Goal: Transaction & Acquisition: Purchase product/service

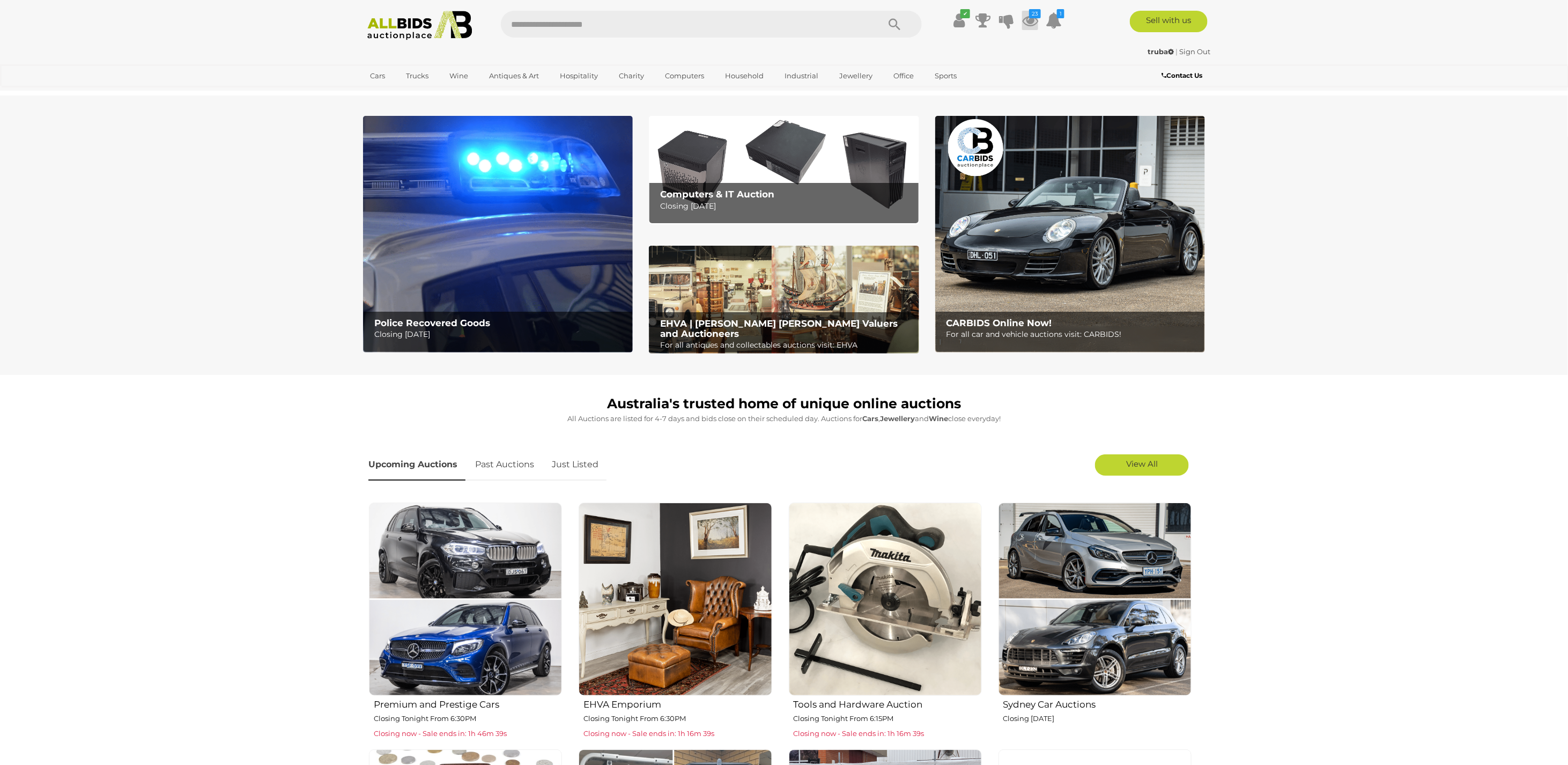
click at [1031, 21] on icon at bounding box center [1030, 21] width 16 height 19
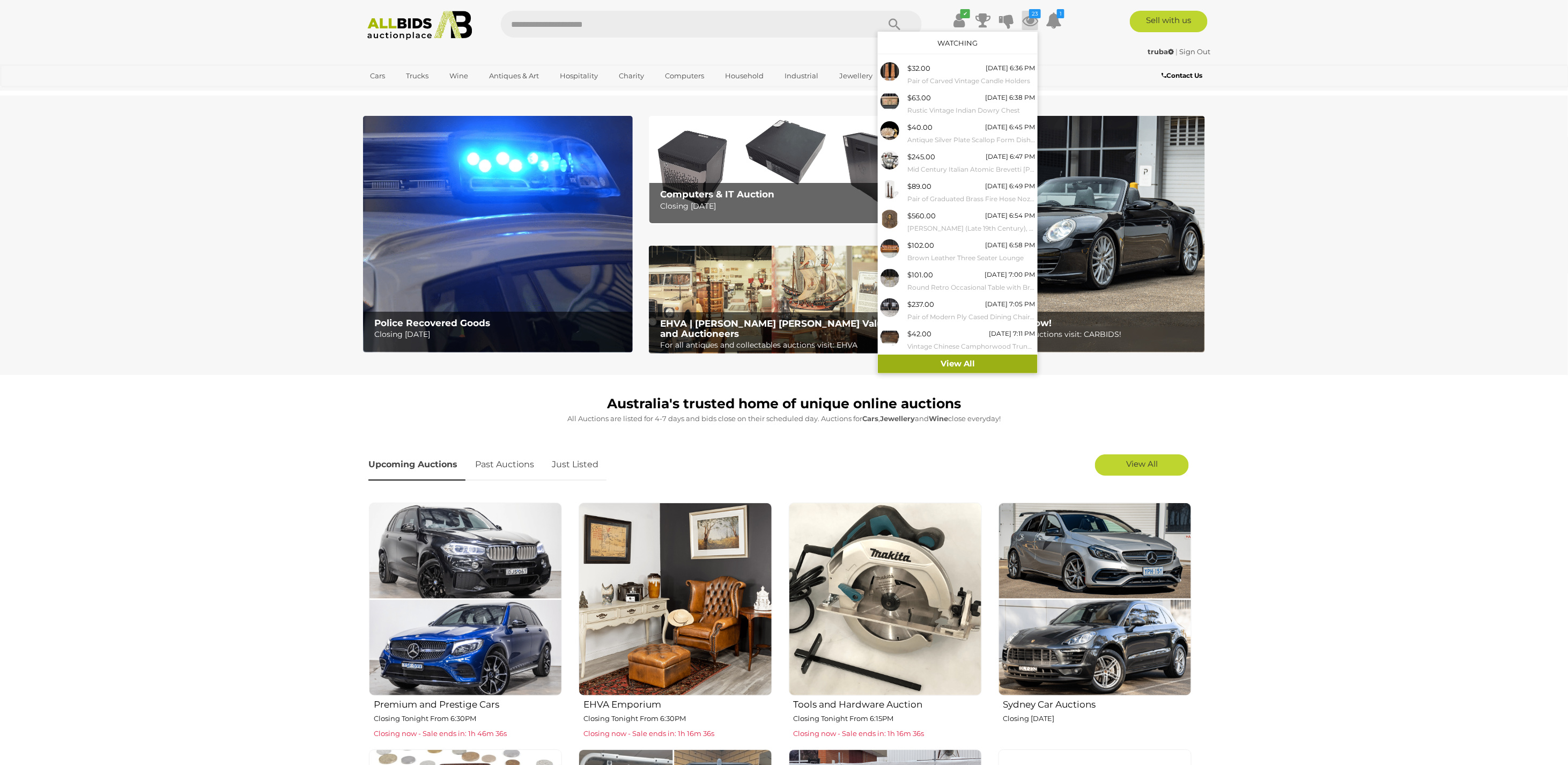
click at [976, 366] on link "View All" at bounding box center [957, 364] width 160 height 19
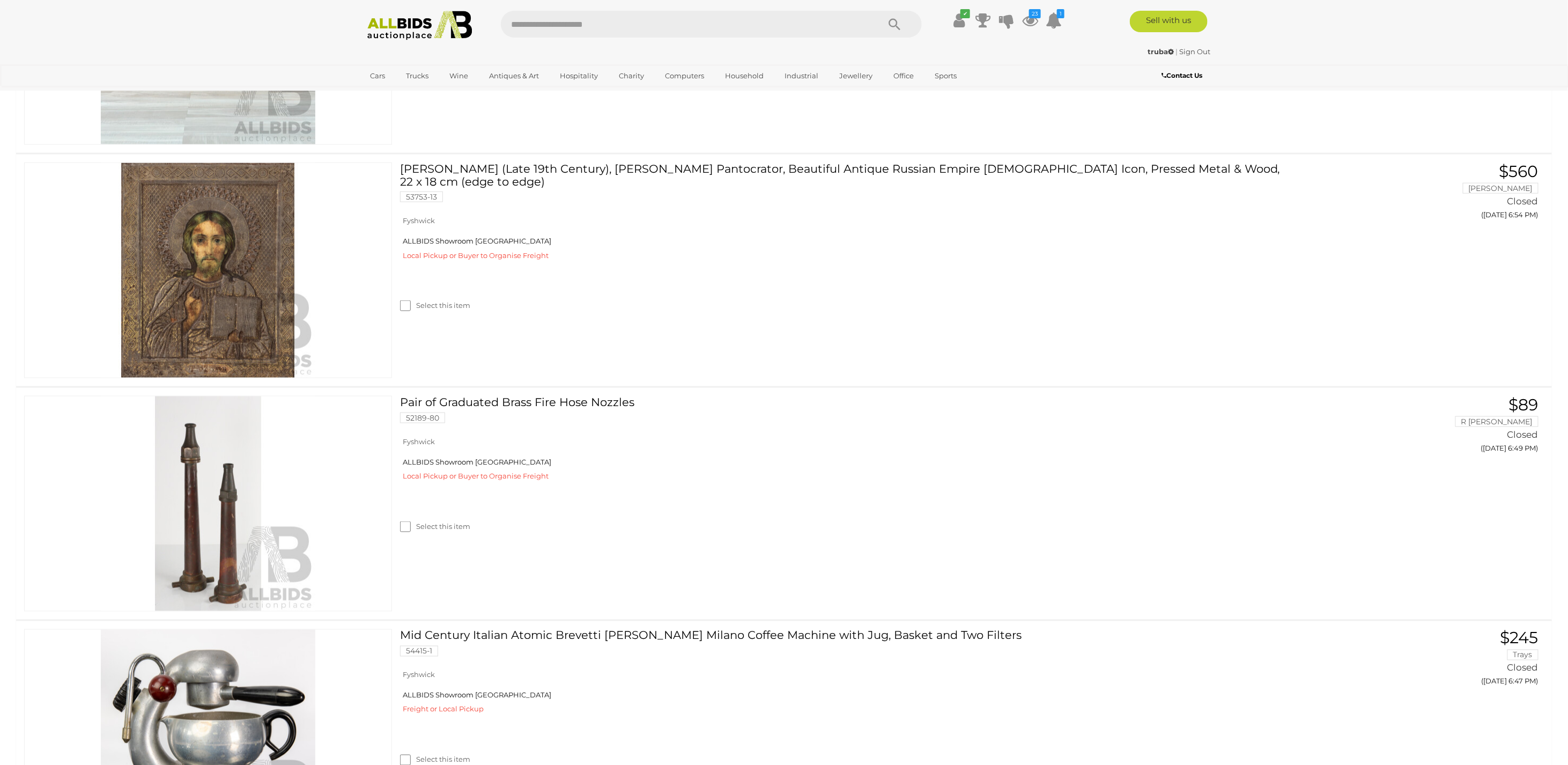
scroll to position [3220, 0]
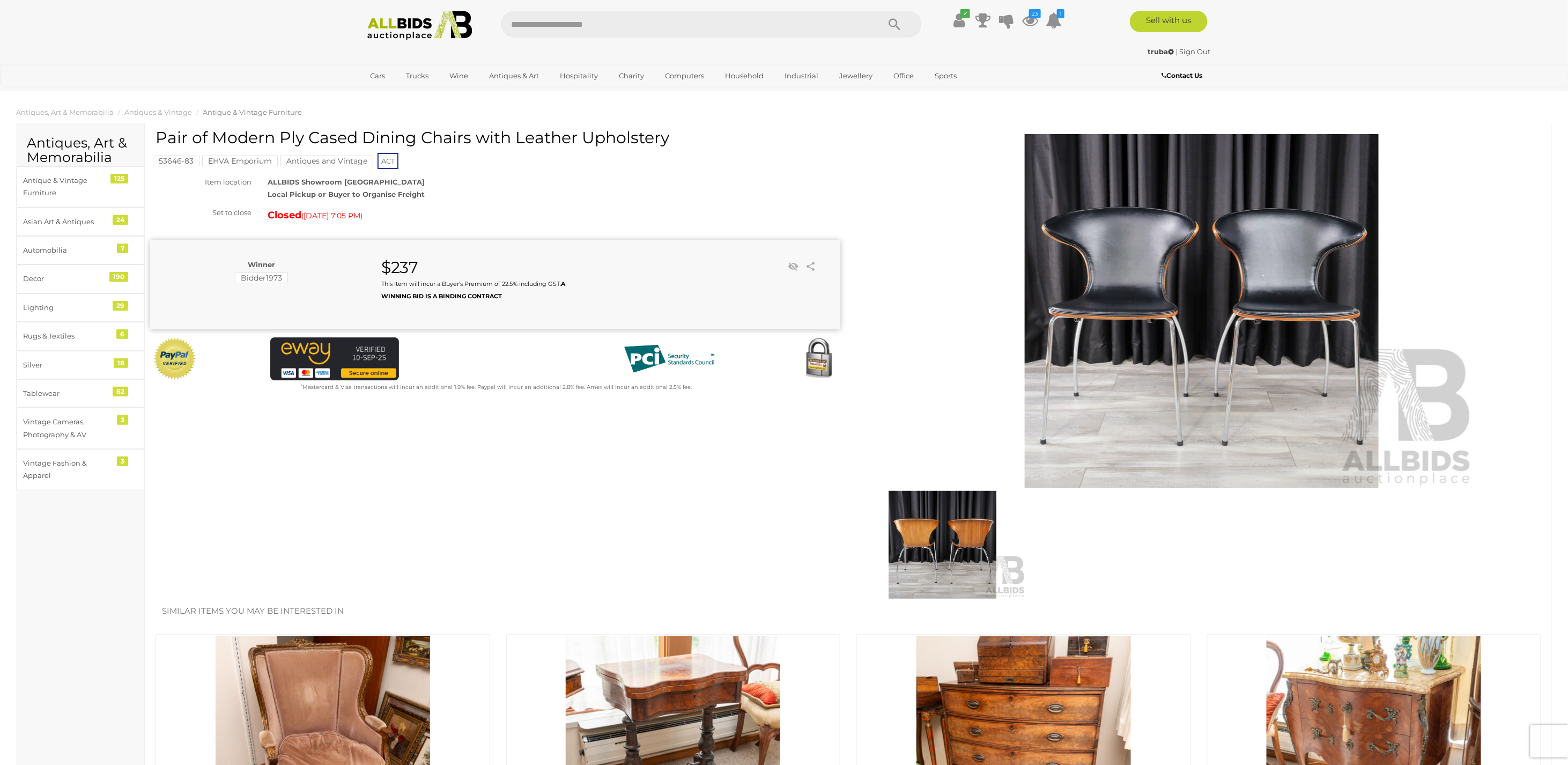
click at [962, 542] on img at bounding box center [942, 545] width 167 height 108
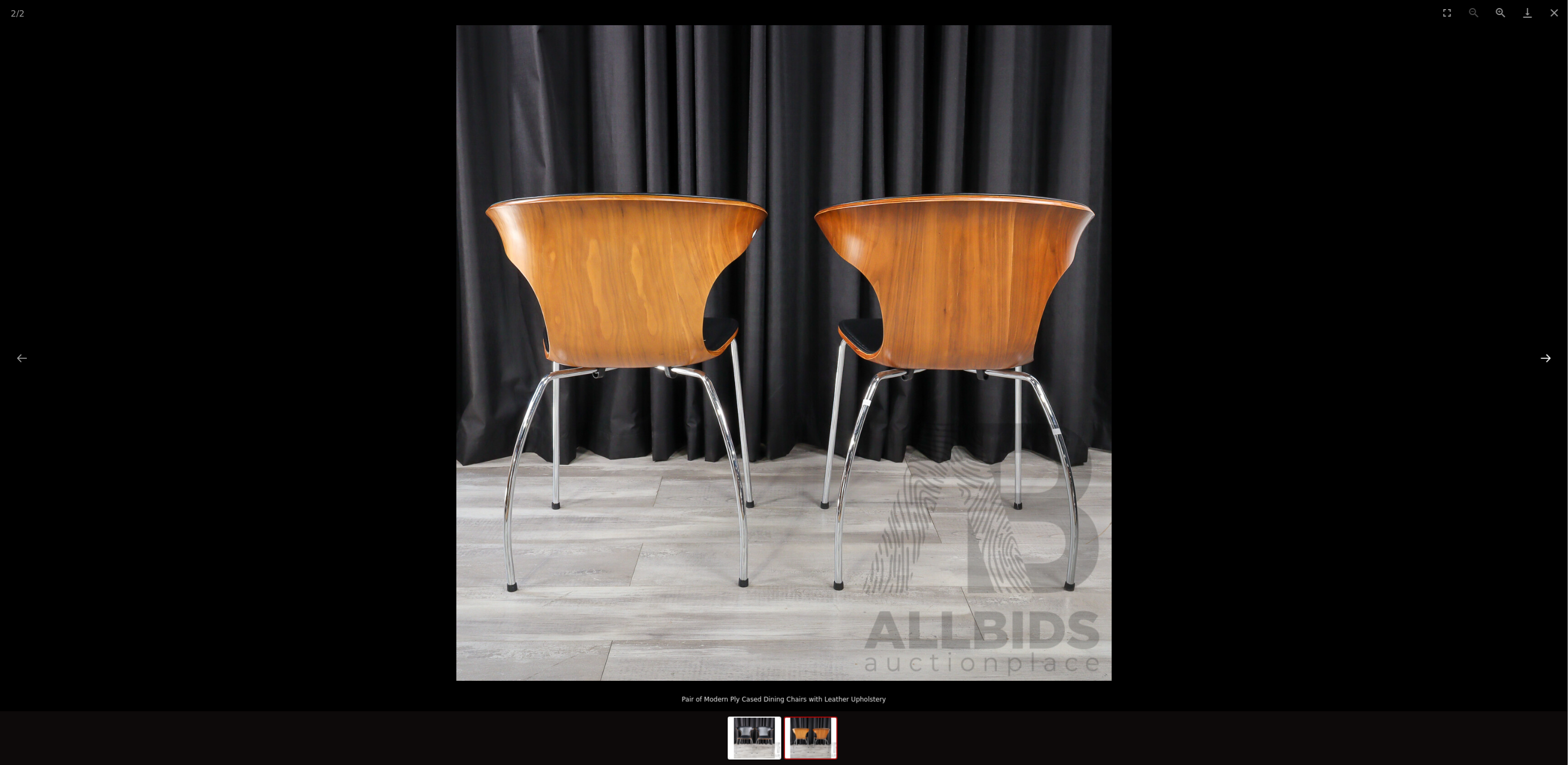
click at [1542, 359] on button "Next slide" at bounding box center [1545, 358] width 23 height 21
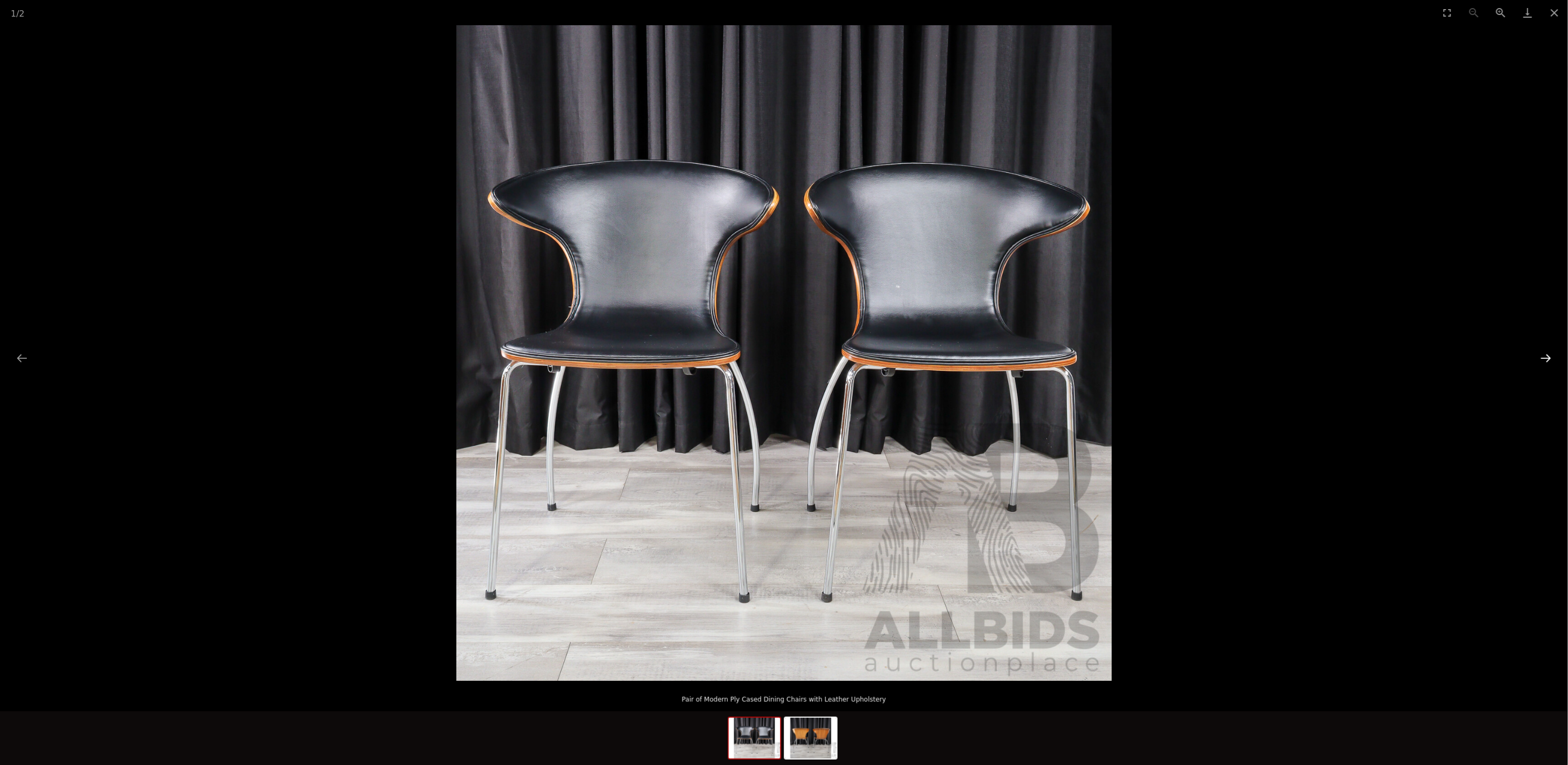
click at [1542, 359] on button "Next slide" at bounding box center [1545, 358] width 23 height 21
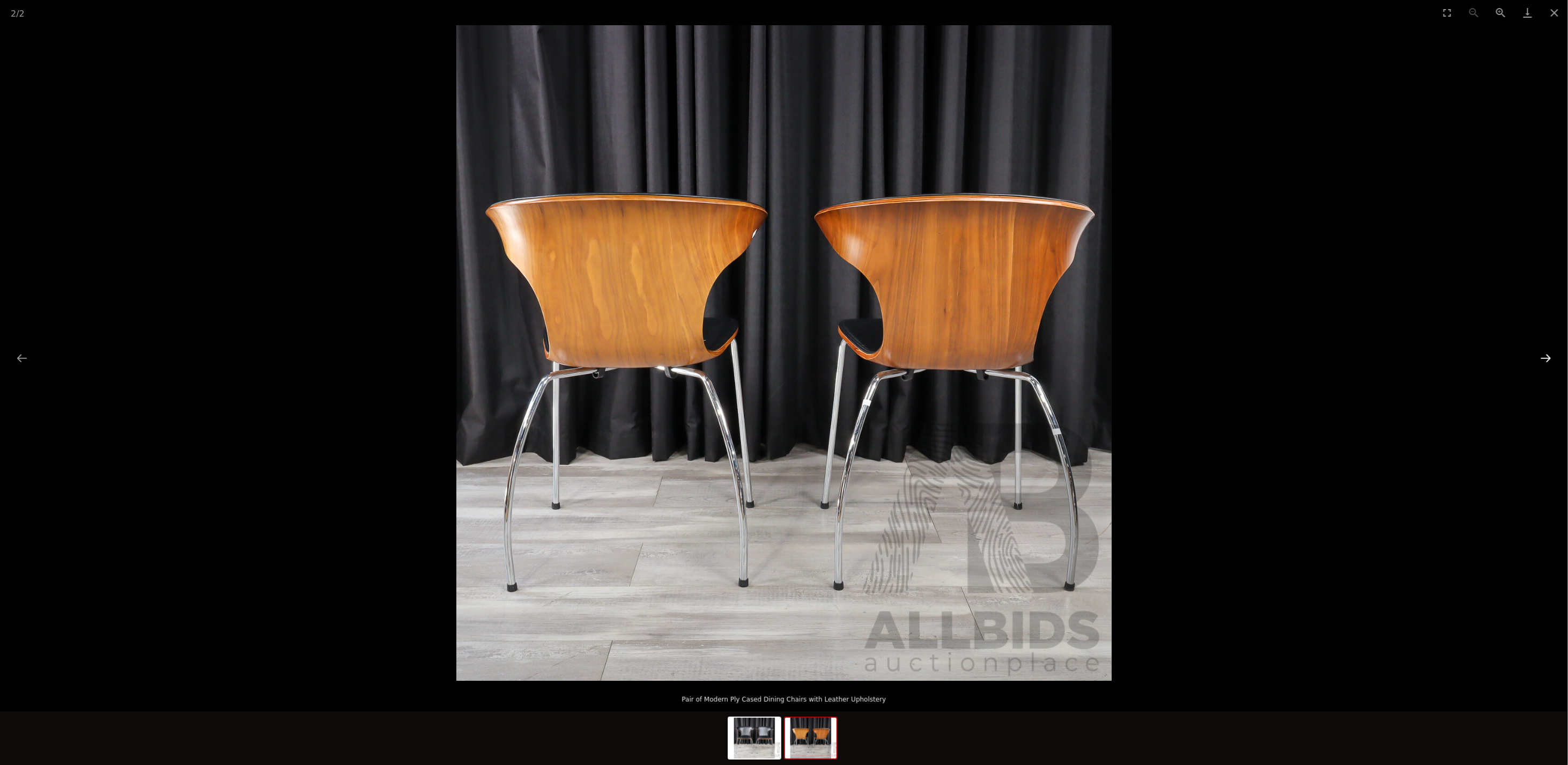
click at [1542, 359] on button "Next slide" at bounding box center [1545, 358] width 23 height 21
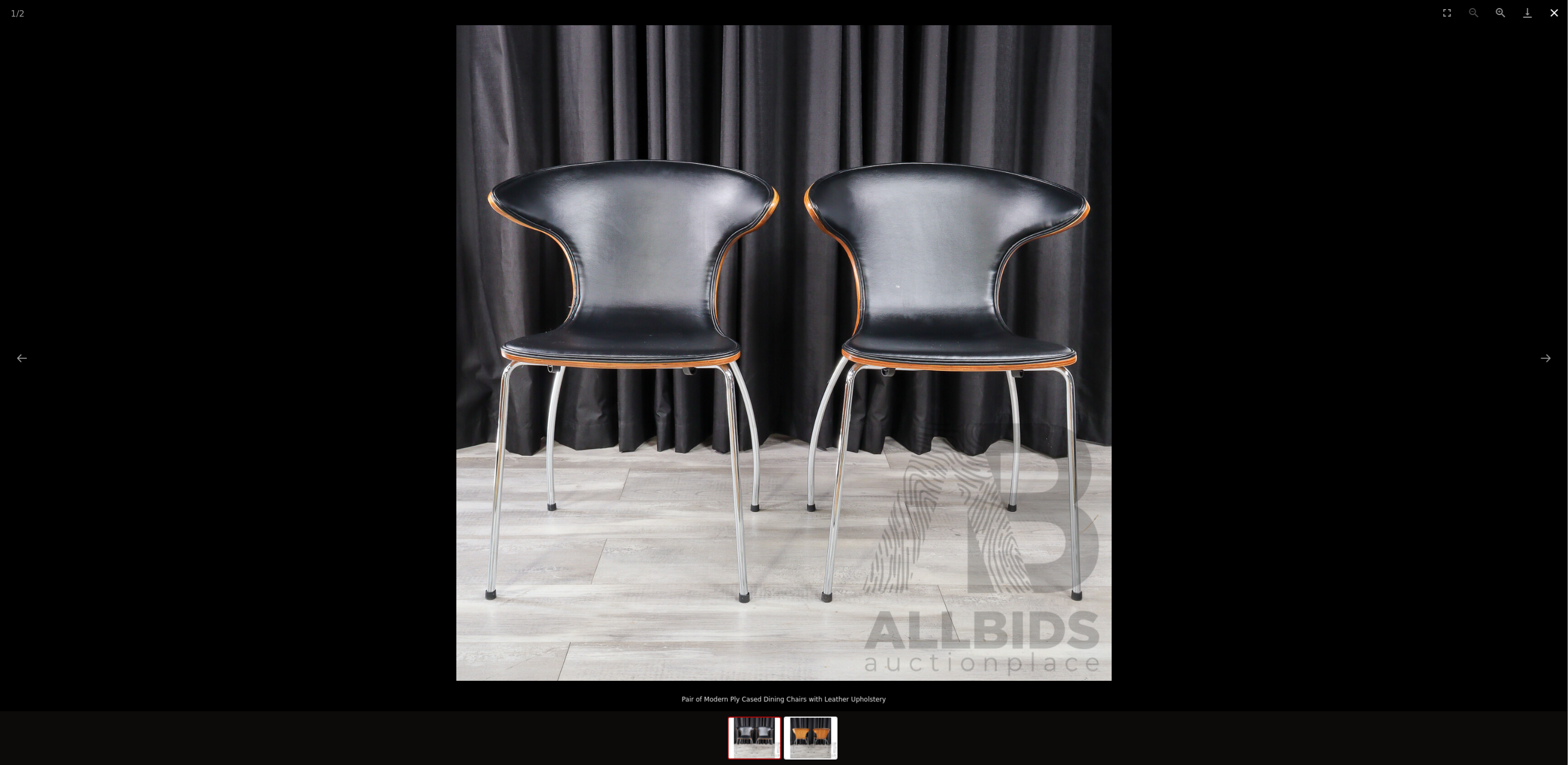
click at [1555, 10] on button "Close gallery" at bounding box center [1555, 12] width 27 height 25
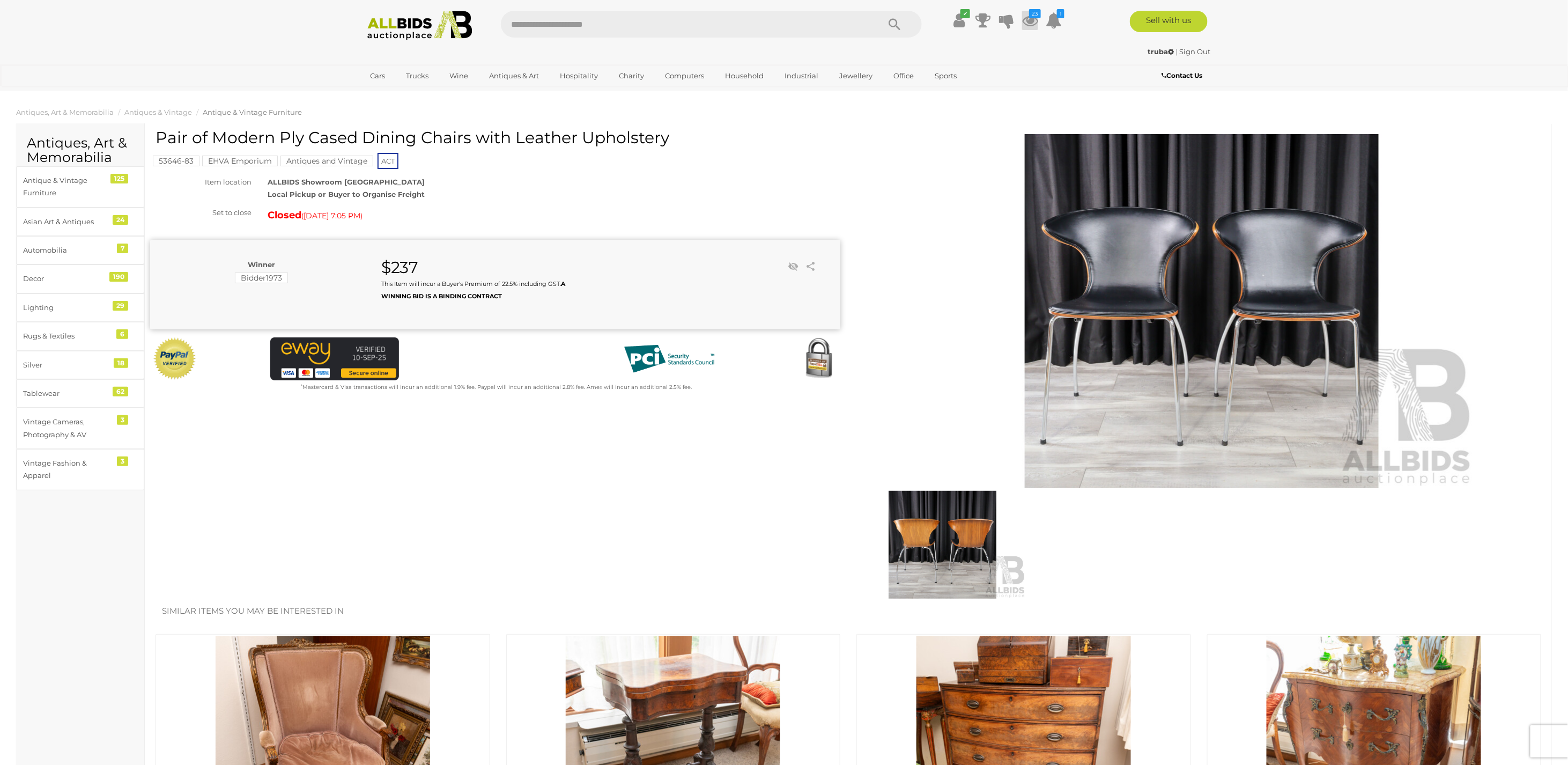
click at [1033, 17] on icon "23" at bounding box center [1035, 13] width 12 height 9
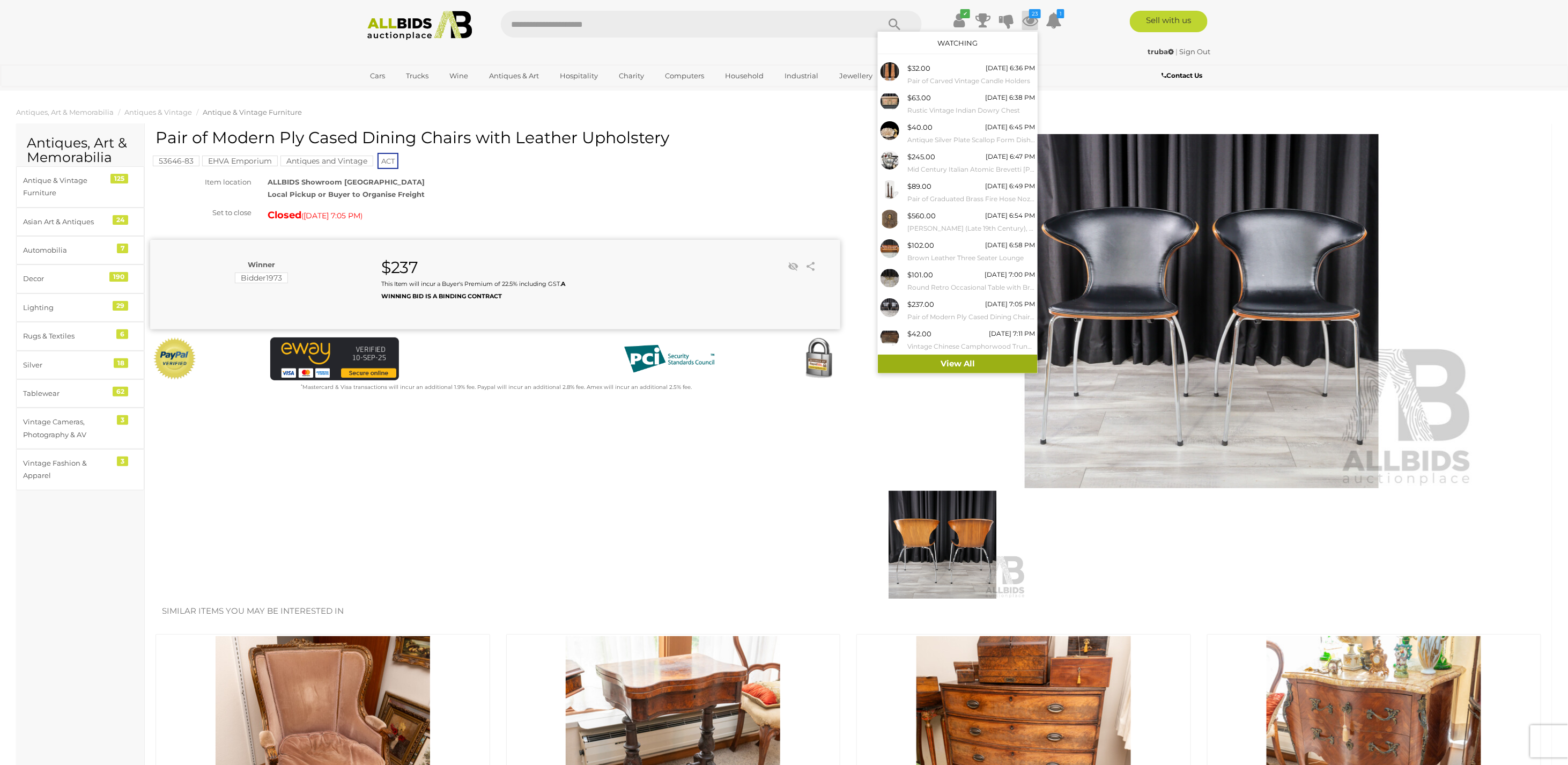
click at [992, 363] on link "View All" at bounding box center [957, 364] width 160 height 19
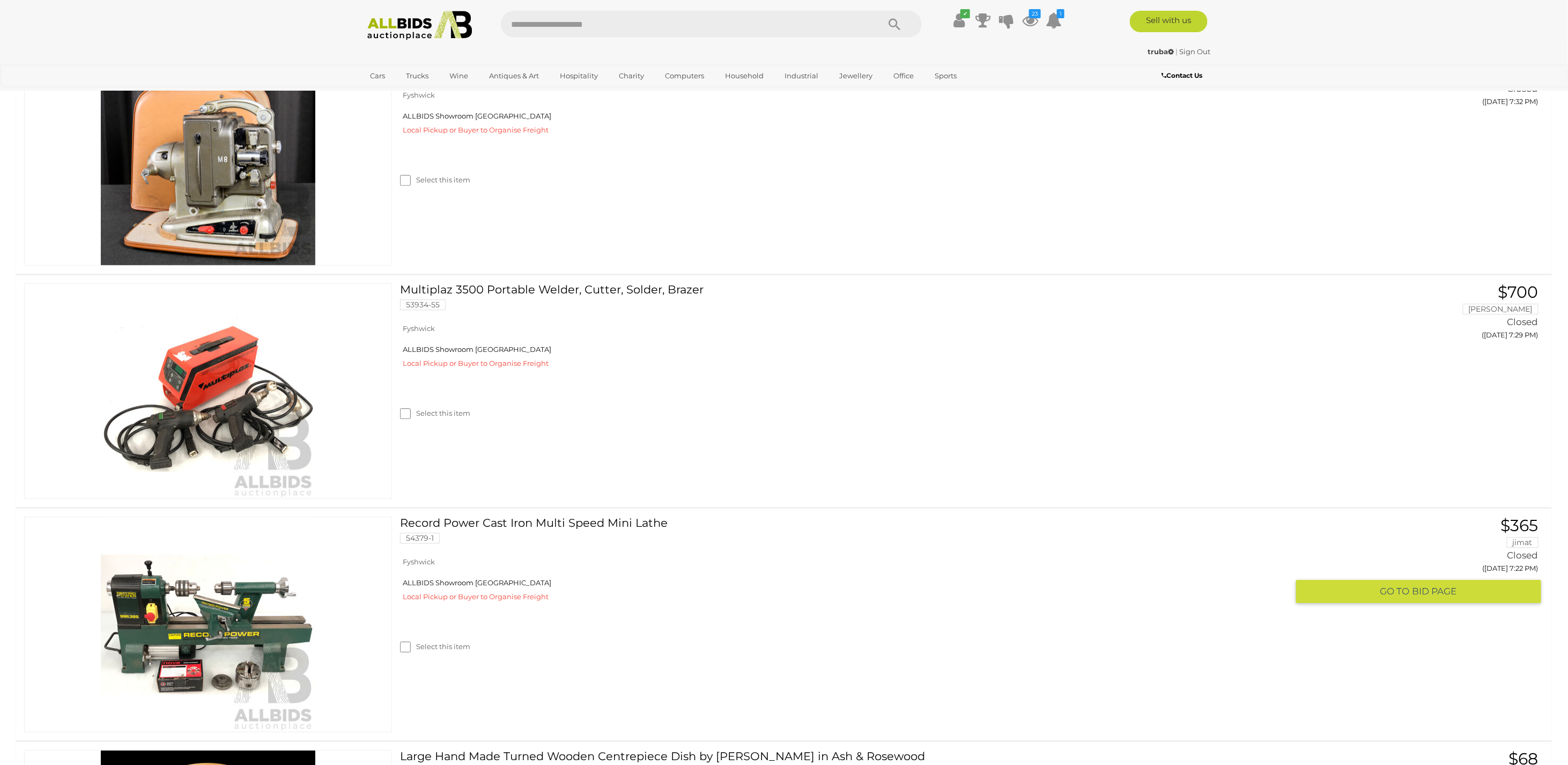
scroll to position [1717, 0]
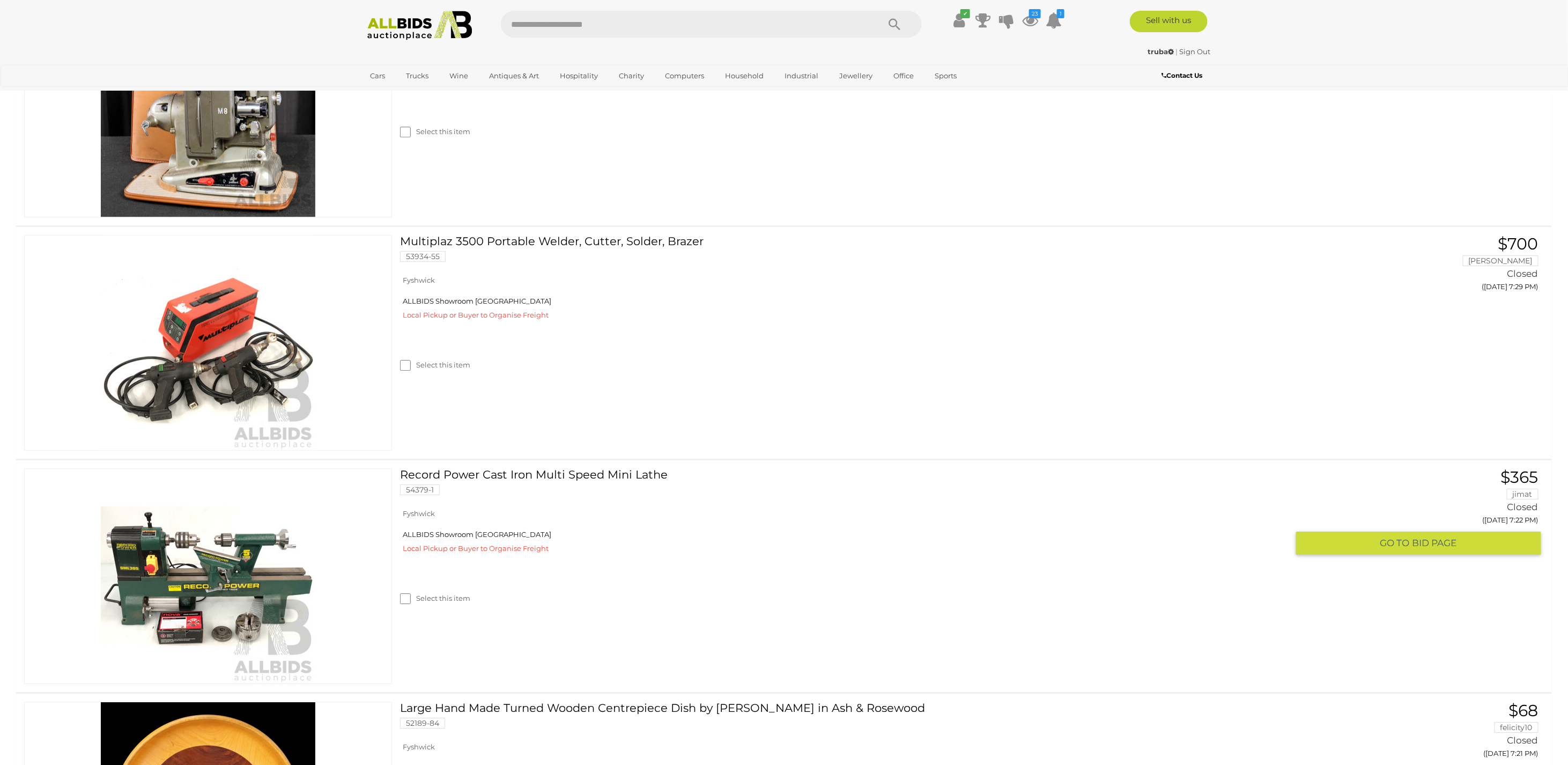
drag, startPoint x: 404, startPoint y: 590, endPoint x: 423, endPoint y: 589, distance: 19.0
click at [404, 590] on div "Select this item" at bounding box center [848, 585] width 896 height 48
click at [411, 593] on label "Select this item" at bounding box center [435, 598] width 70 height 10
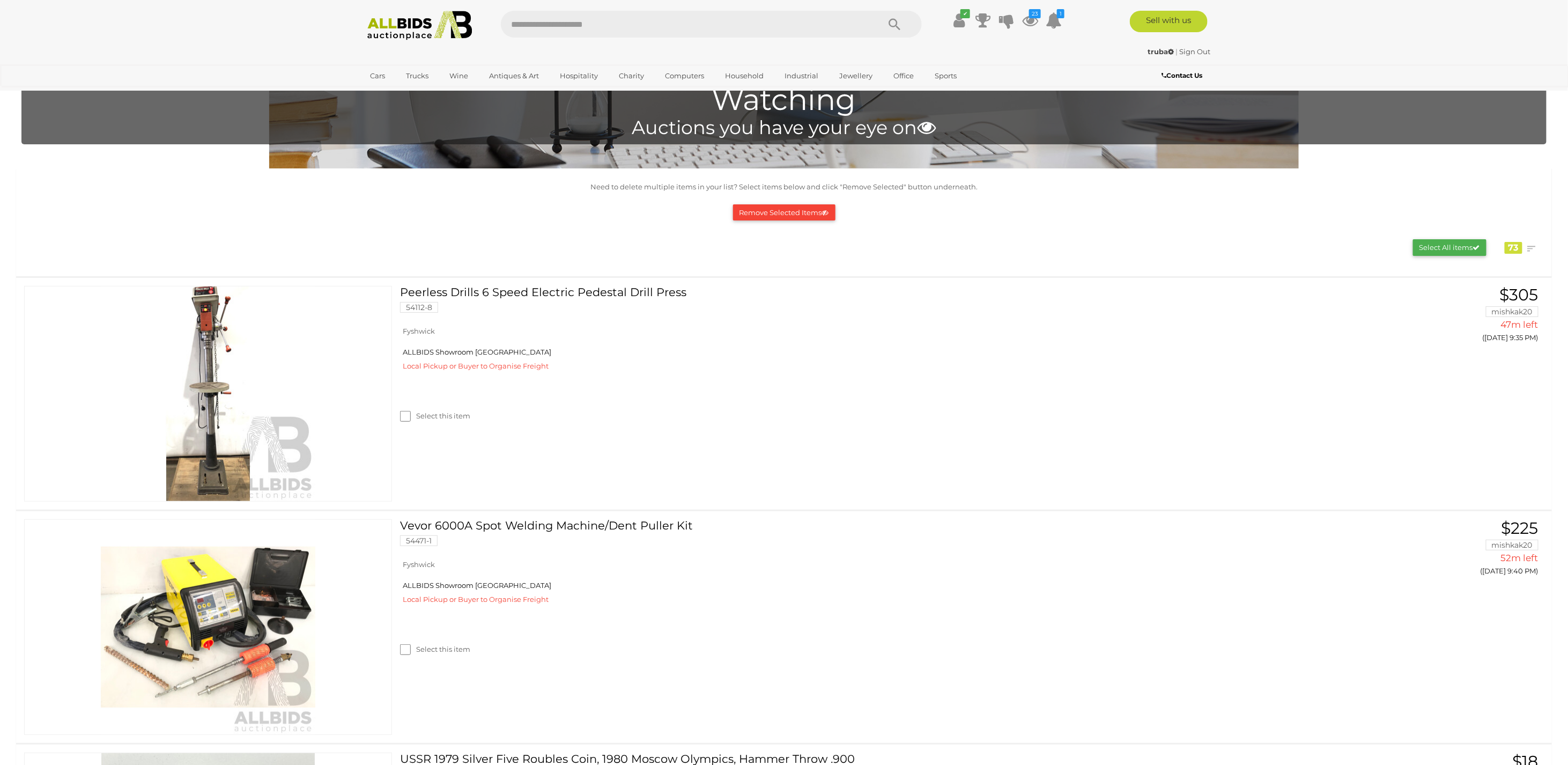
scroll to position [0, 0]
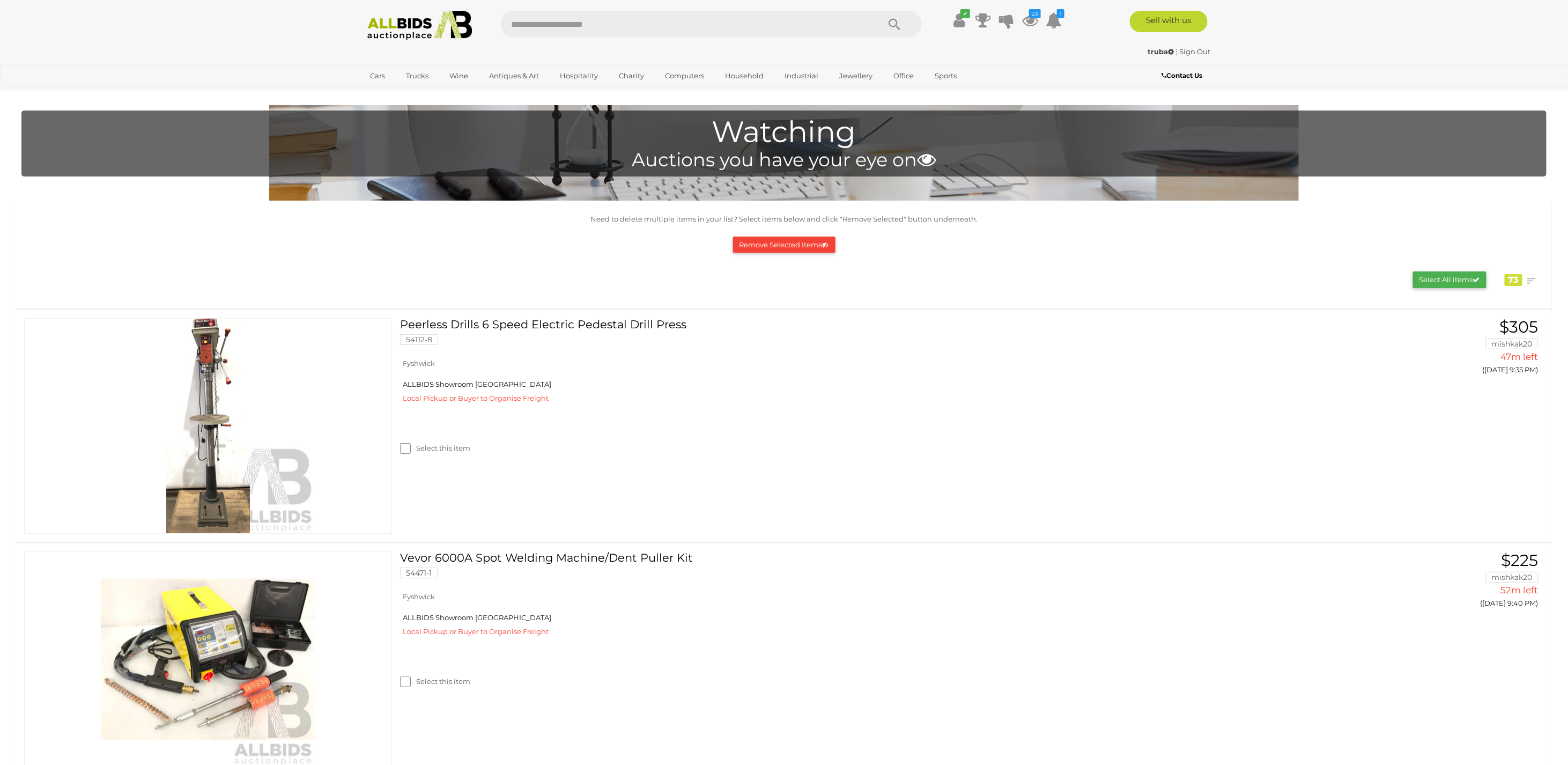
click at [786, 245] on button "Remove Selected Items" at bounding box center [784, 245] width 102 height 16
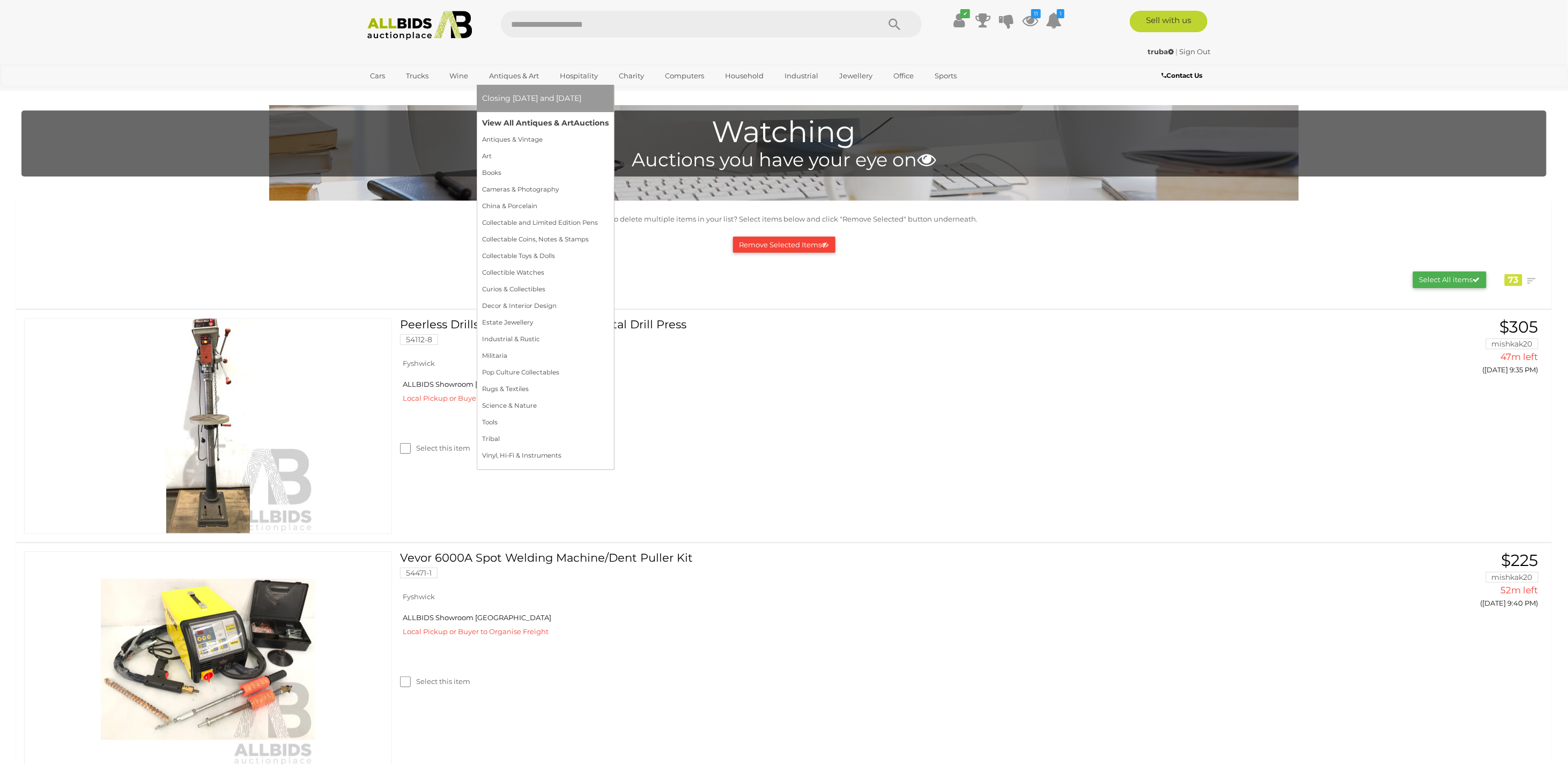
click at [503, 117] on link "View All Antiques & Art Auctions" at bounding box center [545, 123] width 127 height 16
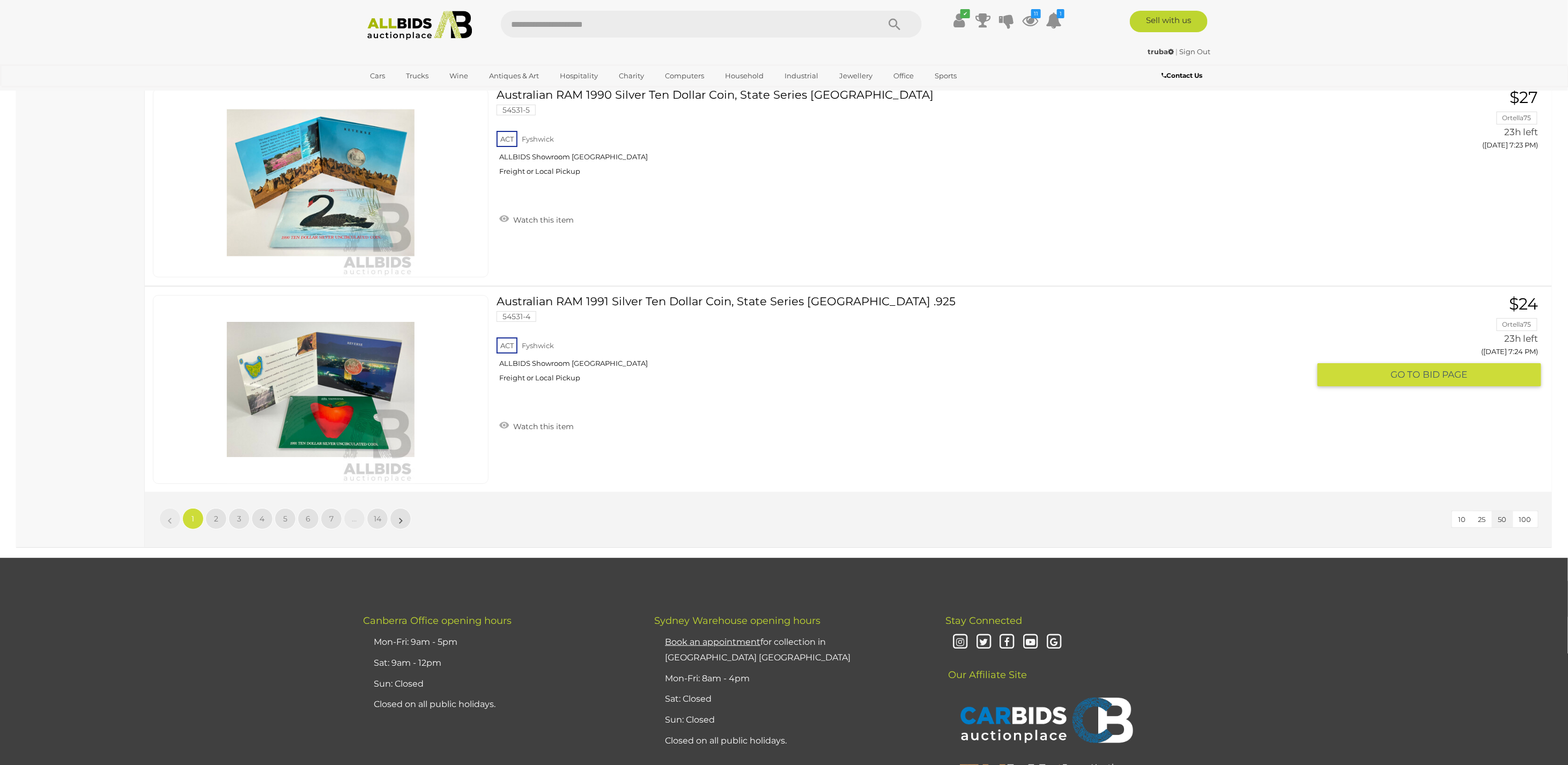
scroll to position [10195, 0]
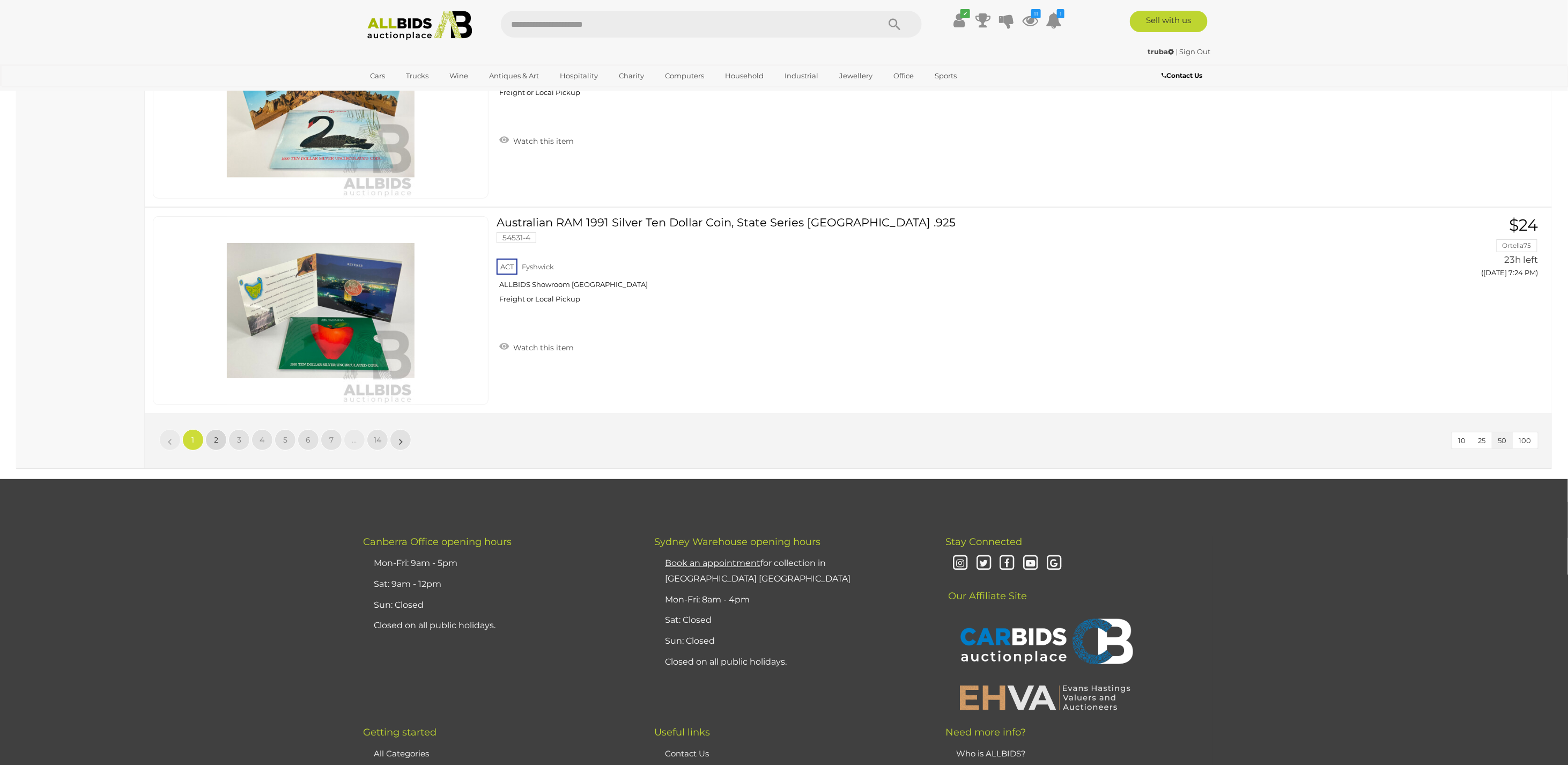
click at [211, 429] on link "2" at bounding box center [215, 440] width 21 height 21
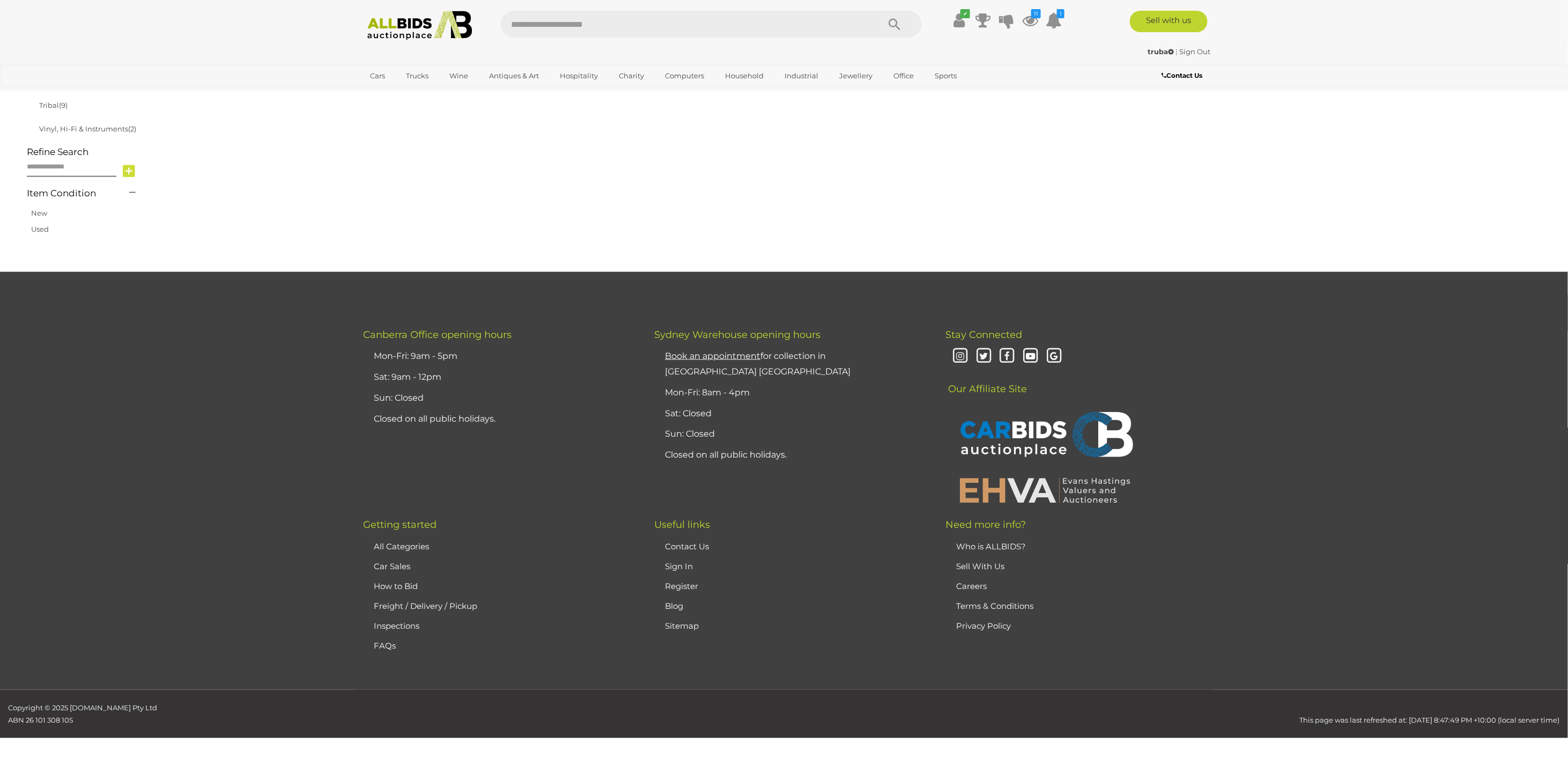
scroll to position [172, 0]
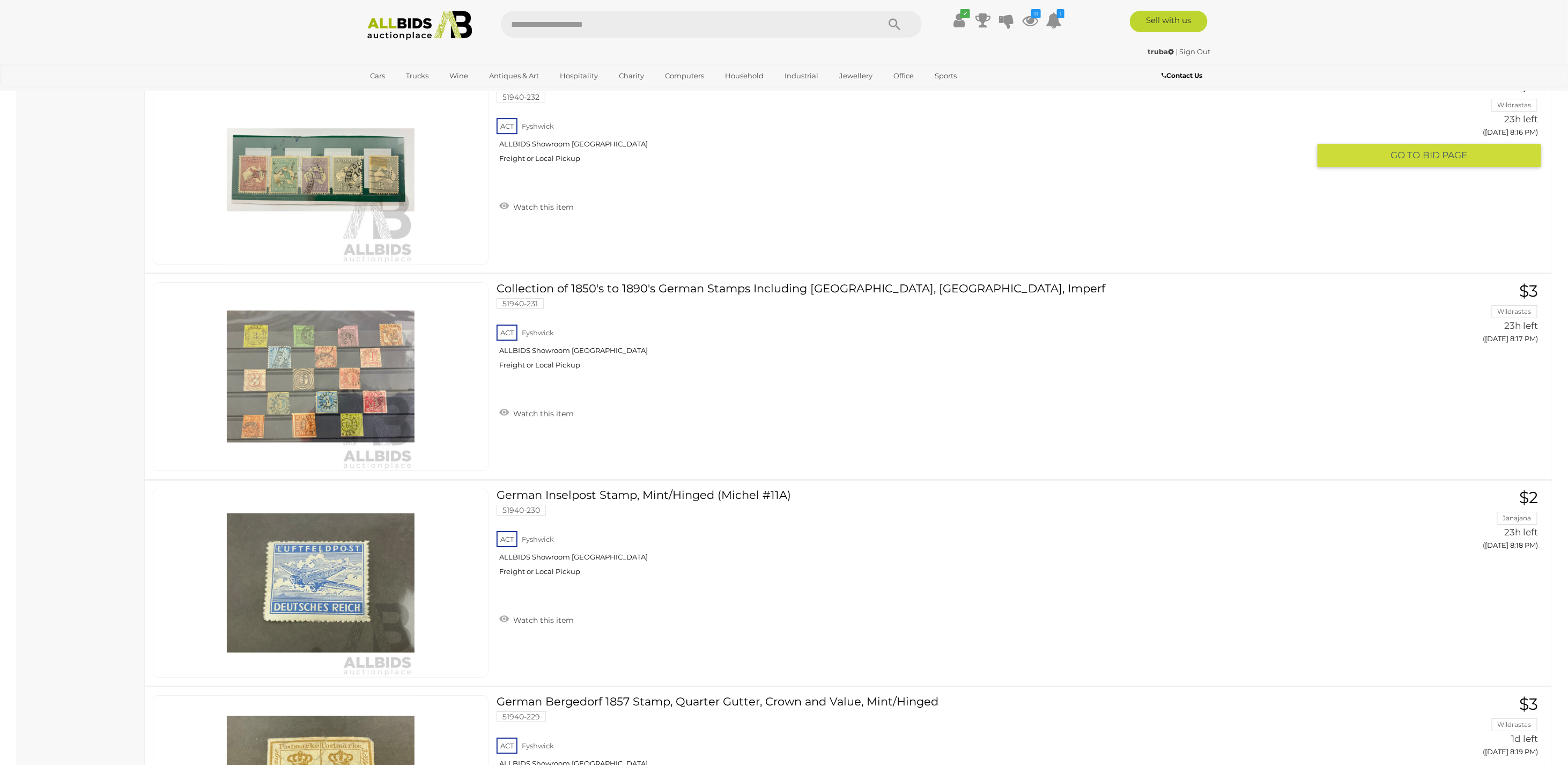
scroll to position [10045, 0]
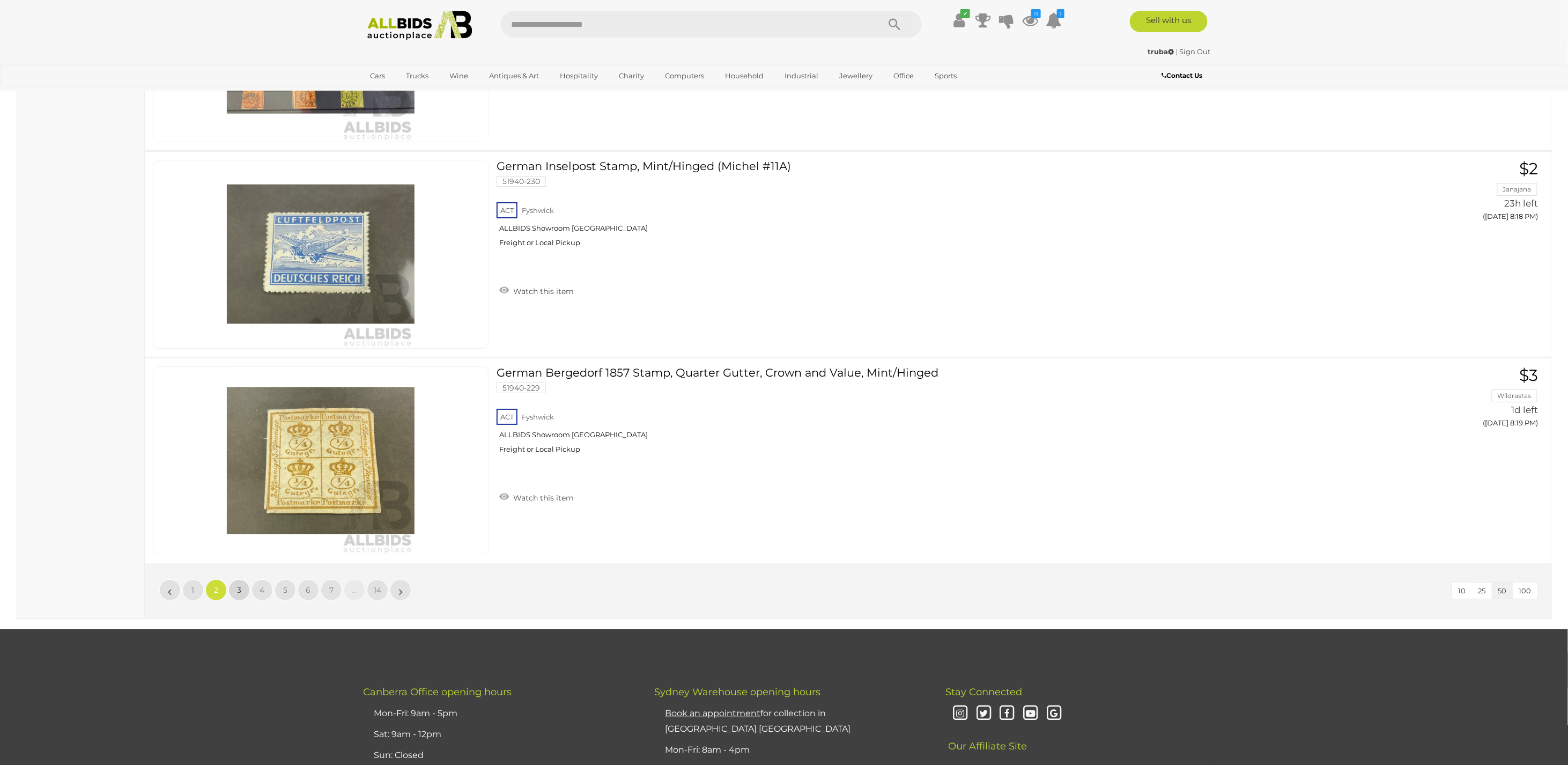
click at [236, 579] on link "3" at bounding box center [239, 590] width 21 height 21
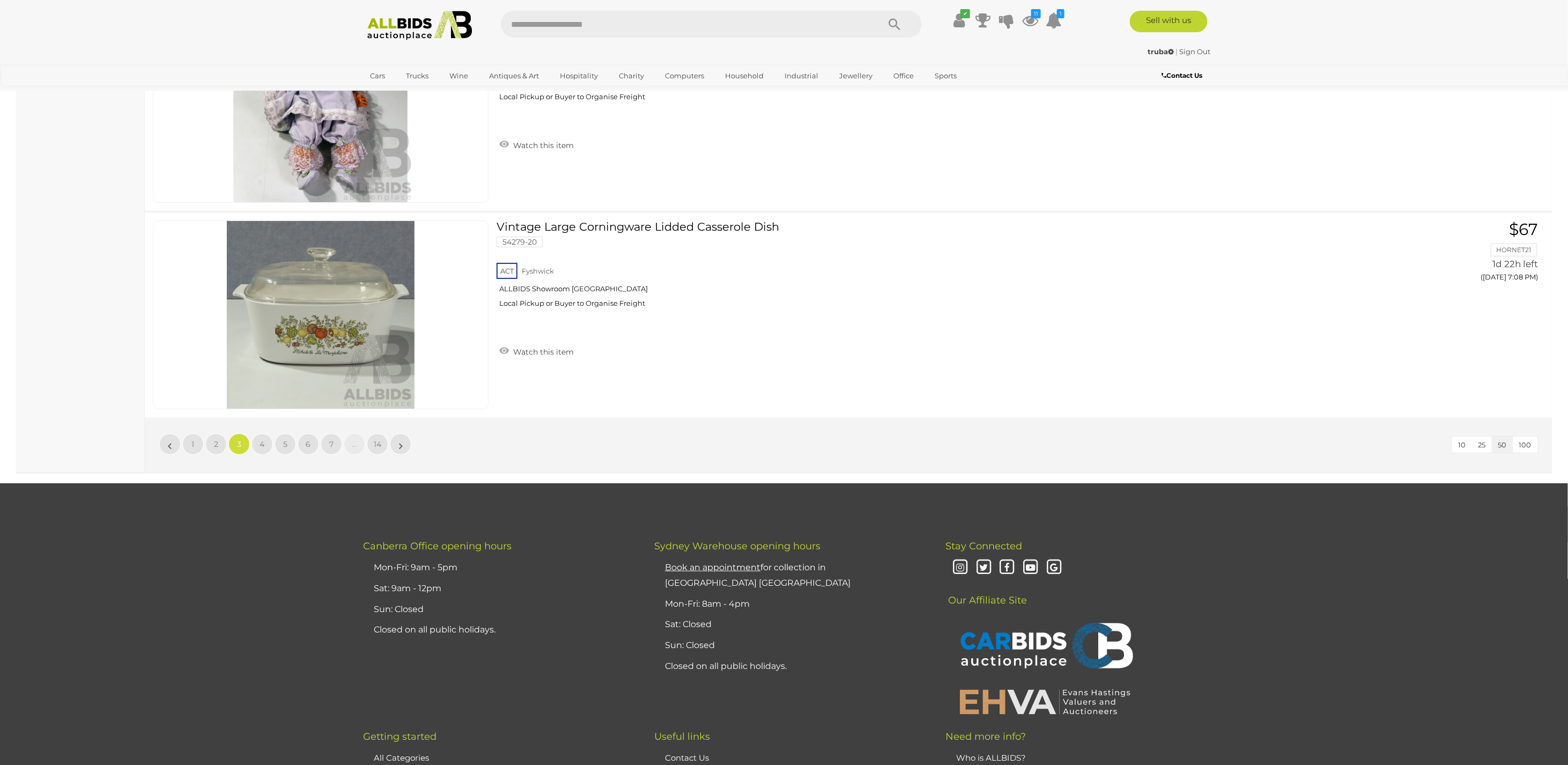
scroll to position [10259, 0]
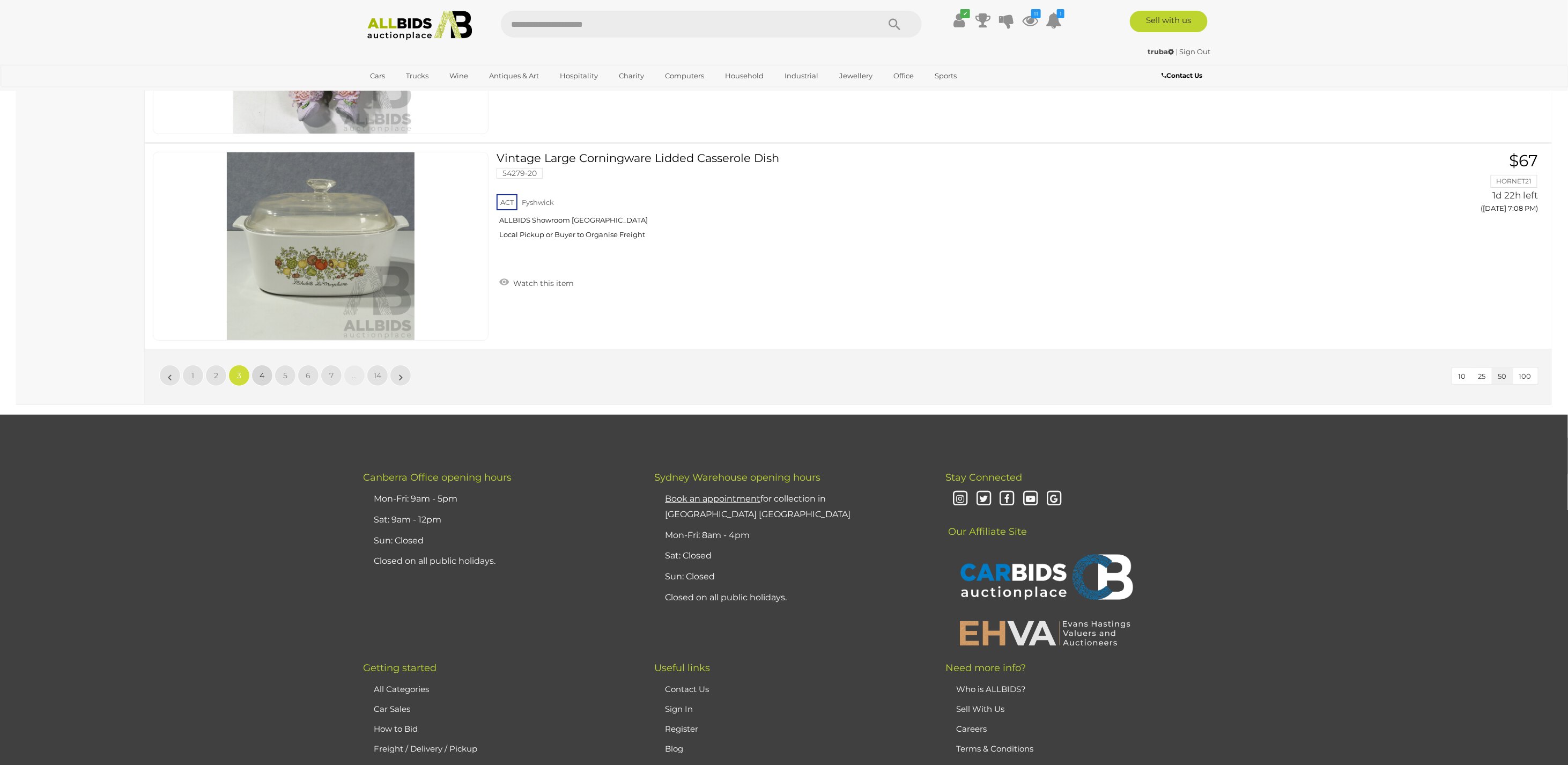
click at [261, 371] on span "4" at bounding box center [262, 376] width 5 height 10
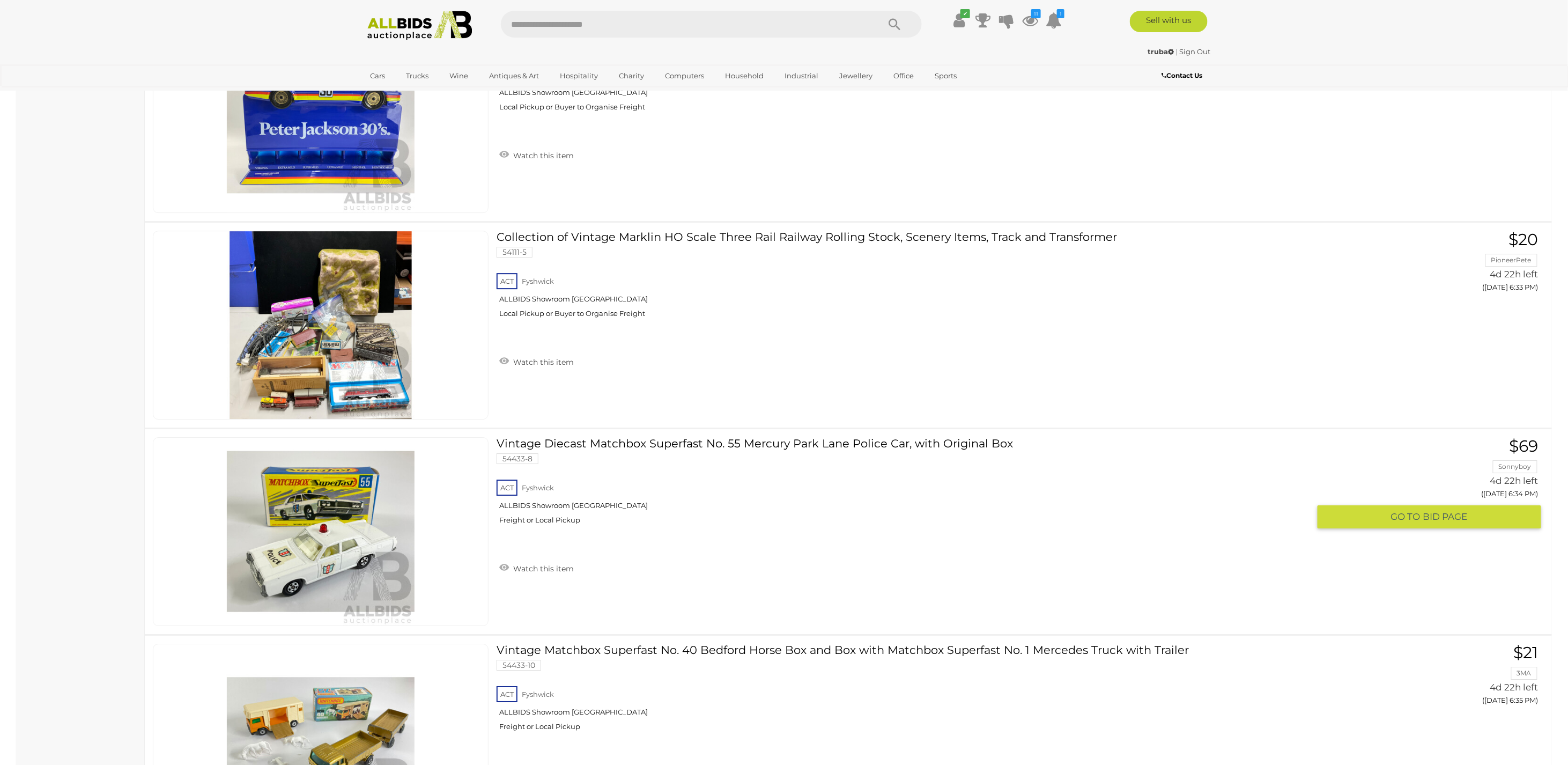
scroll to position [9938, 0]
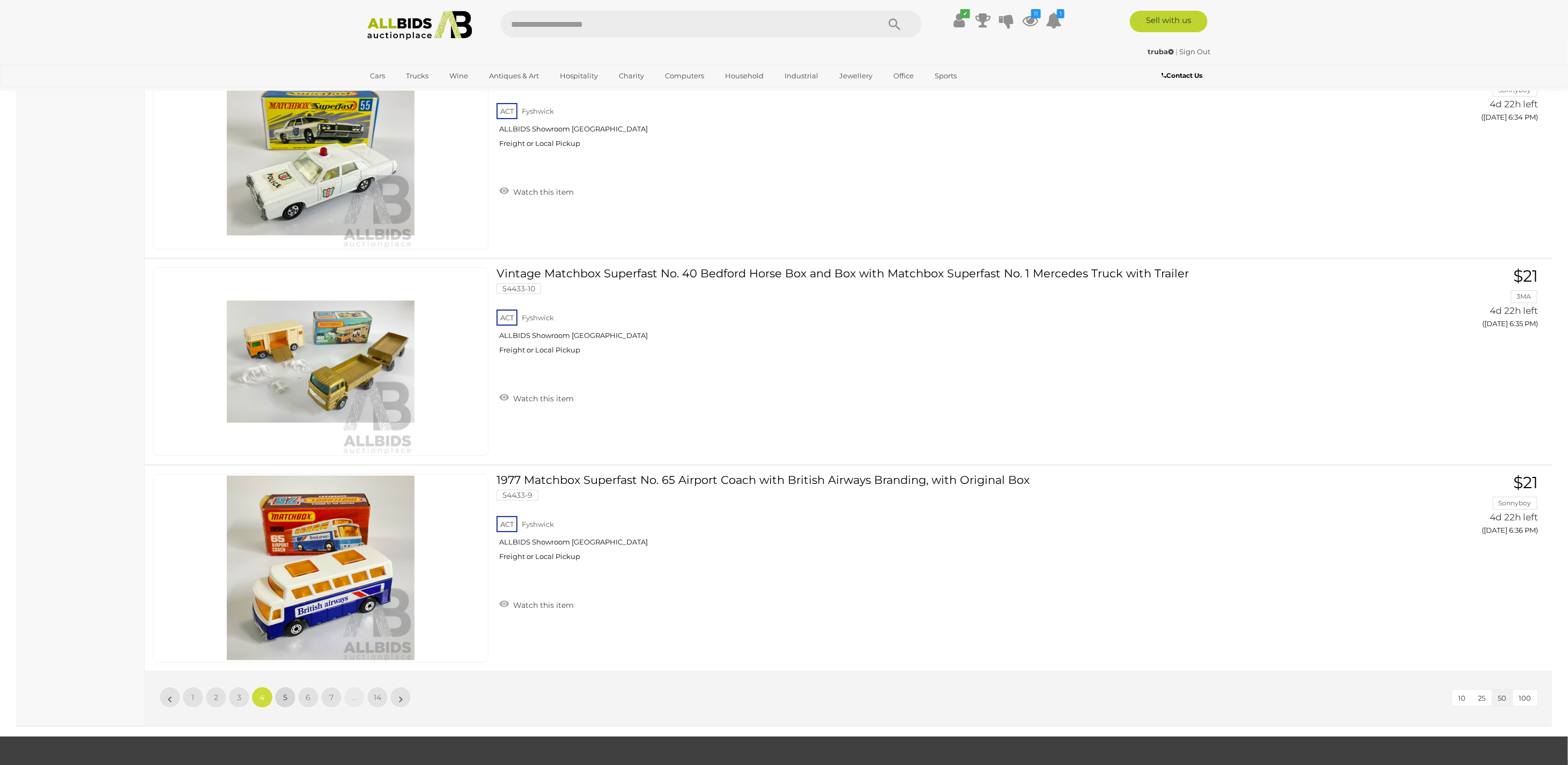
click at [284, 693] on span "5" at bounding box center [285, 697] width 4 height 10
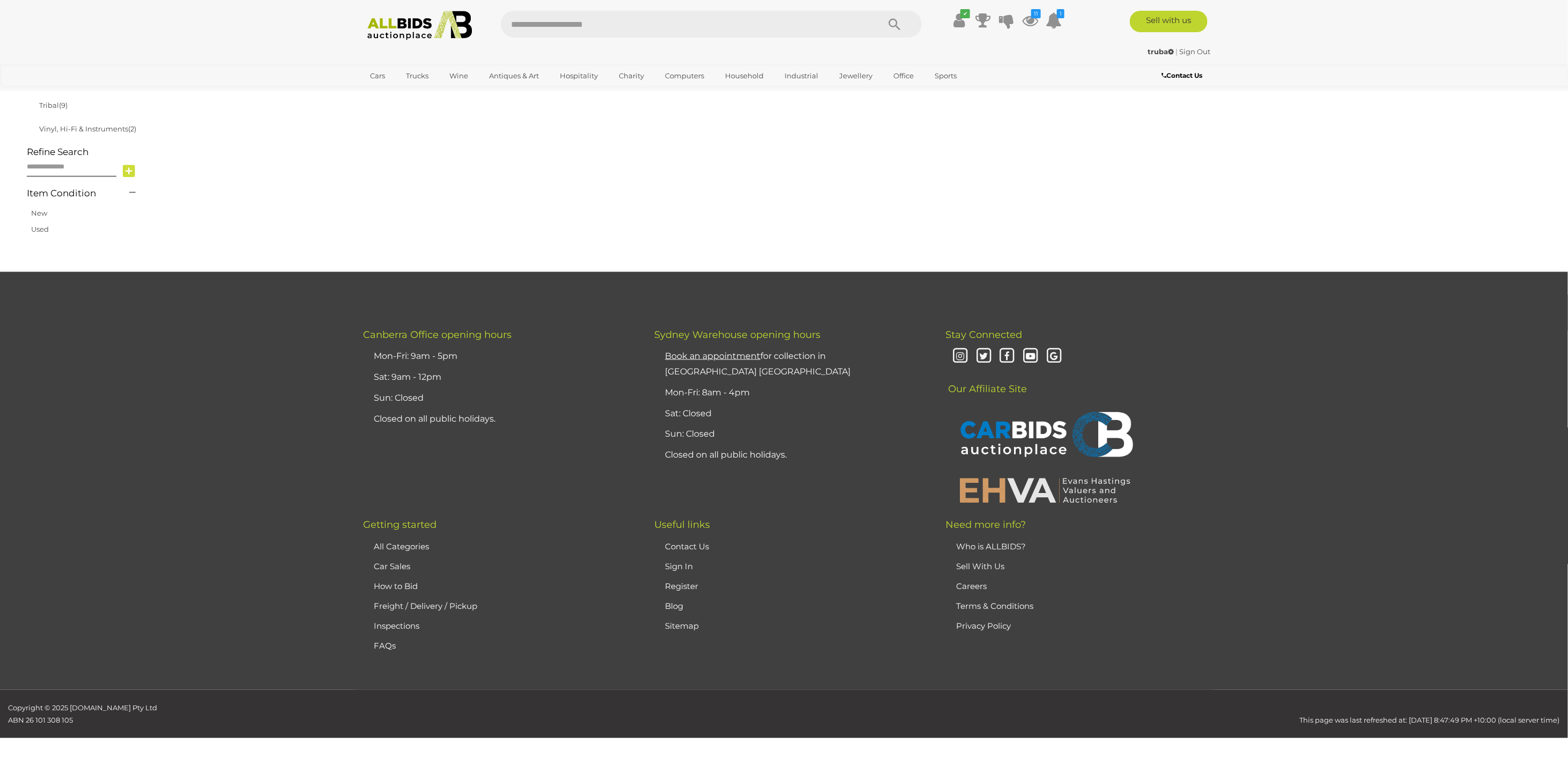
scroll to position [172, 0]
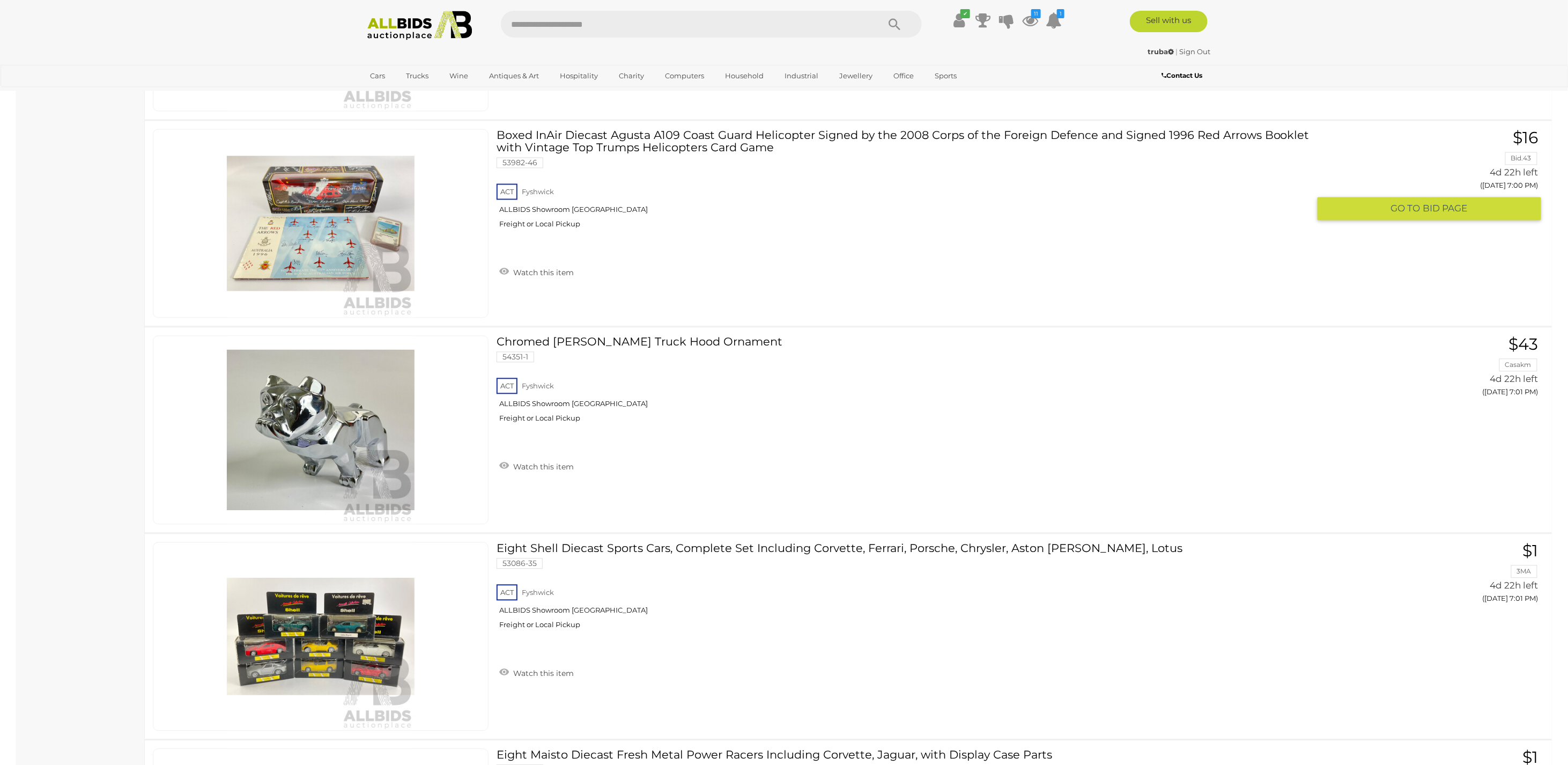
scroll to position [6396, 0]
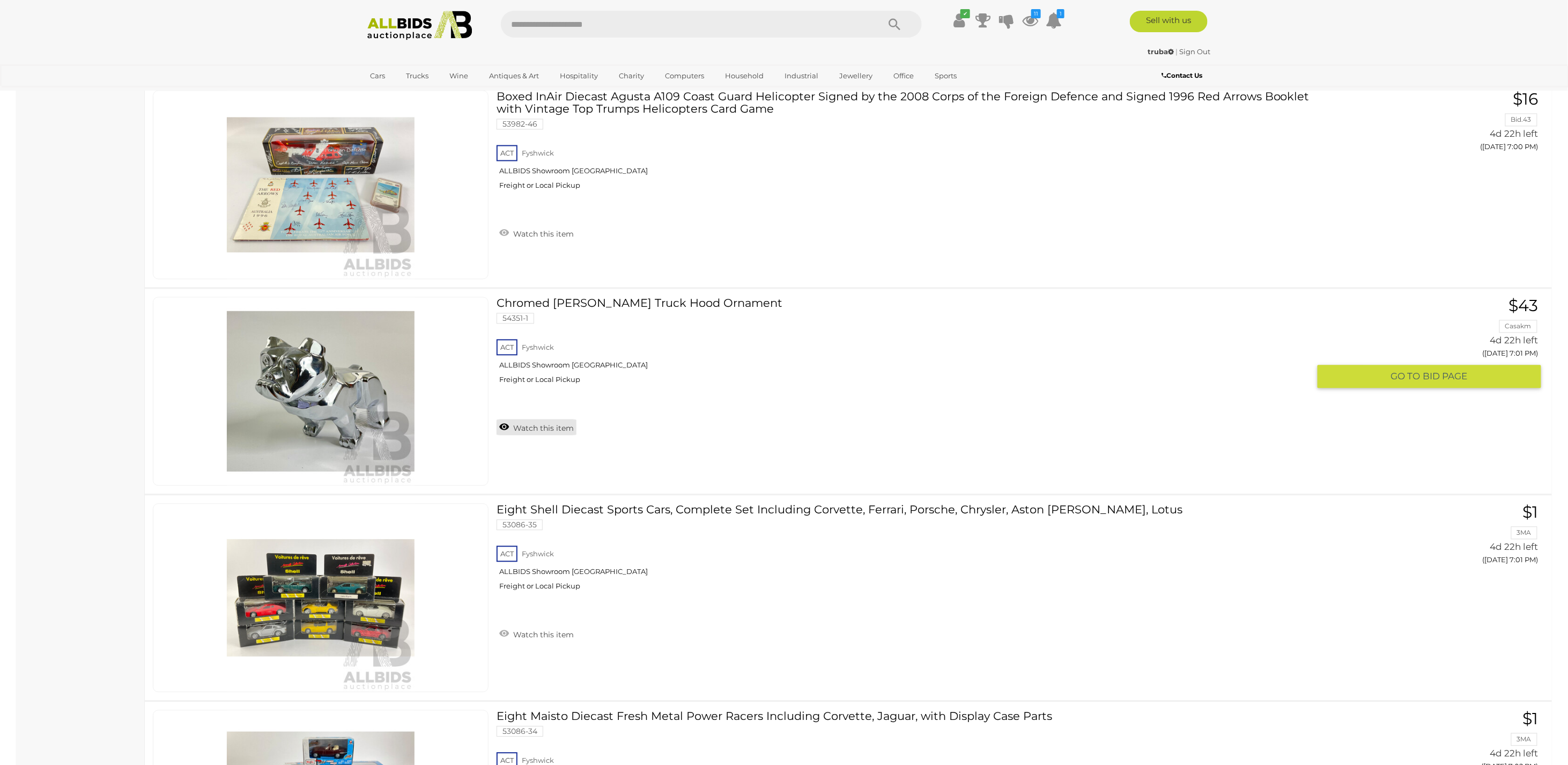
click at [543, 421] on link "Watch this item" at bounding box center [536, 427] width 80 height 16
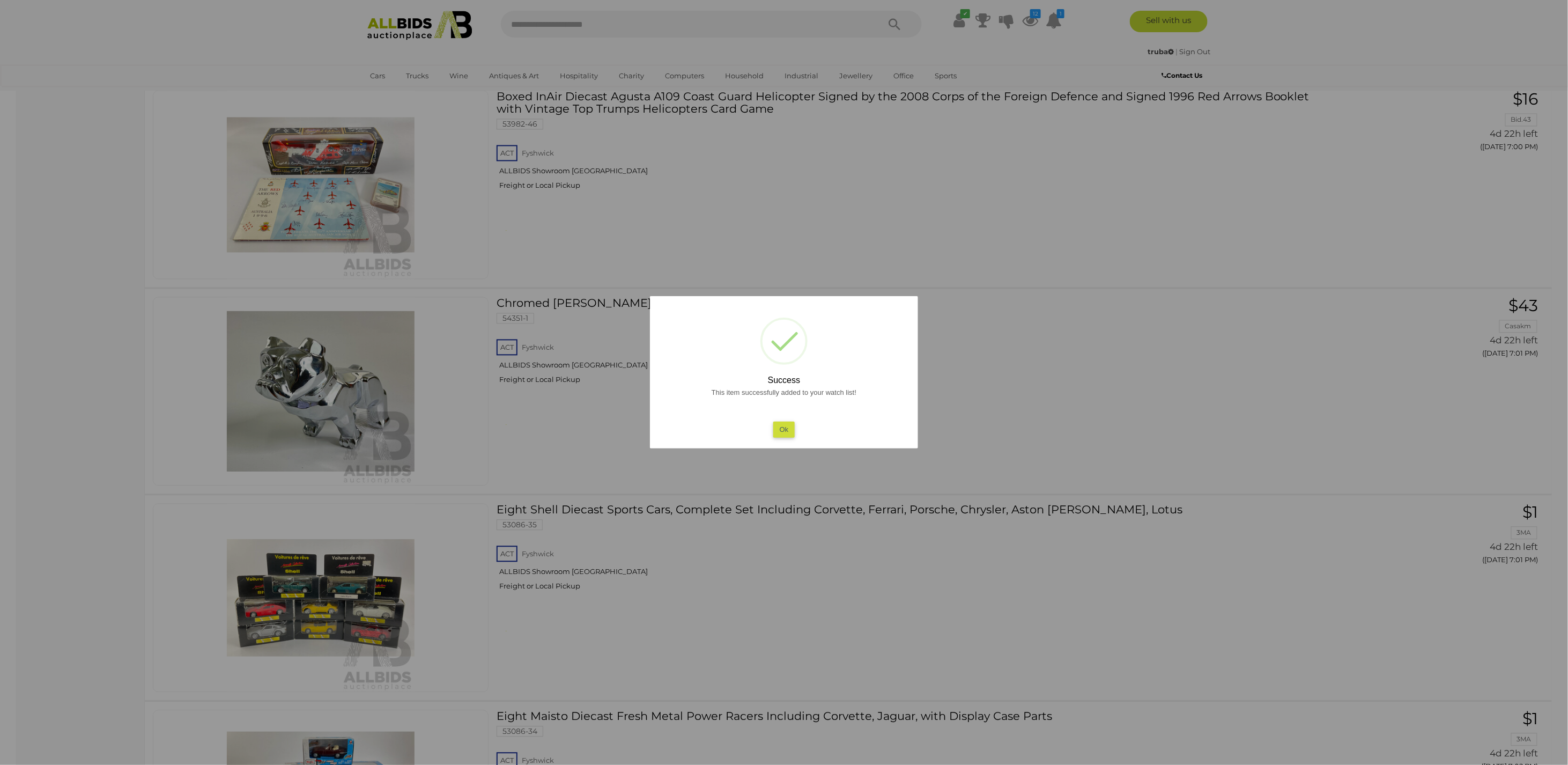
click at [788, 433] on button "Ok" at bounding box center [784, 429] width 22 height 16
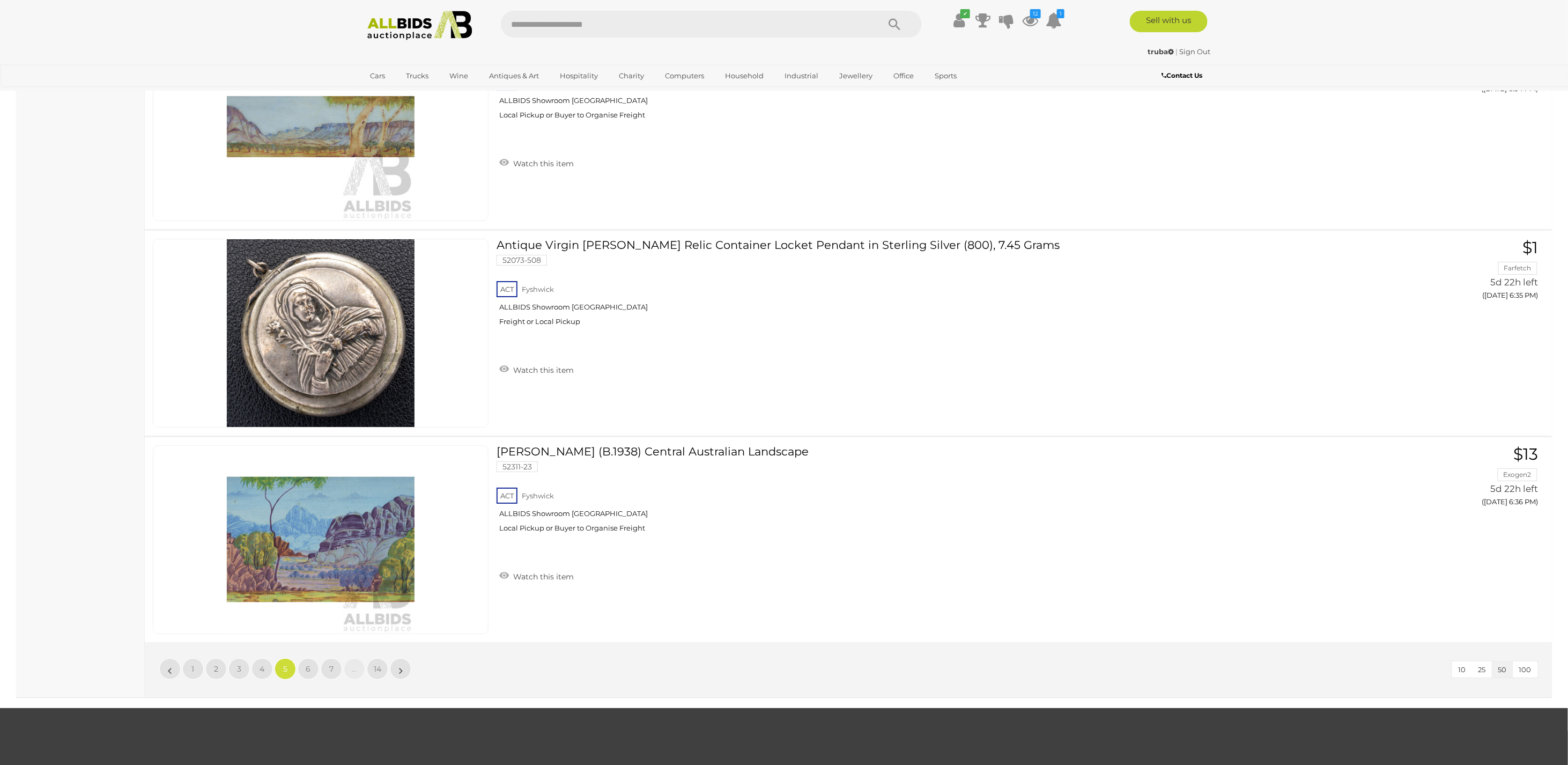
scroll to position [10152, 0]
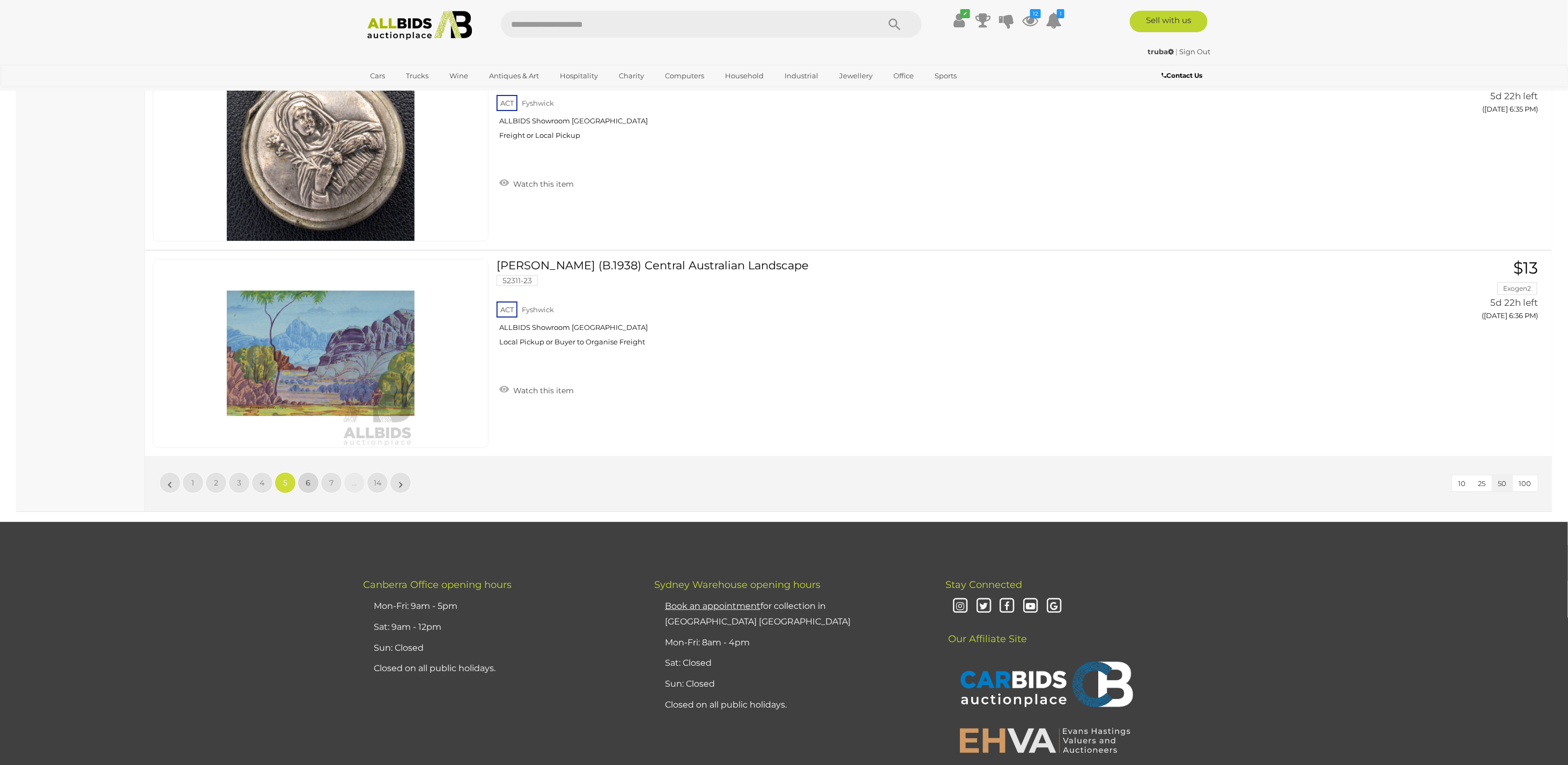
click at [310, 478] on span "6" at bounding box center [309, 483] width 5 height 10
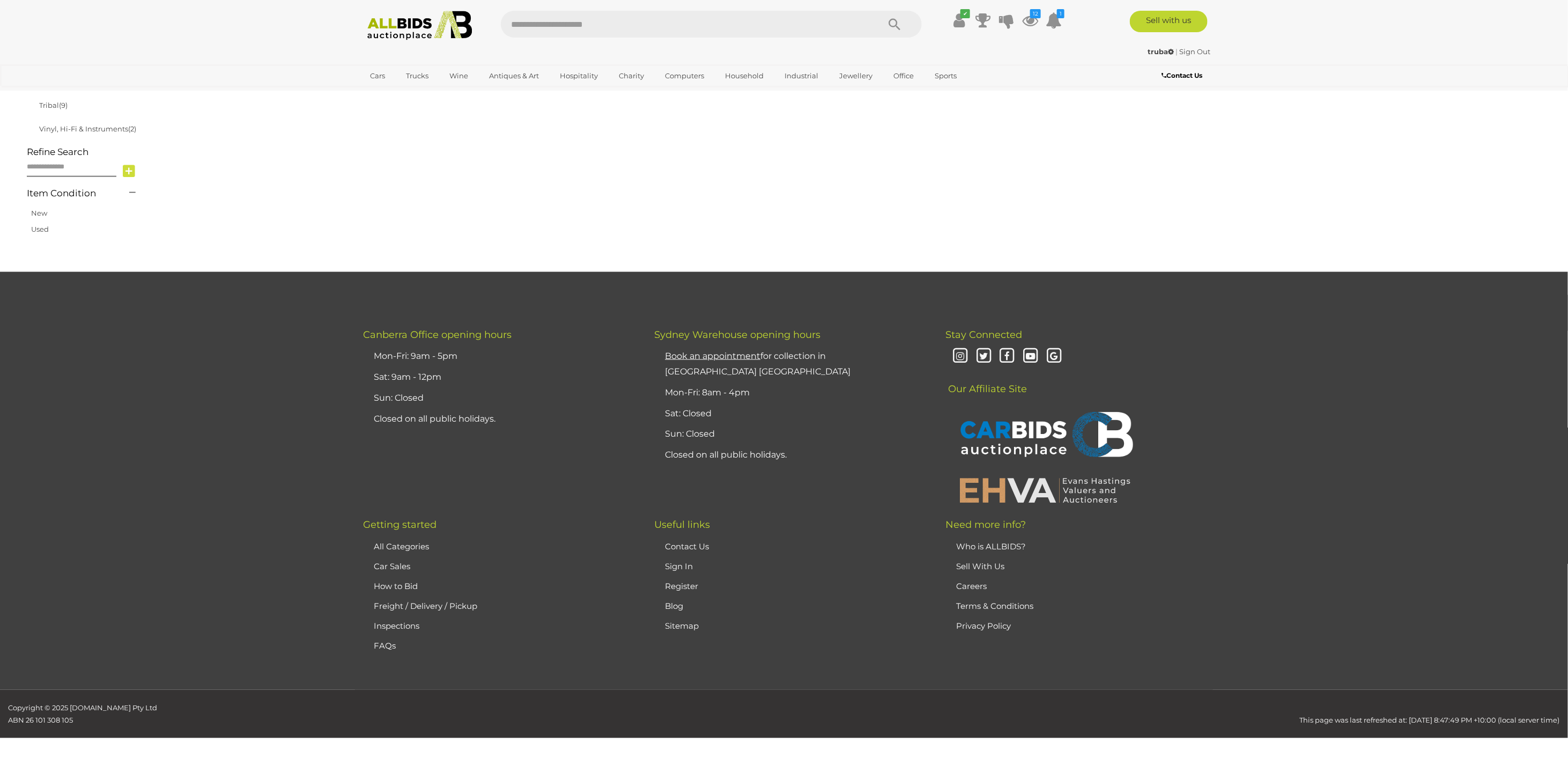
scroll to position [172, 0]
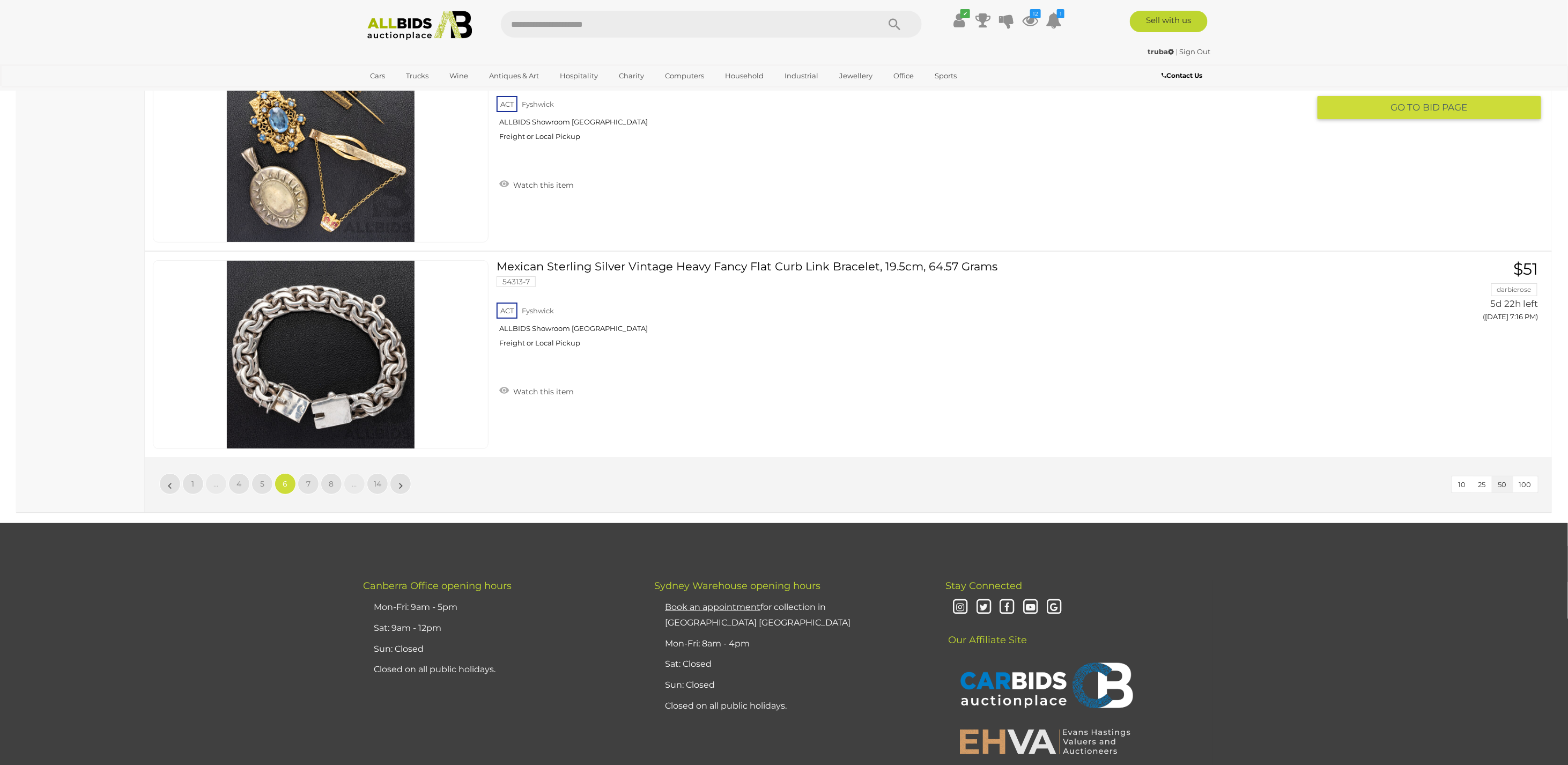
scroll to position [10152, 0]
click at [309, 478] on span "7" at bounding box center [308, 483] width 4 height 10
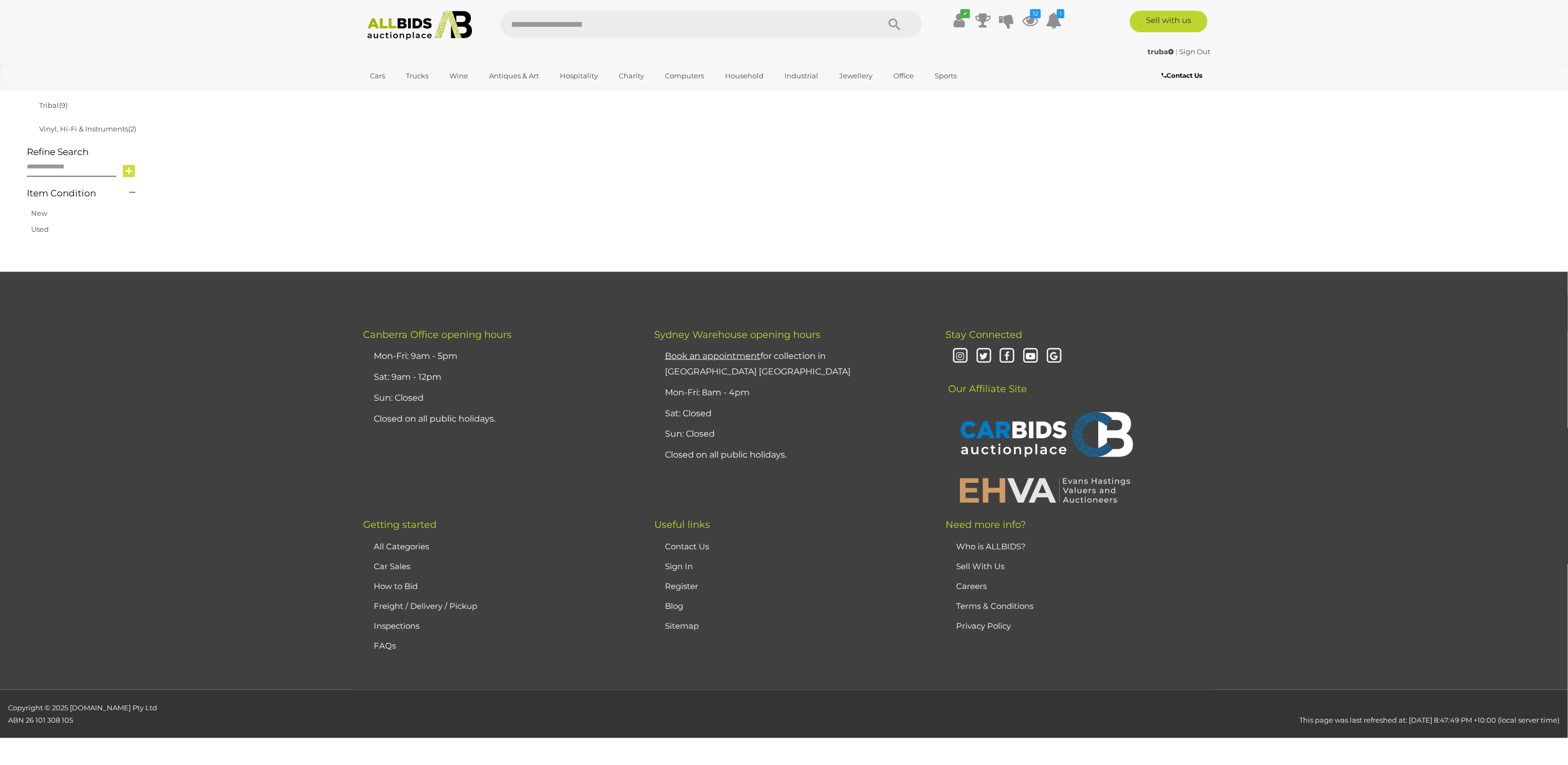
scroll to position [172, 0]
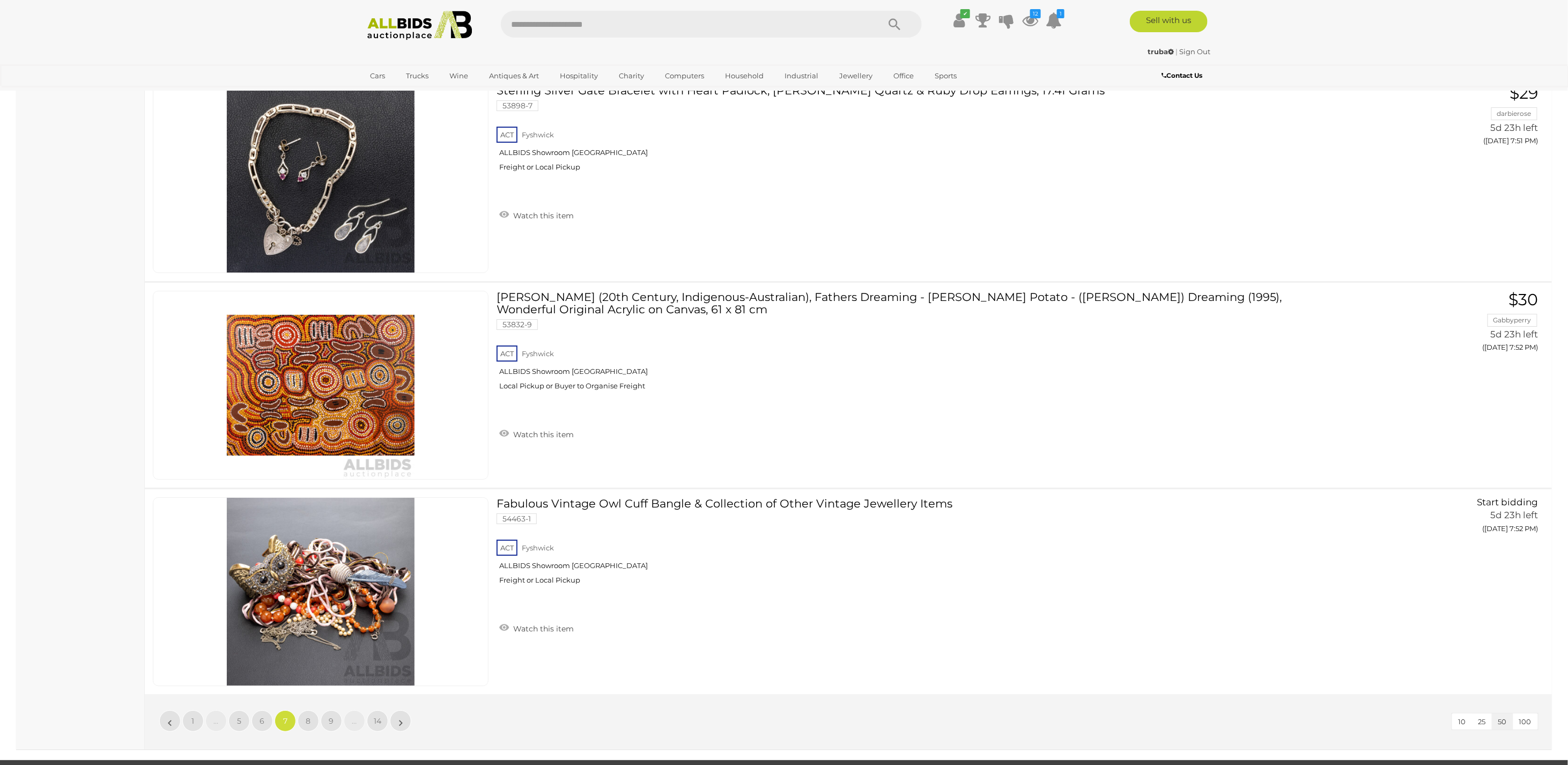
scroll to position [10259, 0]
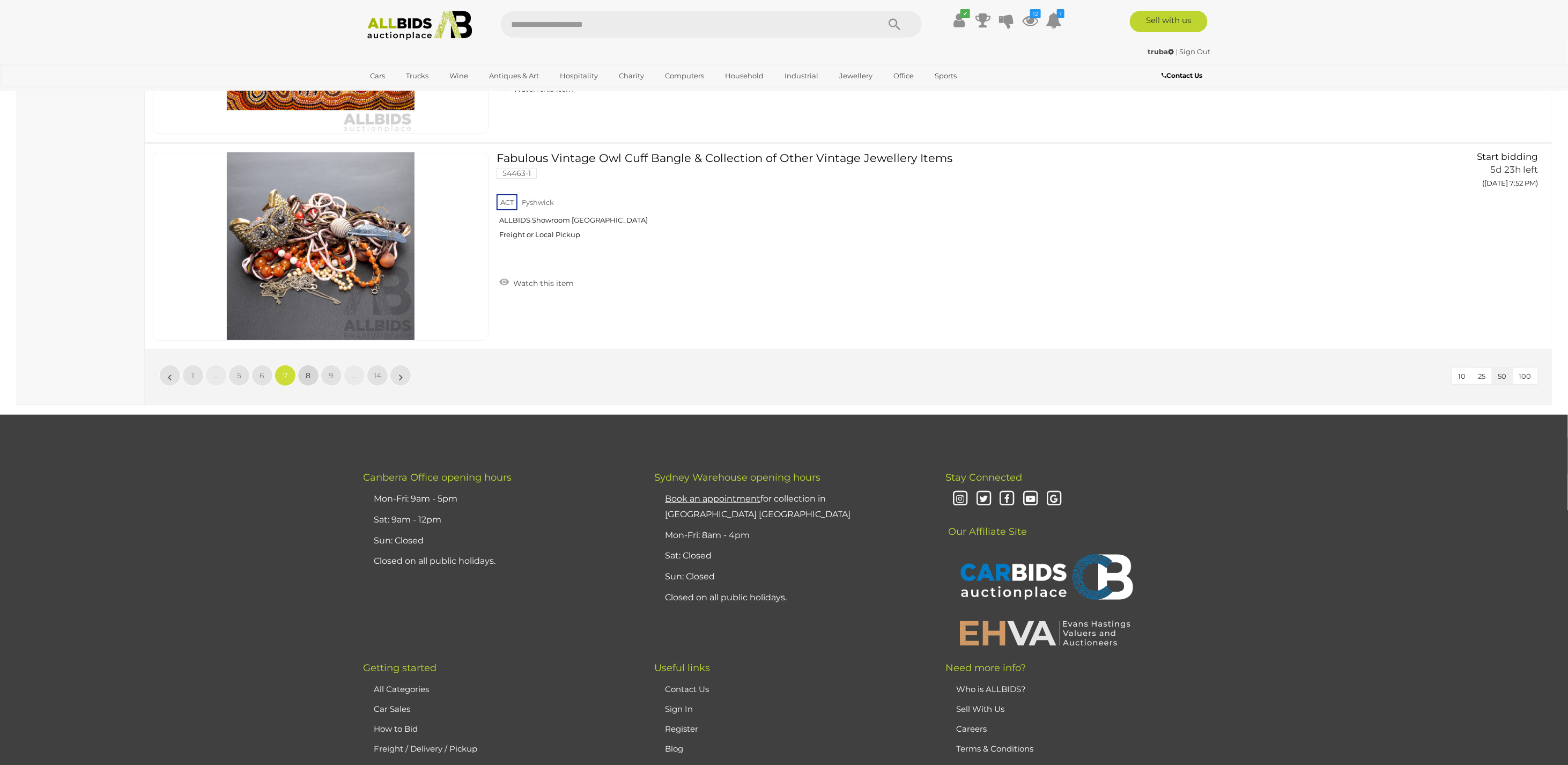
click at [309, 371] on span "8" at bounding box center [309, 376] width 5 height 10
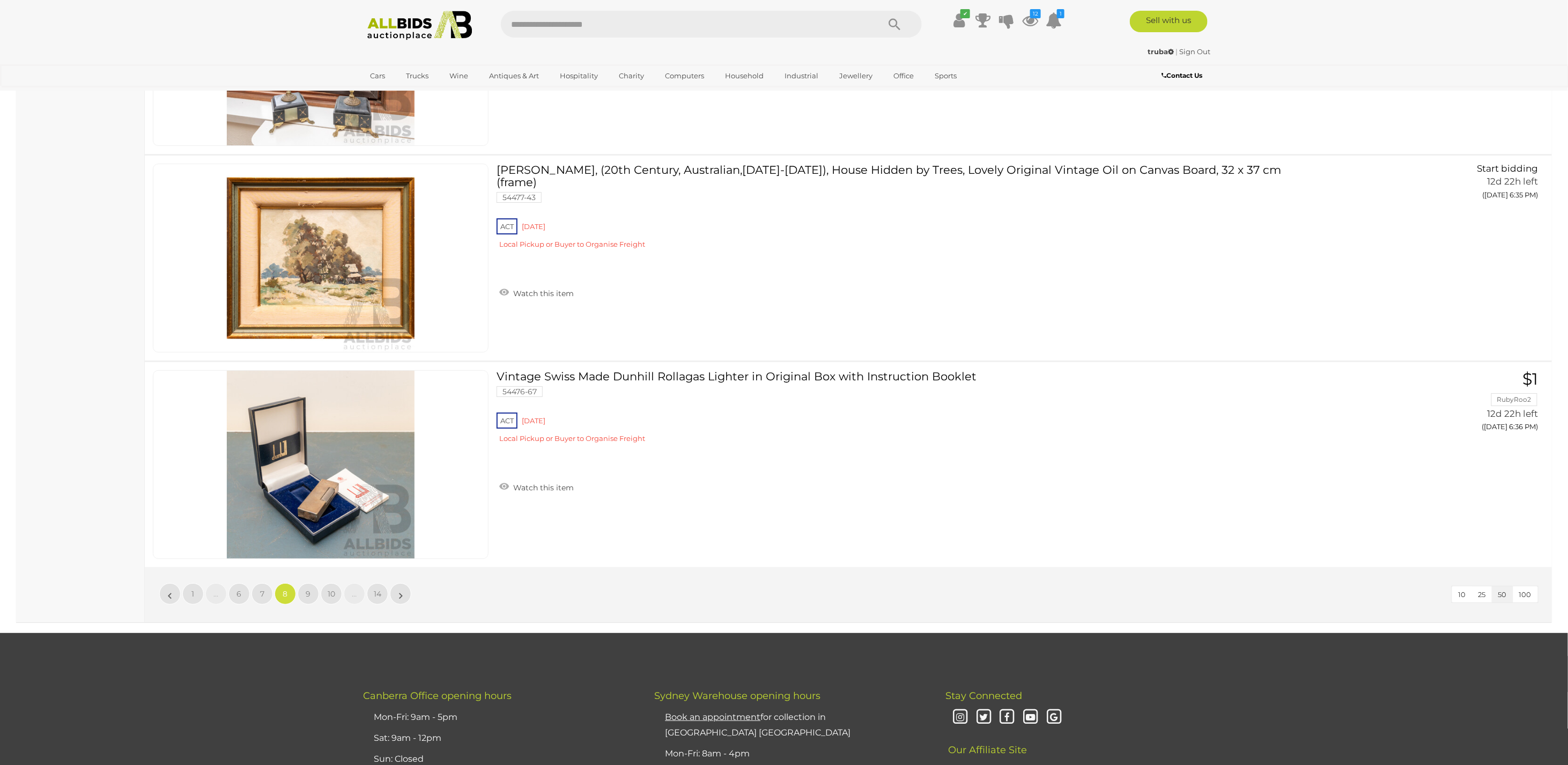
scroll to position [10045, 0]
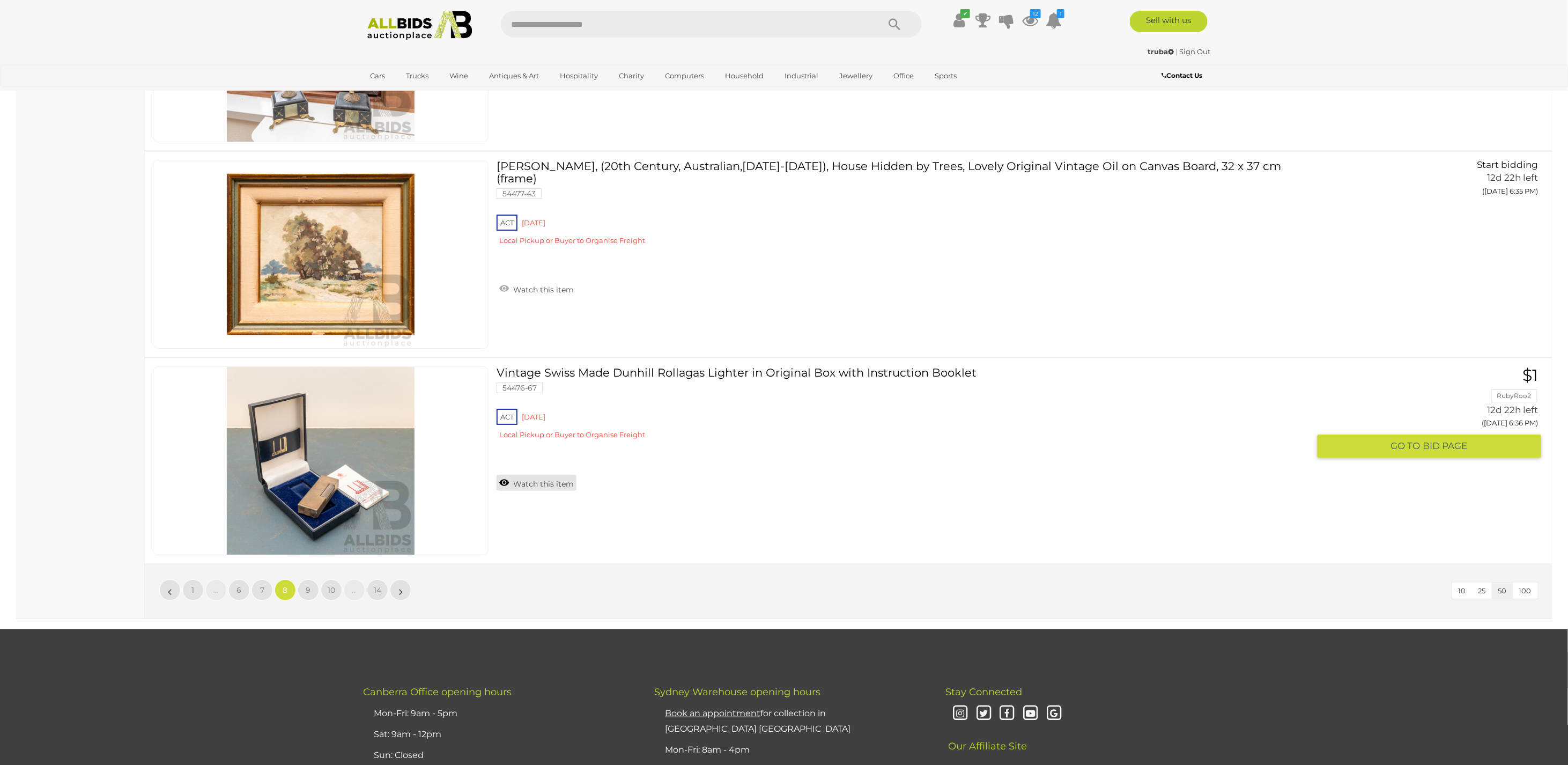
click at [533, 475] on link "Watch this item" at bounding box center [536, 483] width 80 height 16
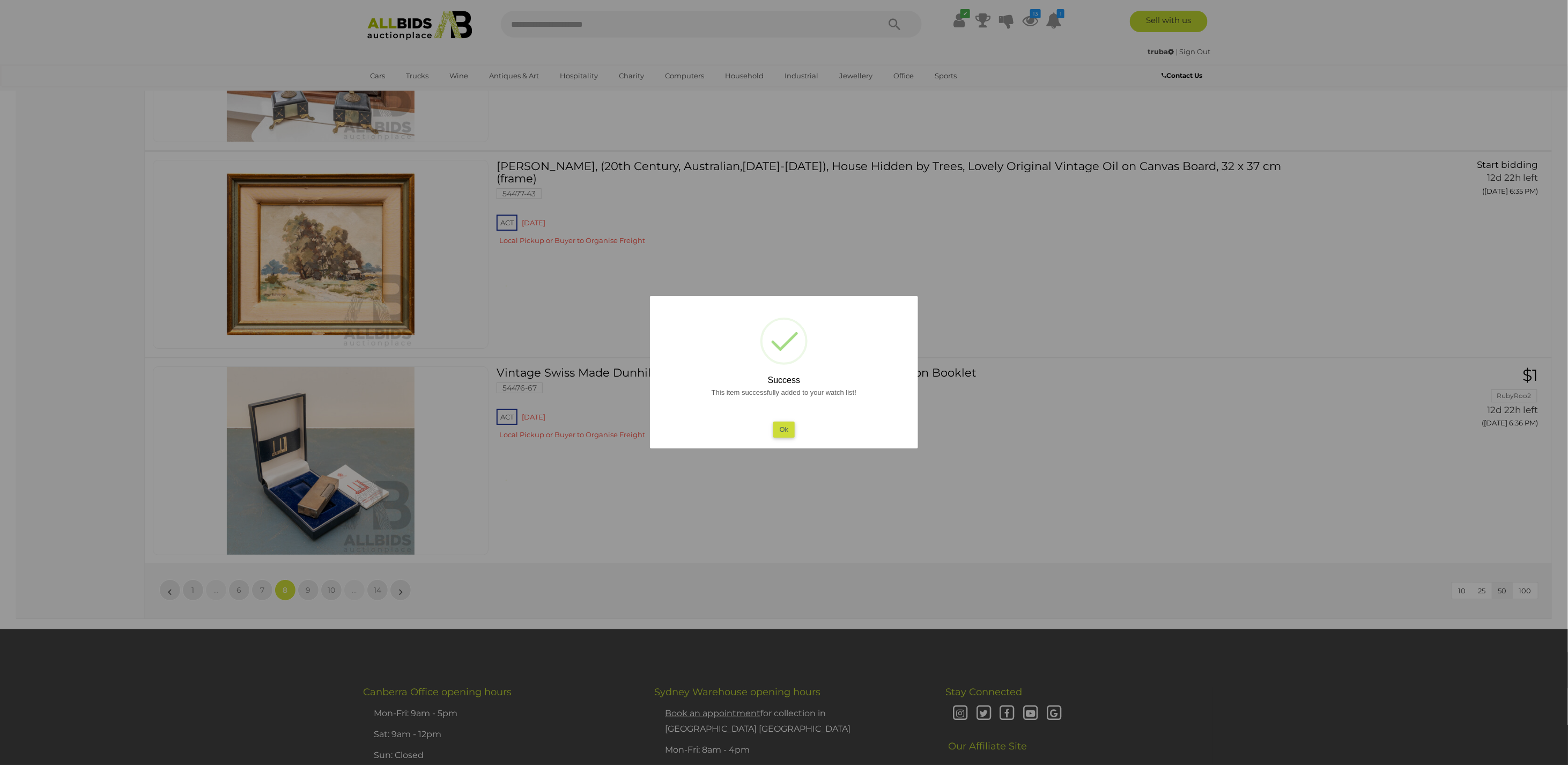
click at [785, 433] on button "Ok" at bounding box center [784, 429] width 22 height 16
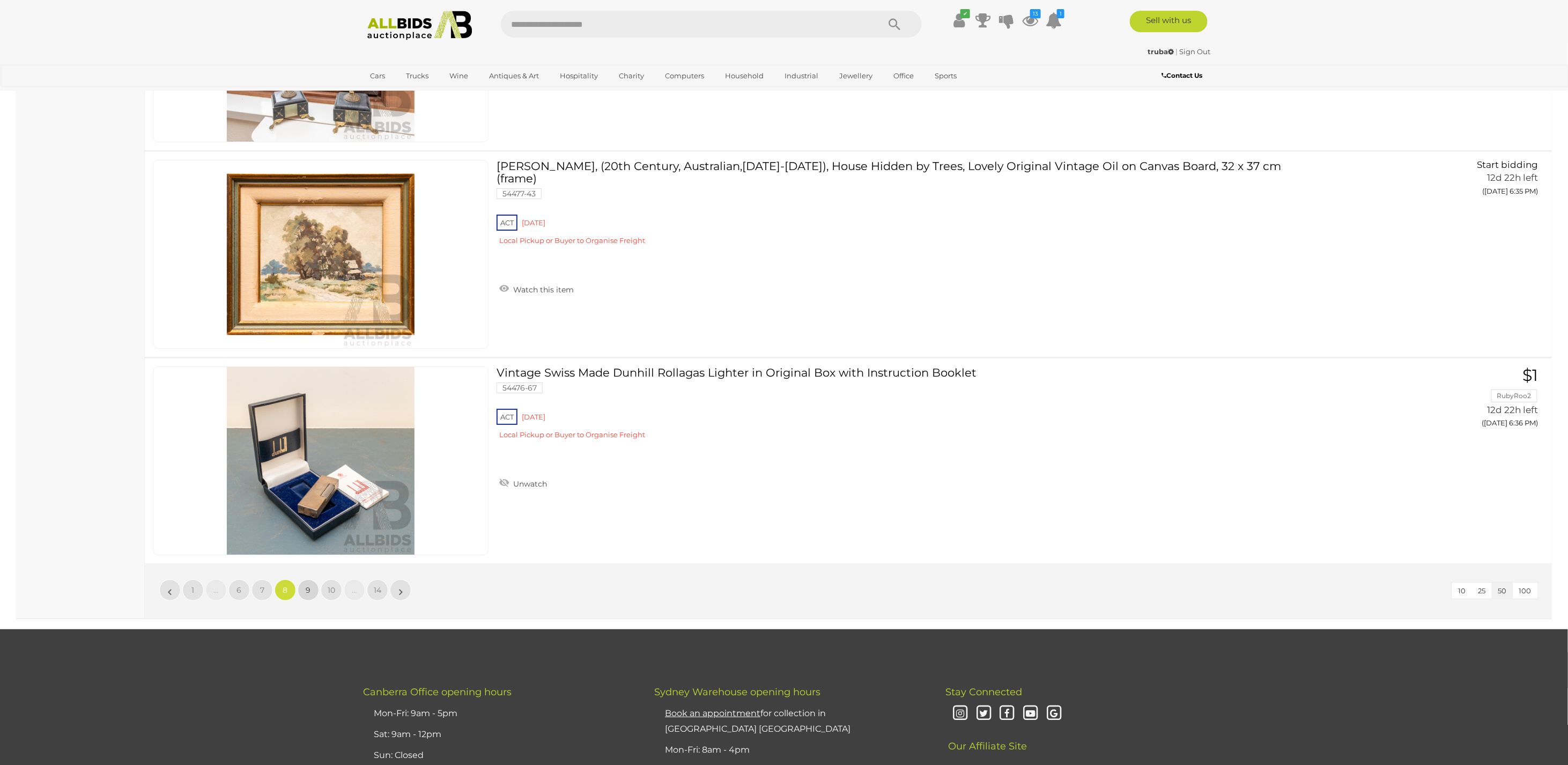
click at [303, 579] on link "9" at bounding box center [308, 590] width 21 height 21
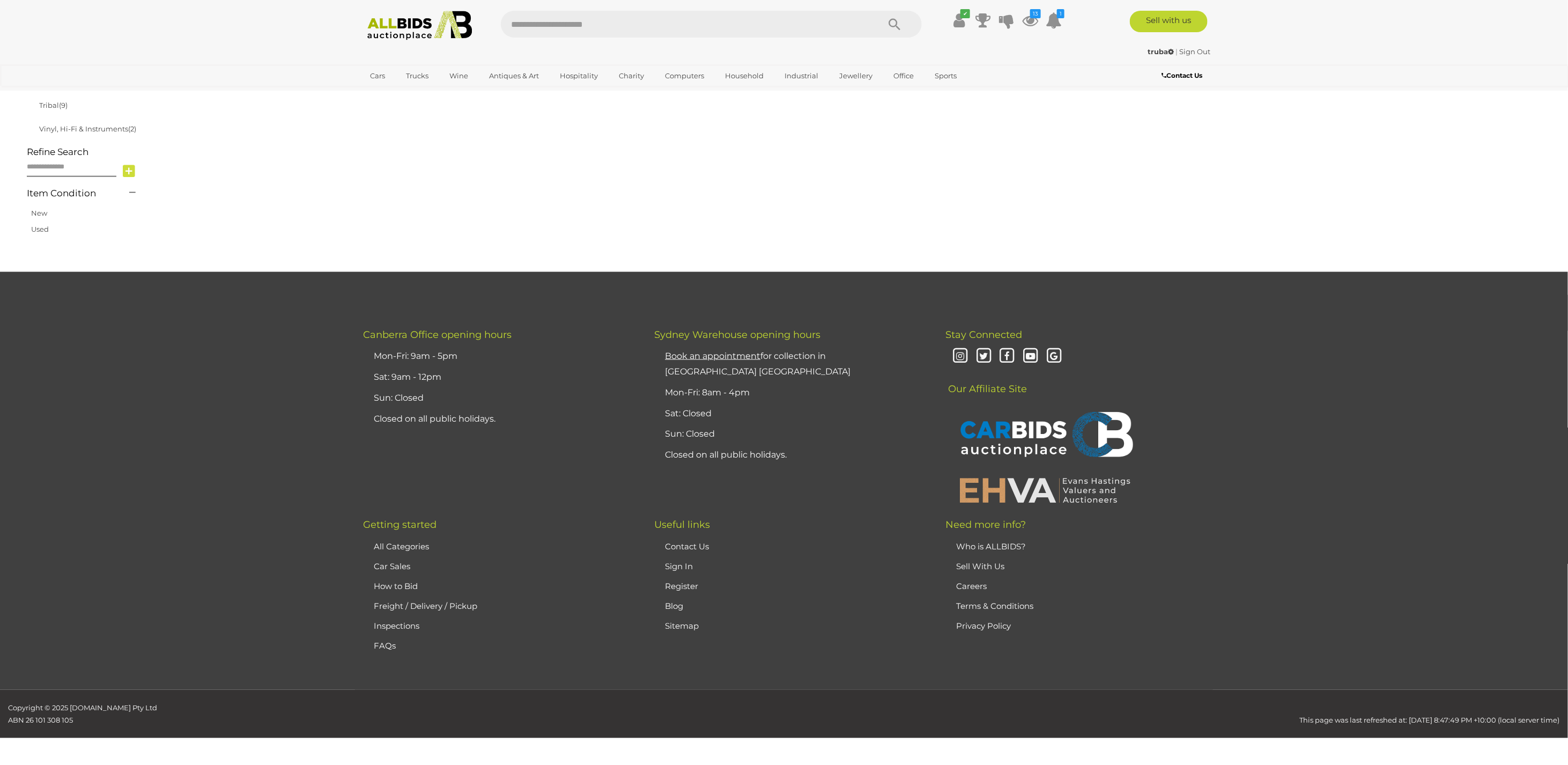
scroll to position [172, 0]
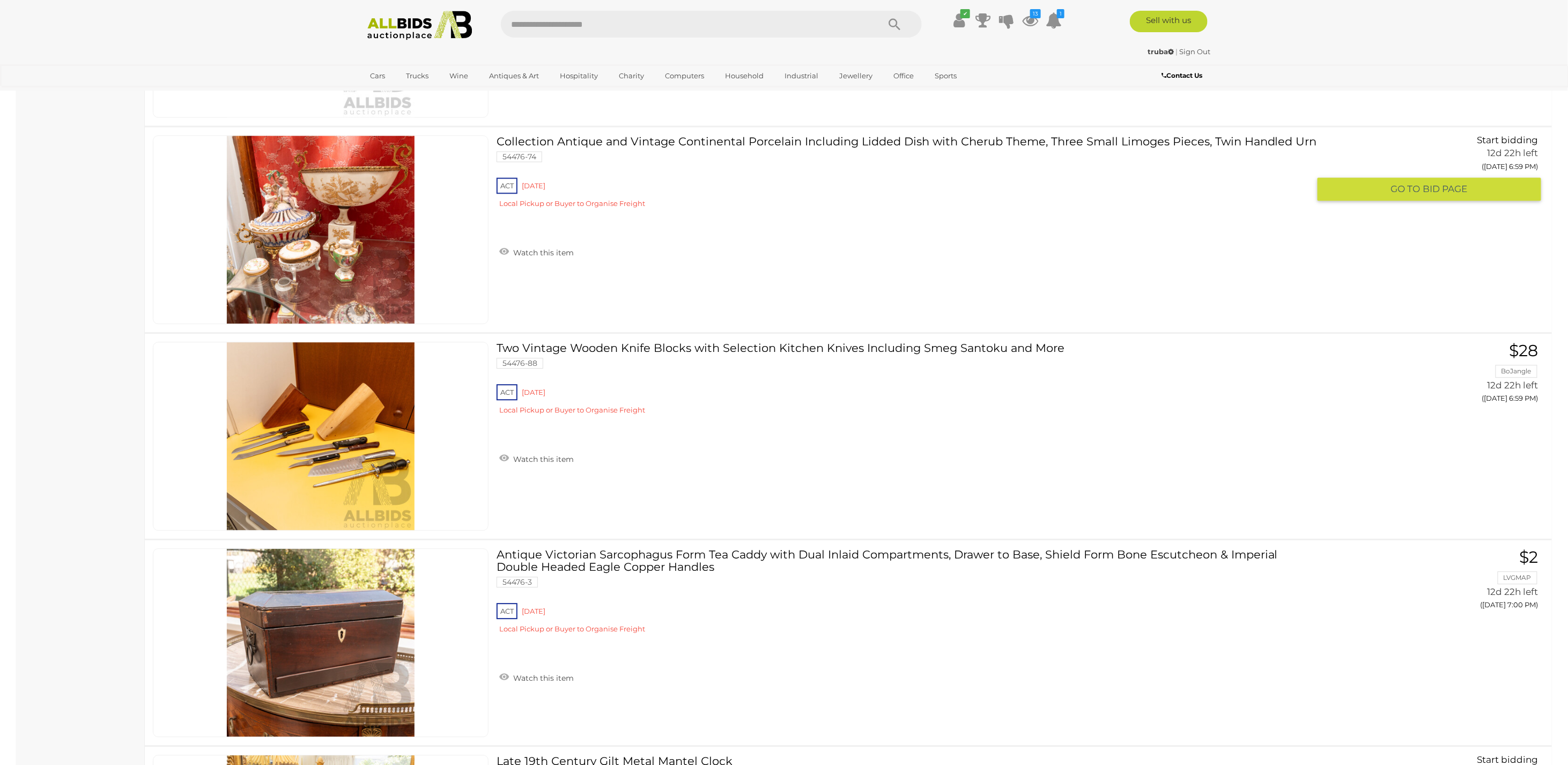
scroll to position [9401, 0]
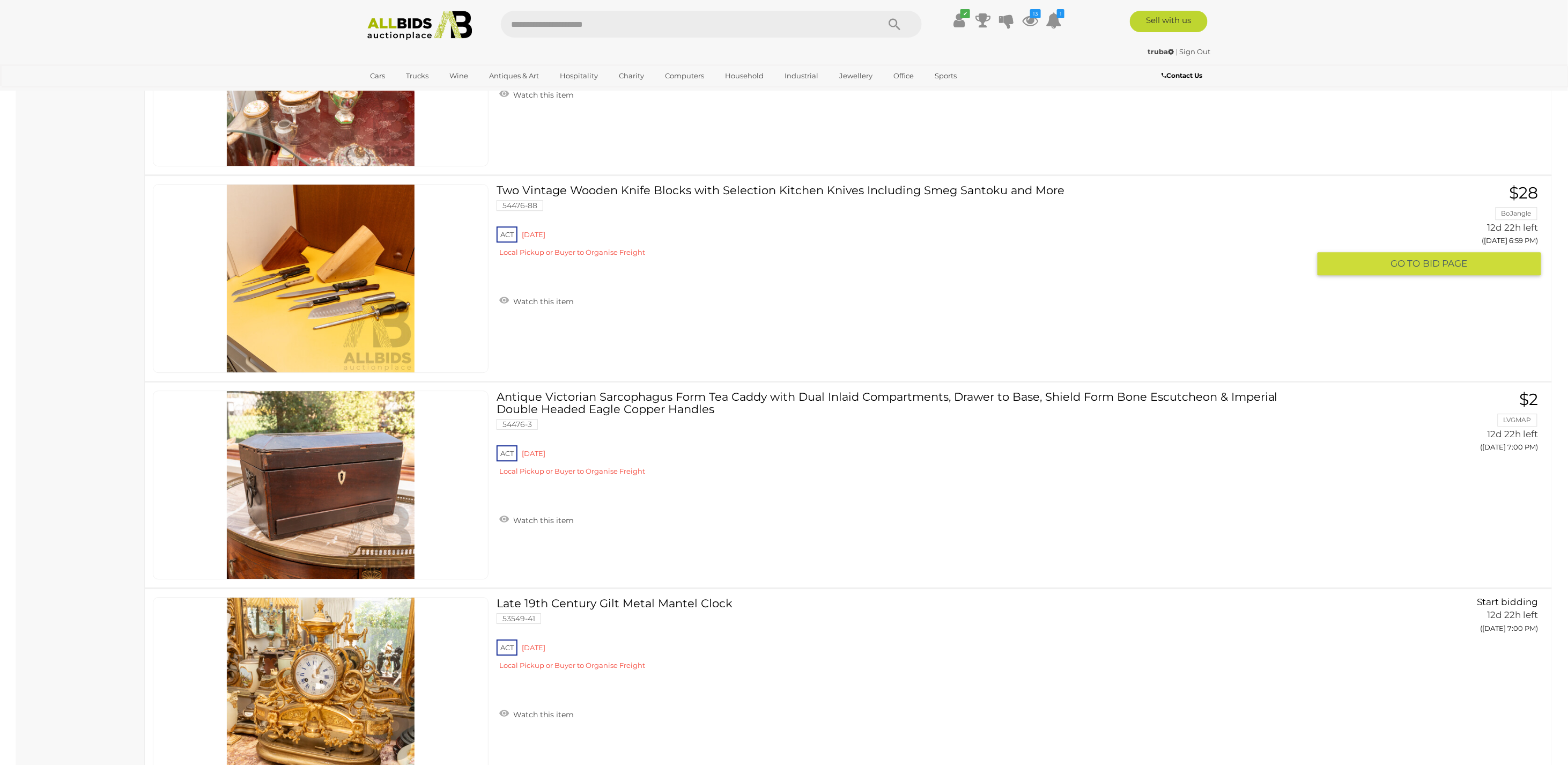
click at [334, 281] on img at bounding box center [321, 278] width 187 height 188
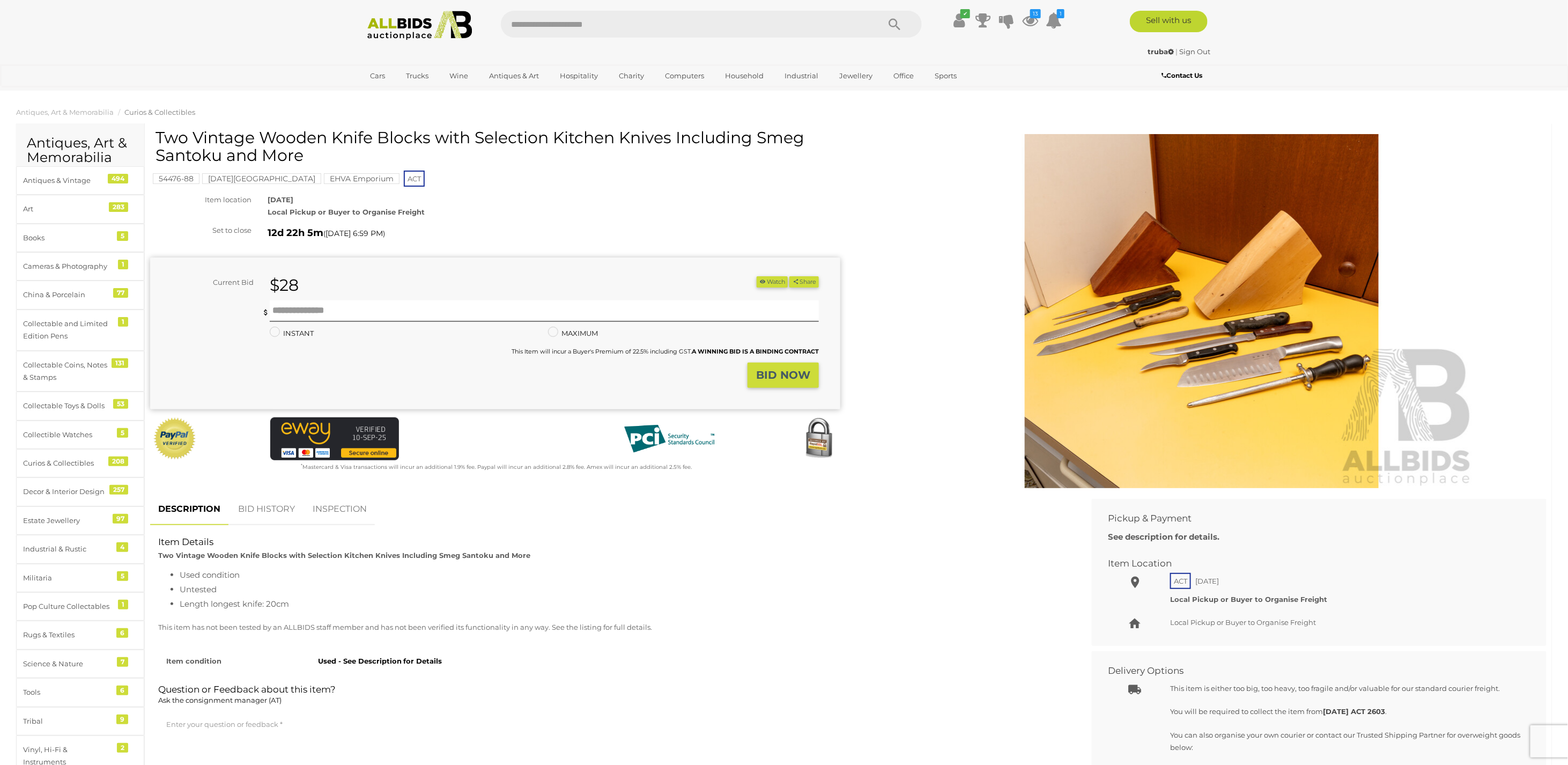
drag, startPoint x: 0, startPoint y: 0, endPoint x: 1164, endPoint y: 340, distance: 1212.6
click at [1164, 340] on img at bounding box center [1202, 311] width 549 height 354
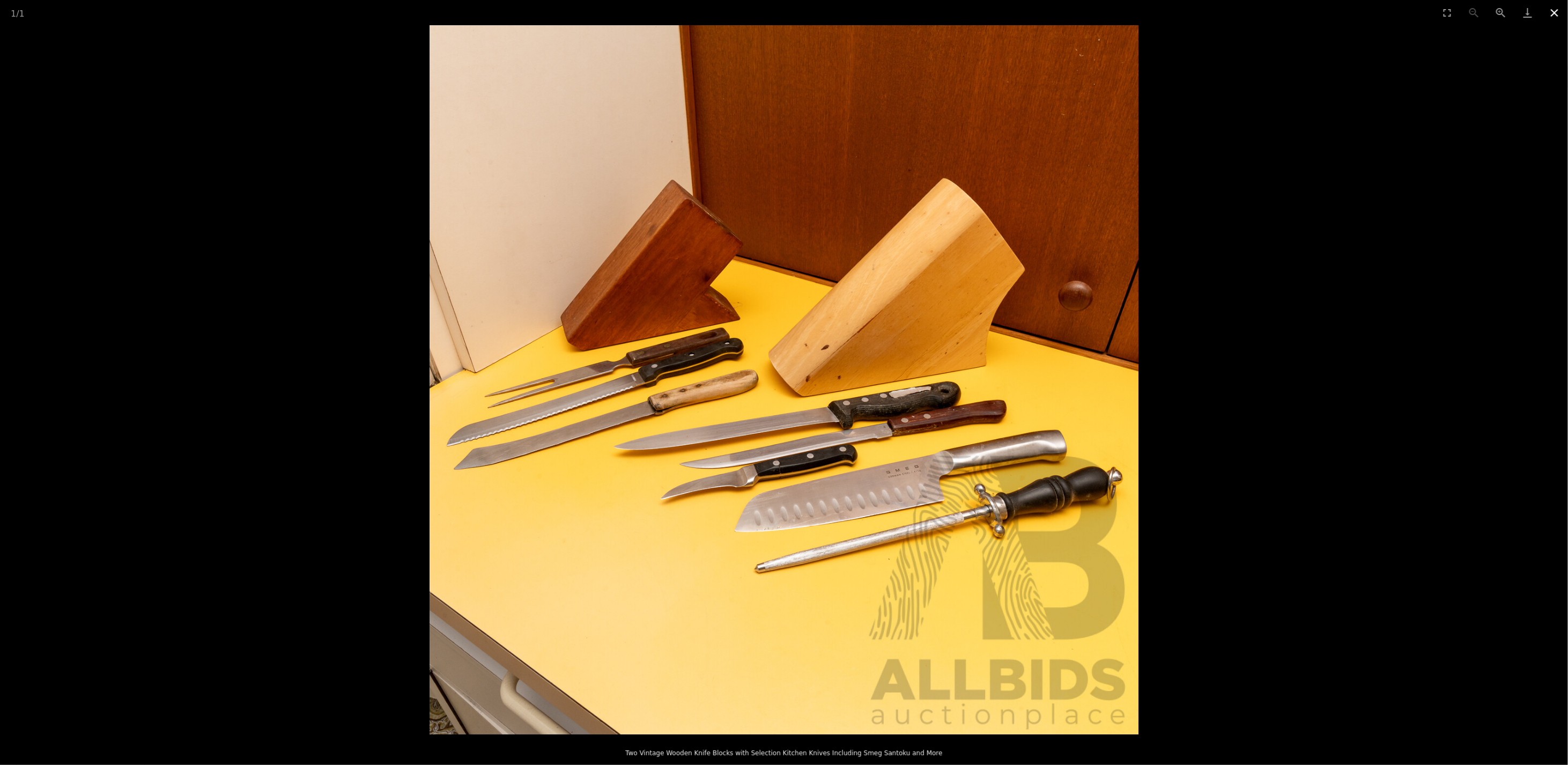
click at [1554, 13] on button "Close gallery" at bounding box center [1555, 12] width 27 height 25
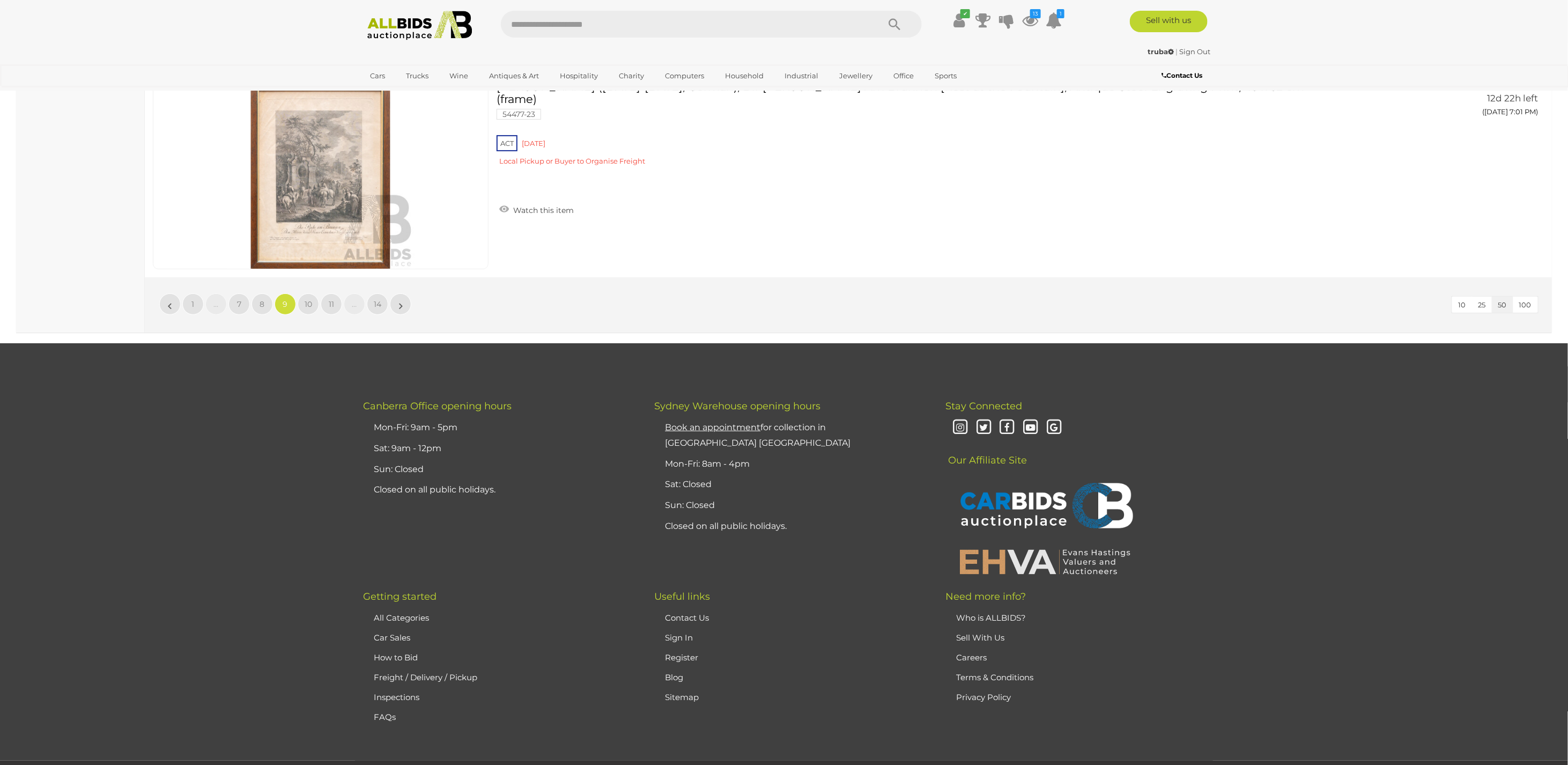
scroll to position [10261, 0]
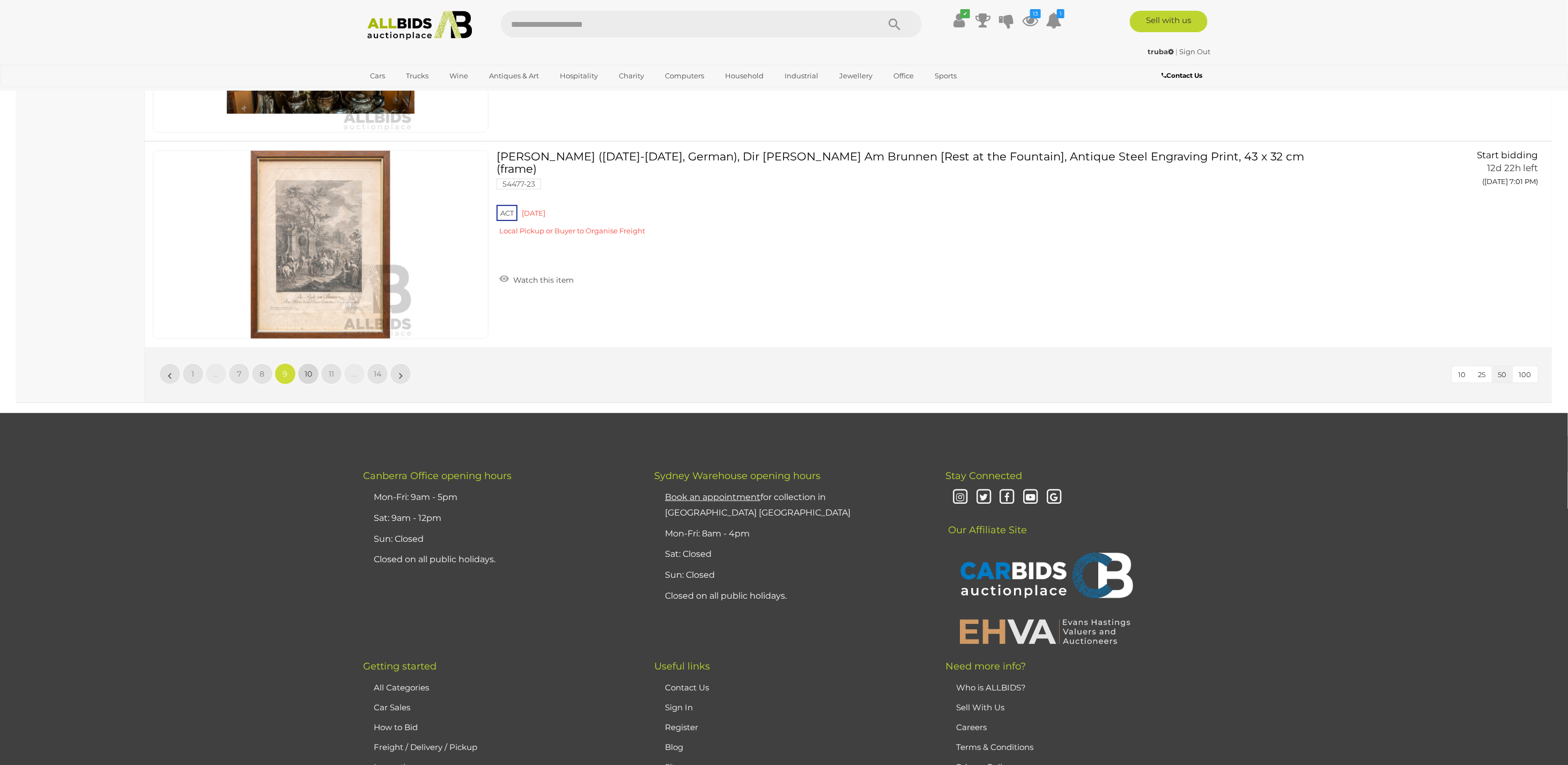
click at [311, 369] on span "10" at bounding box center [308, 374] width 7 height 10
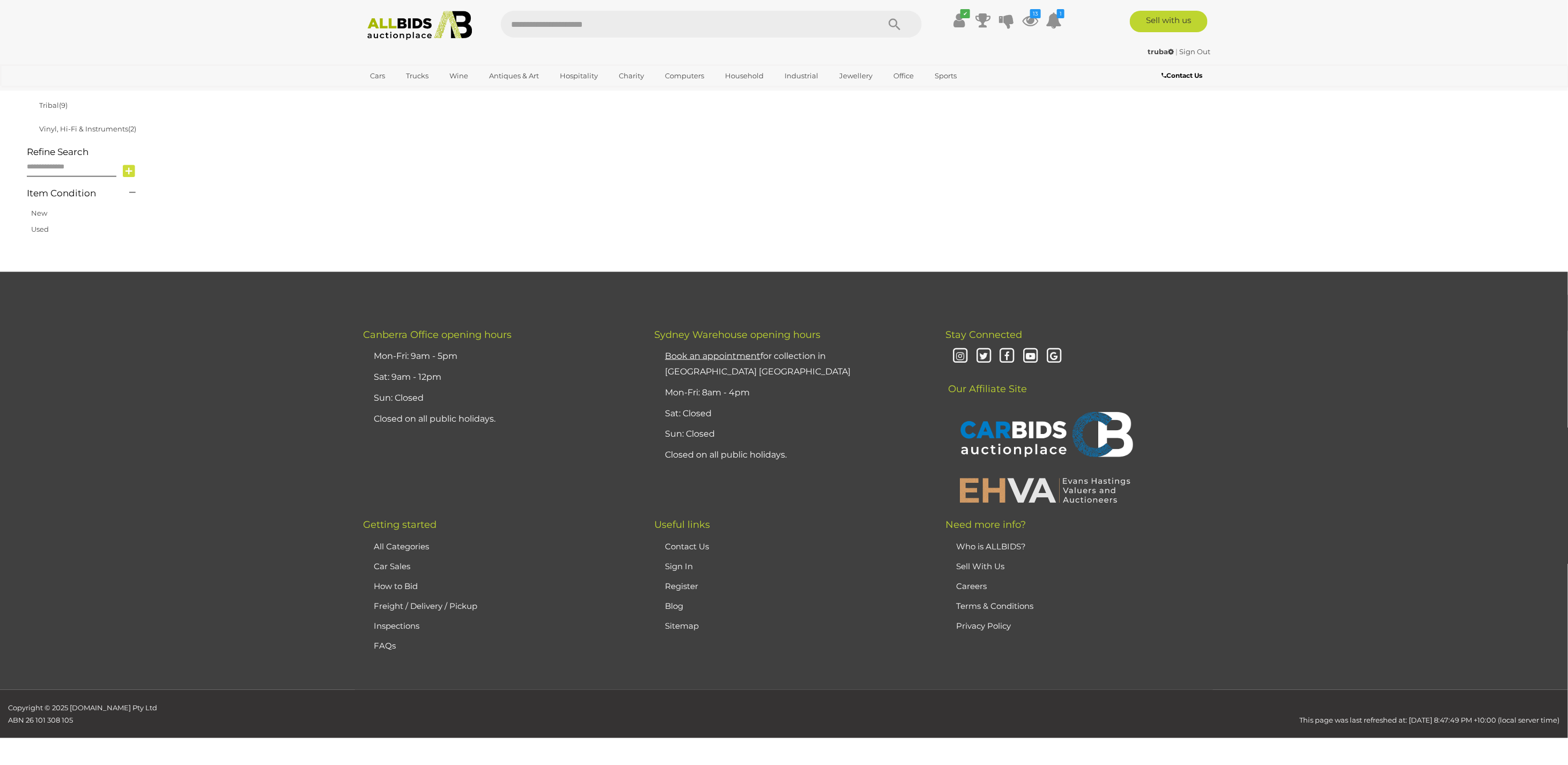
scroll to position [172, 0]
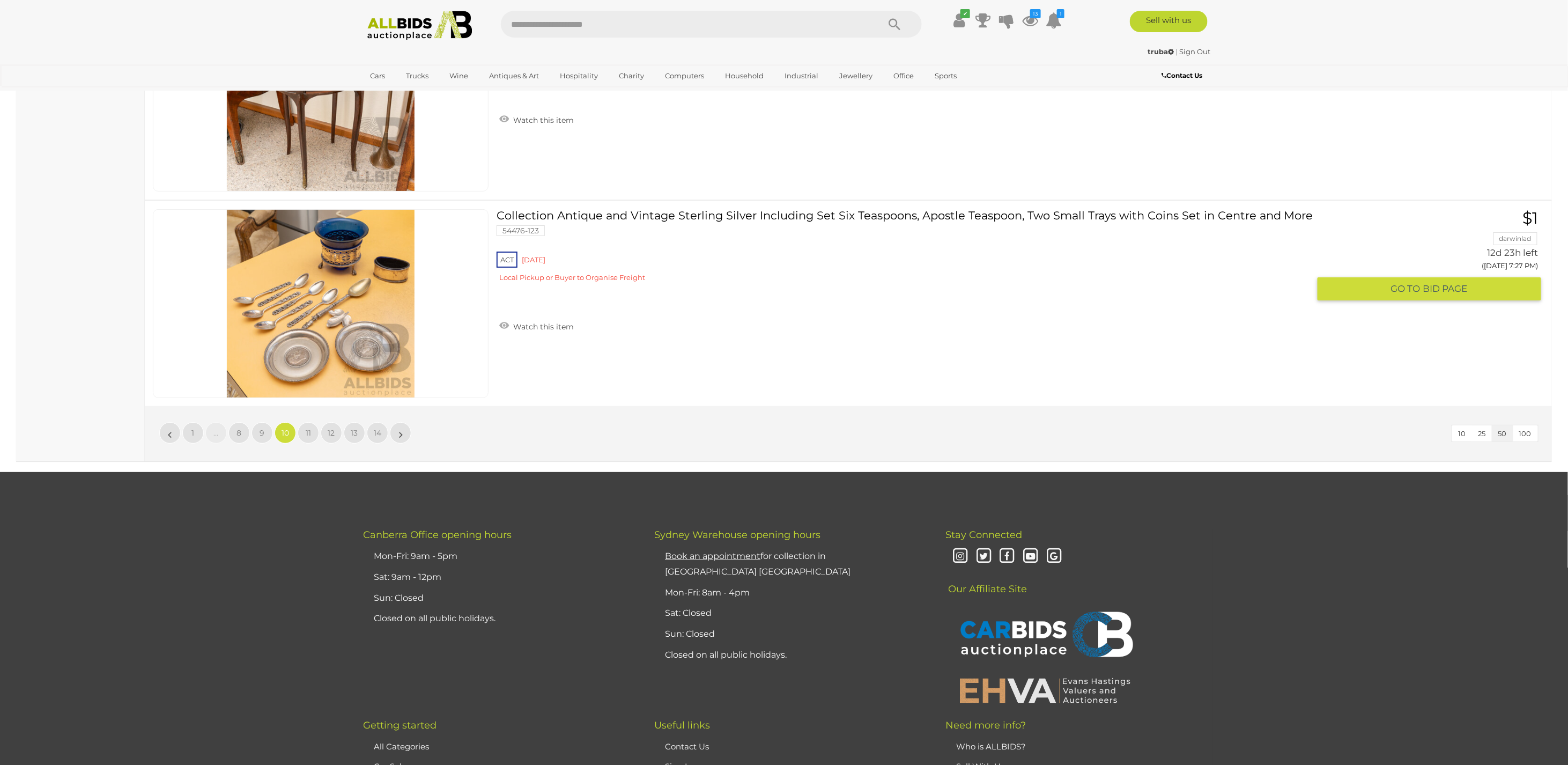
scroll to position [10259, 0]
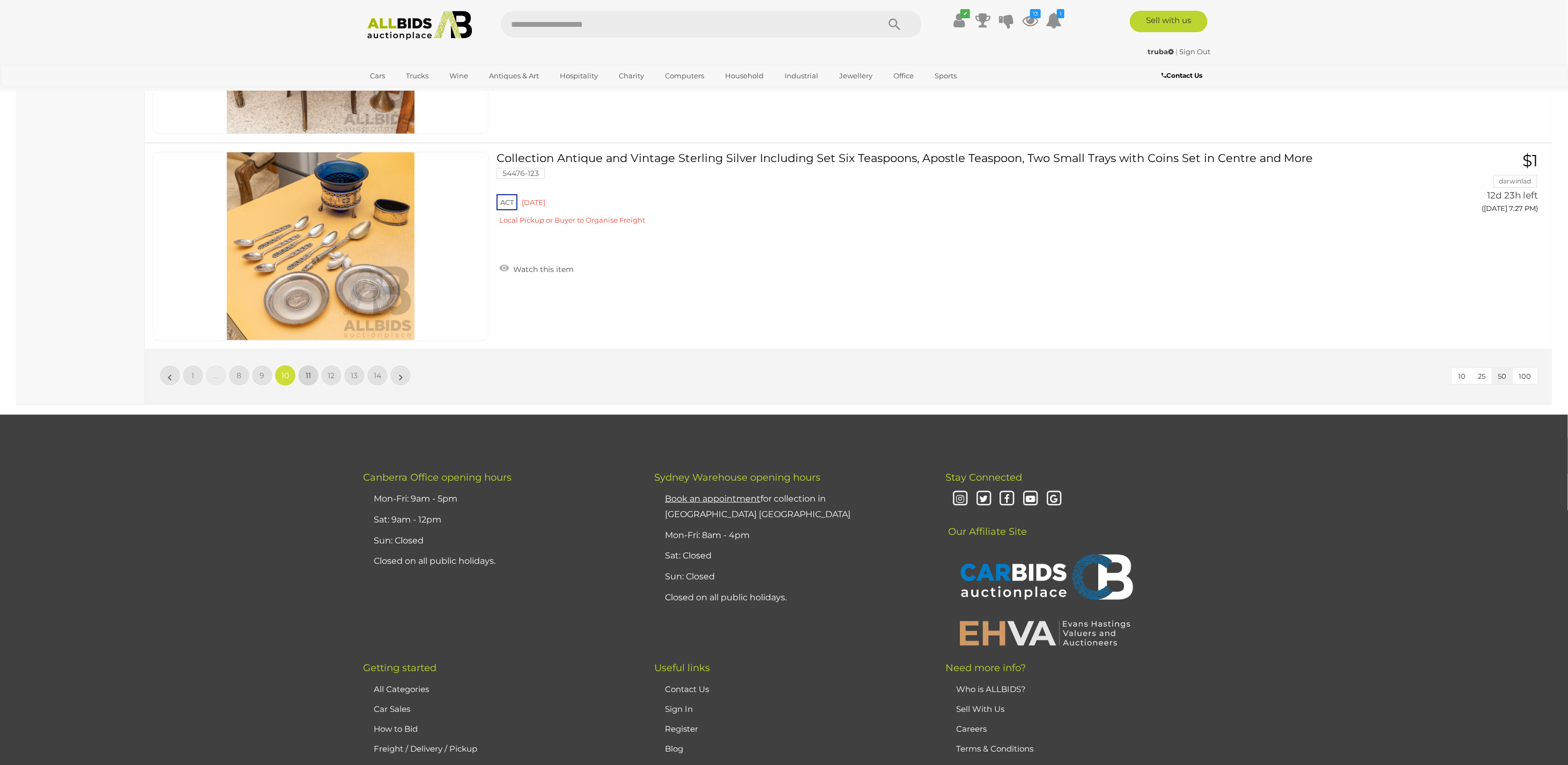
click at [306, 371] on span "11" at bounding box center [308, 376] width 5 height 10
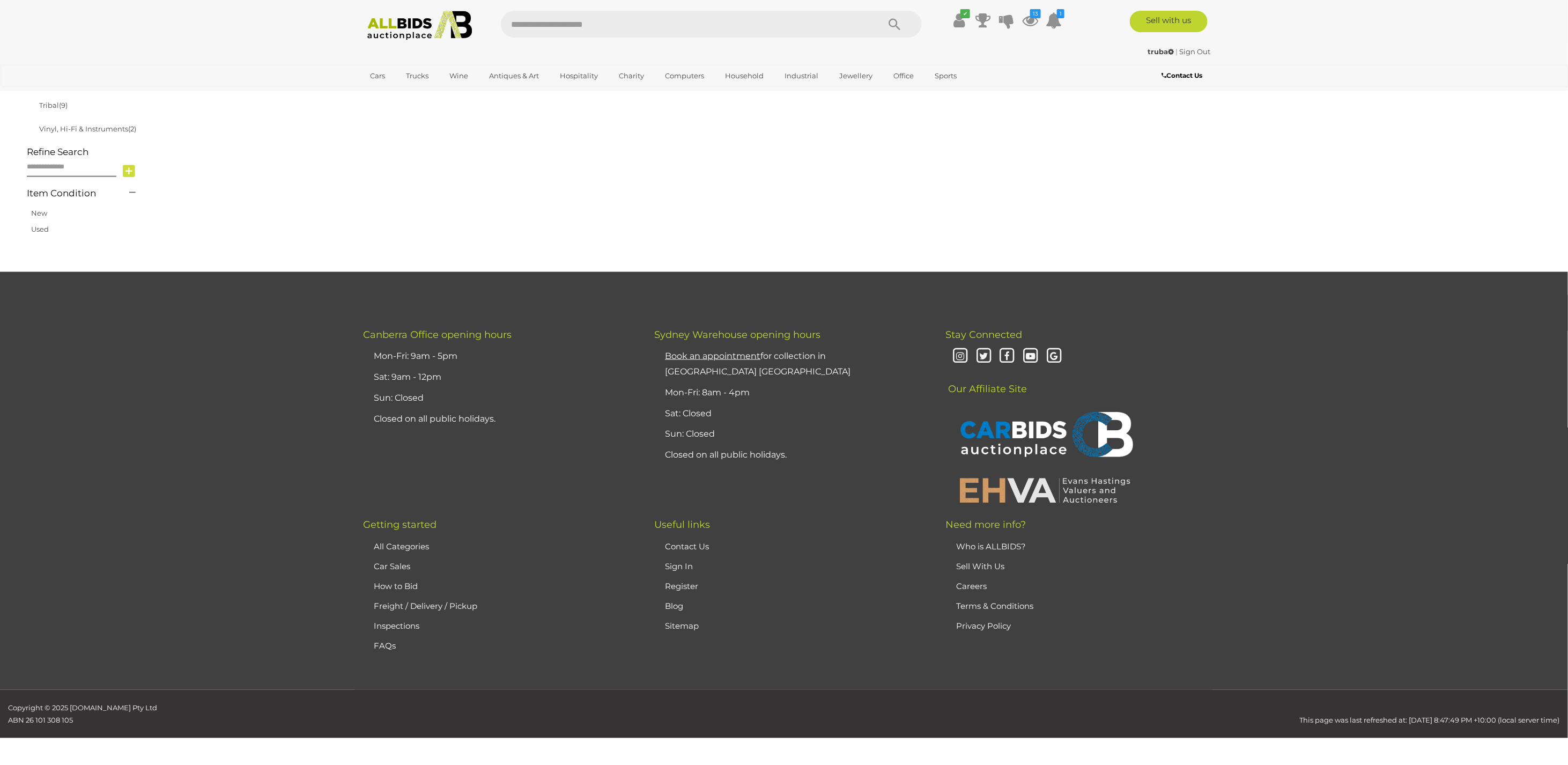
scroll to position [172, 0]
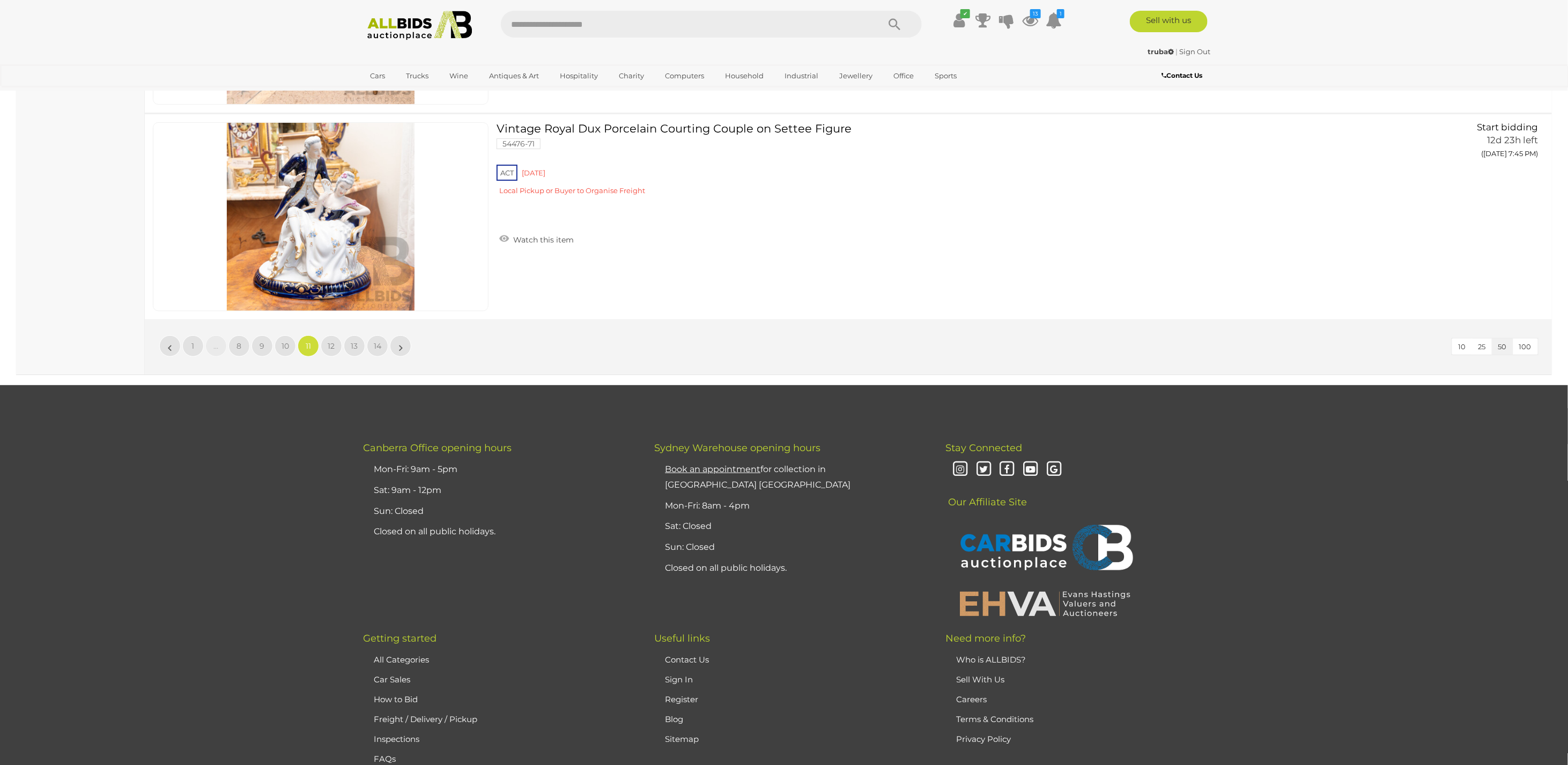
scroll to position [10367, 0]
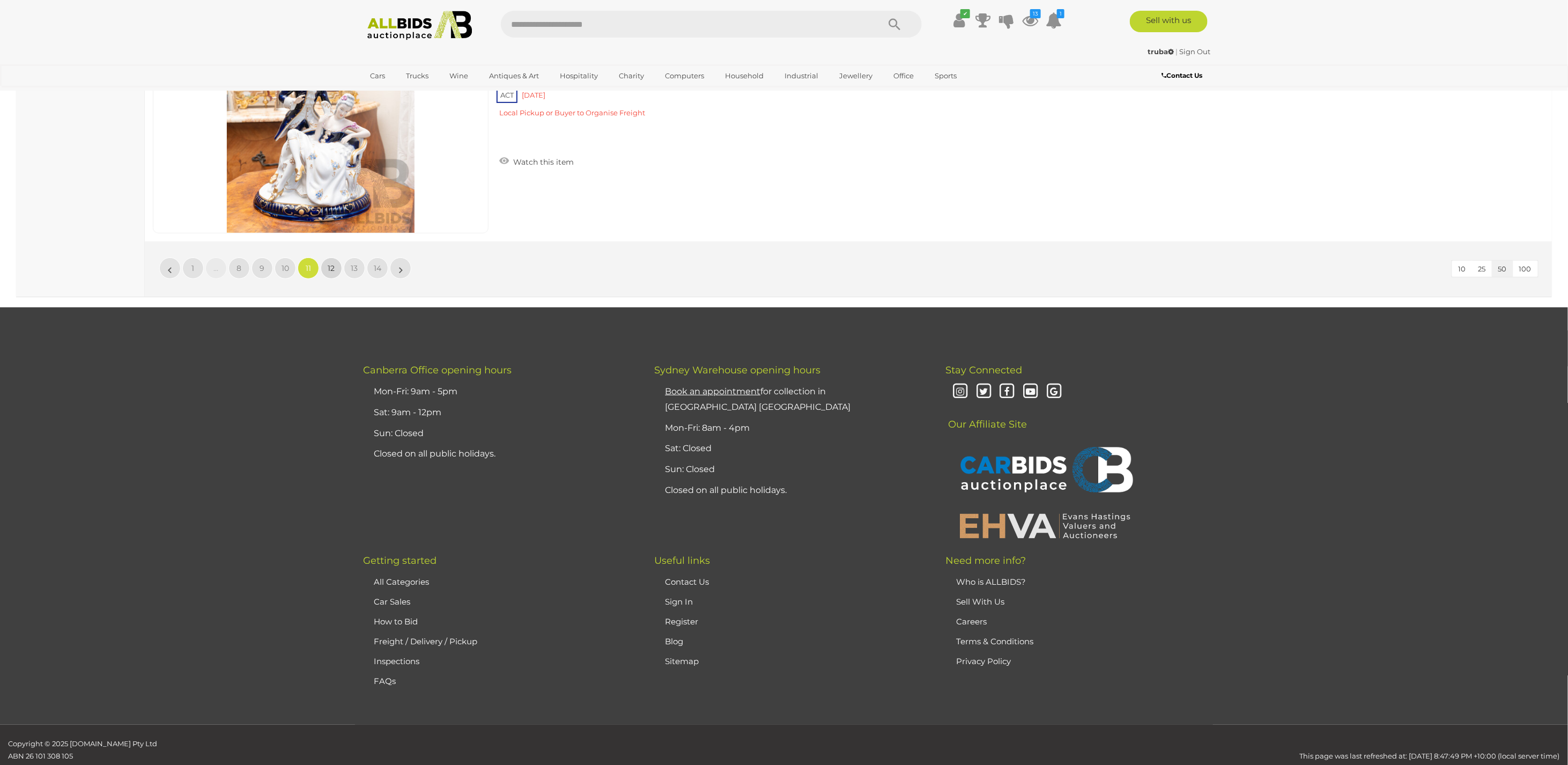
click at [330, 264] on span "12" at bounding box center [331, 269] width 7 height 10
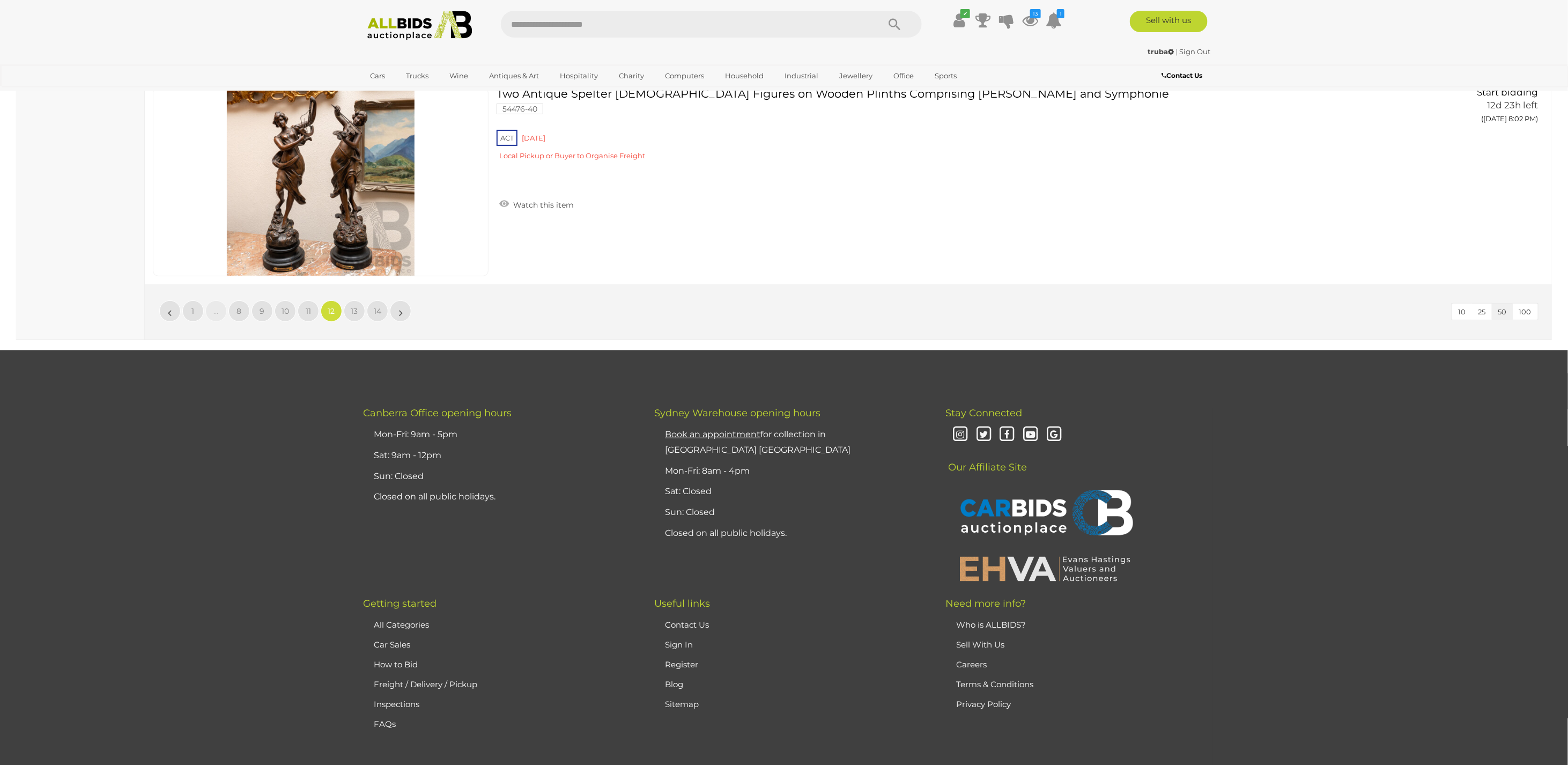
scroll to position [10390, 0]
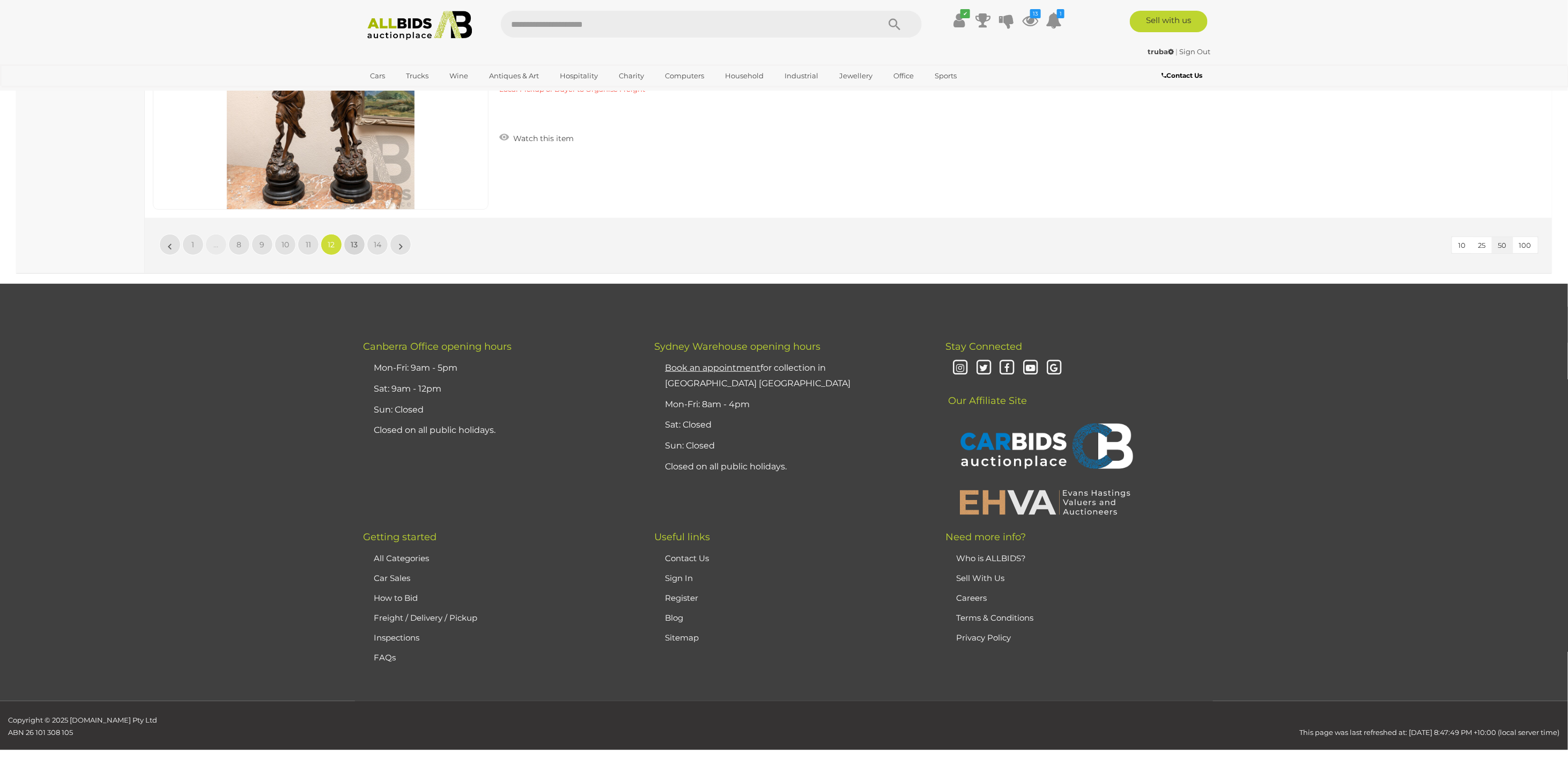
click at [361, 234] on link "13" at bounding box center [354, 244] width 21 height 21
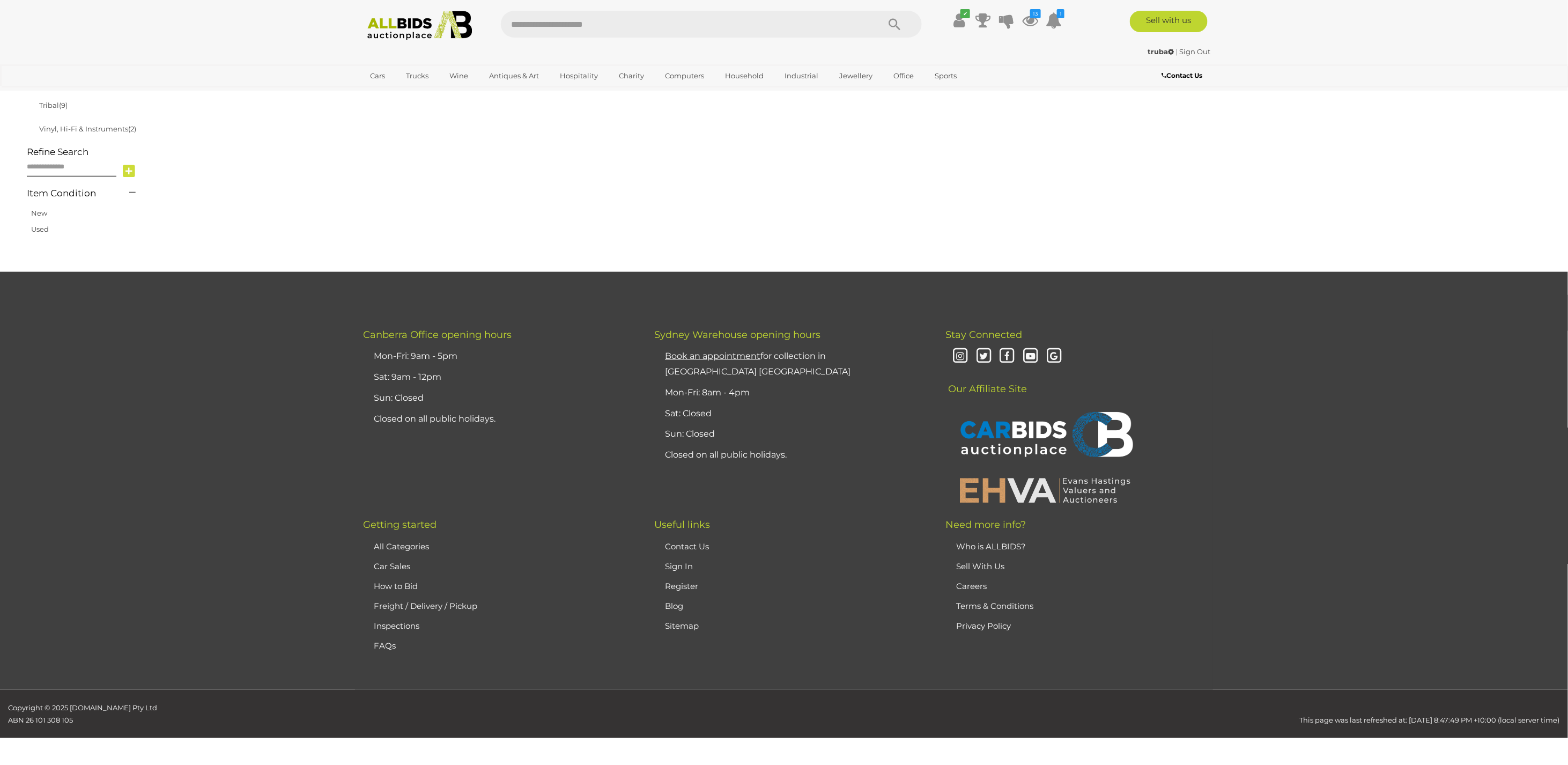
scroll to position [172, 0]
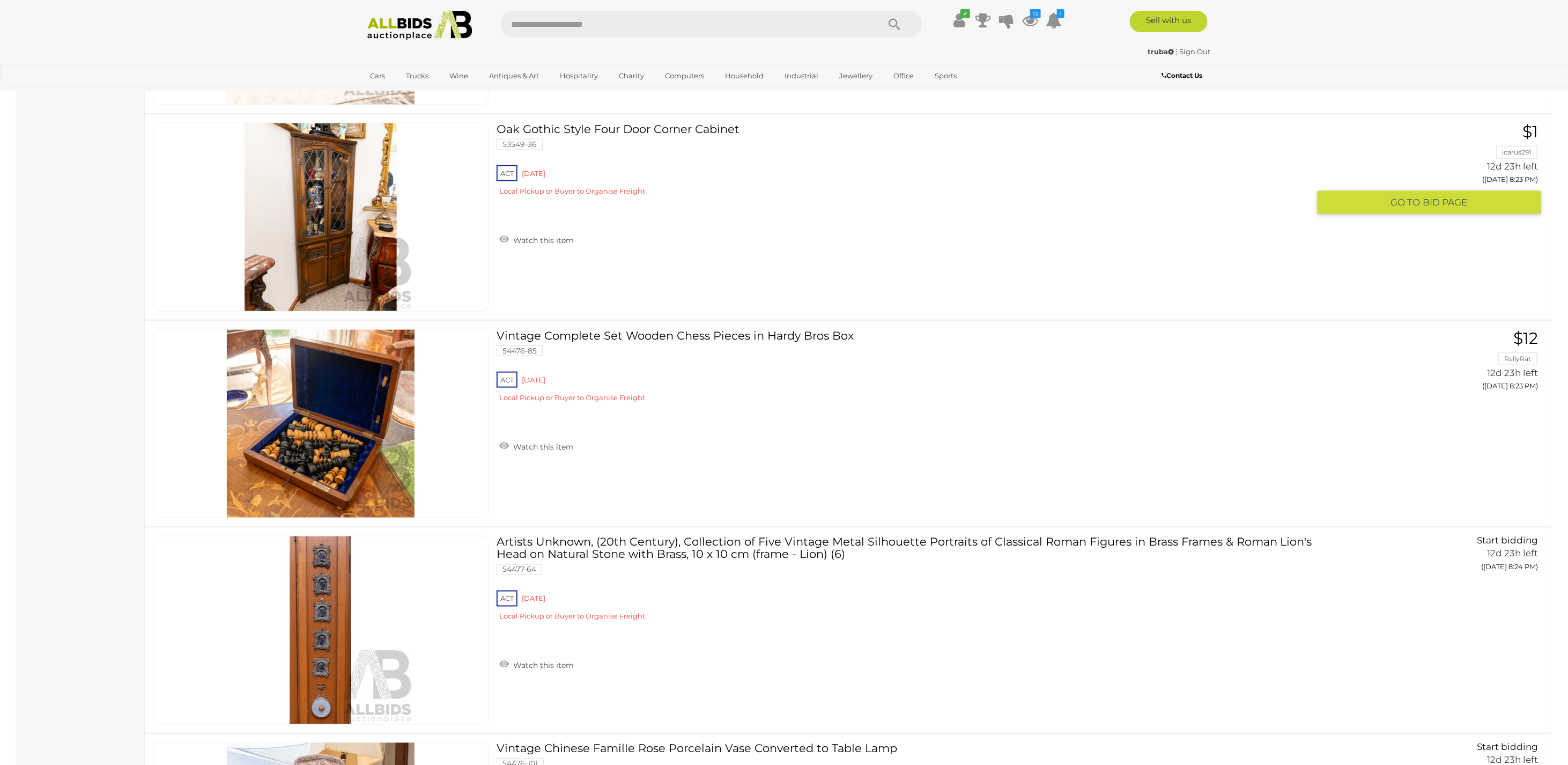
scroll to position [8542, 0]
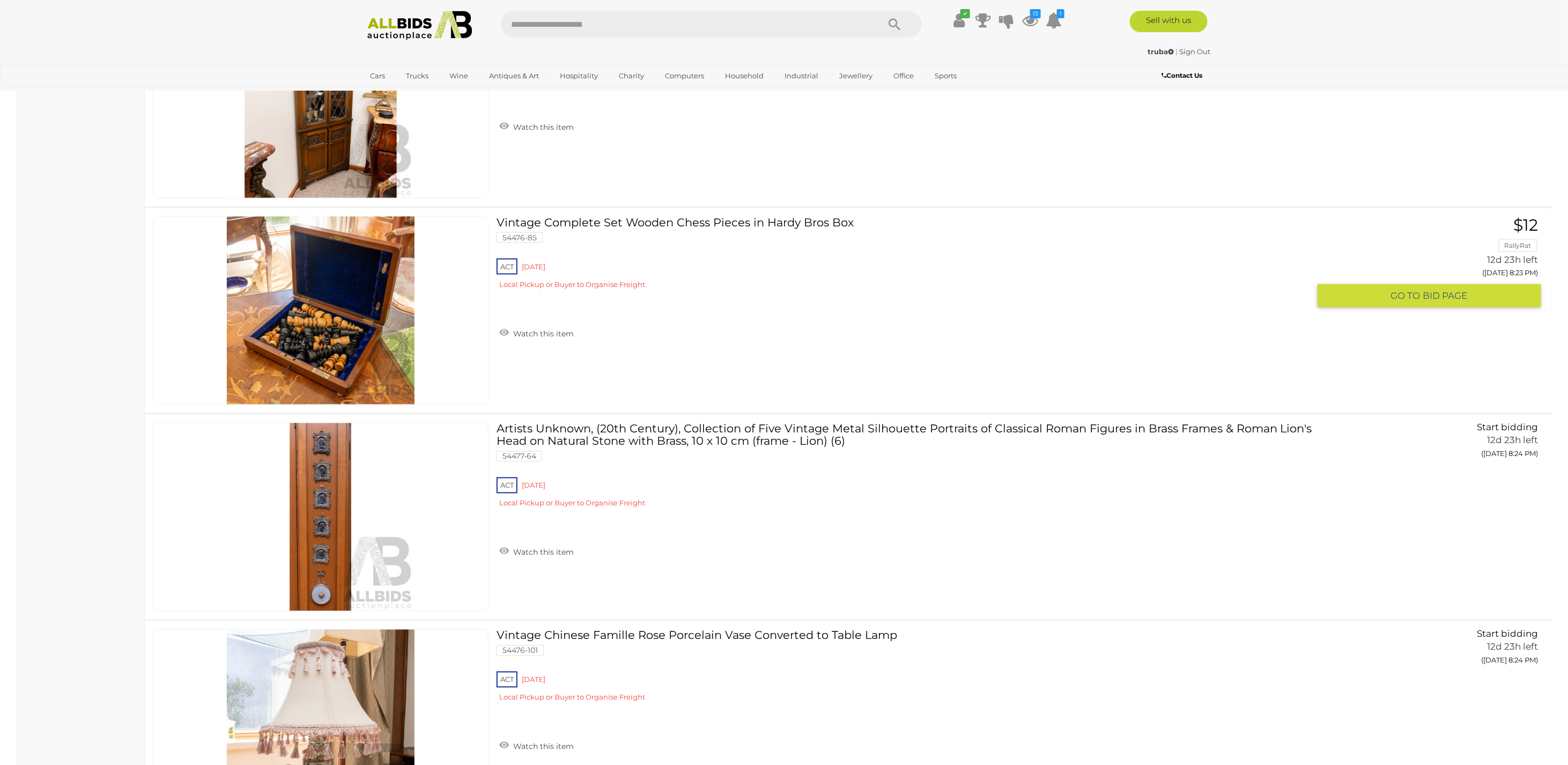
click at [305, 321] on img at bounding box center [321, 311] width 187 height 188
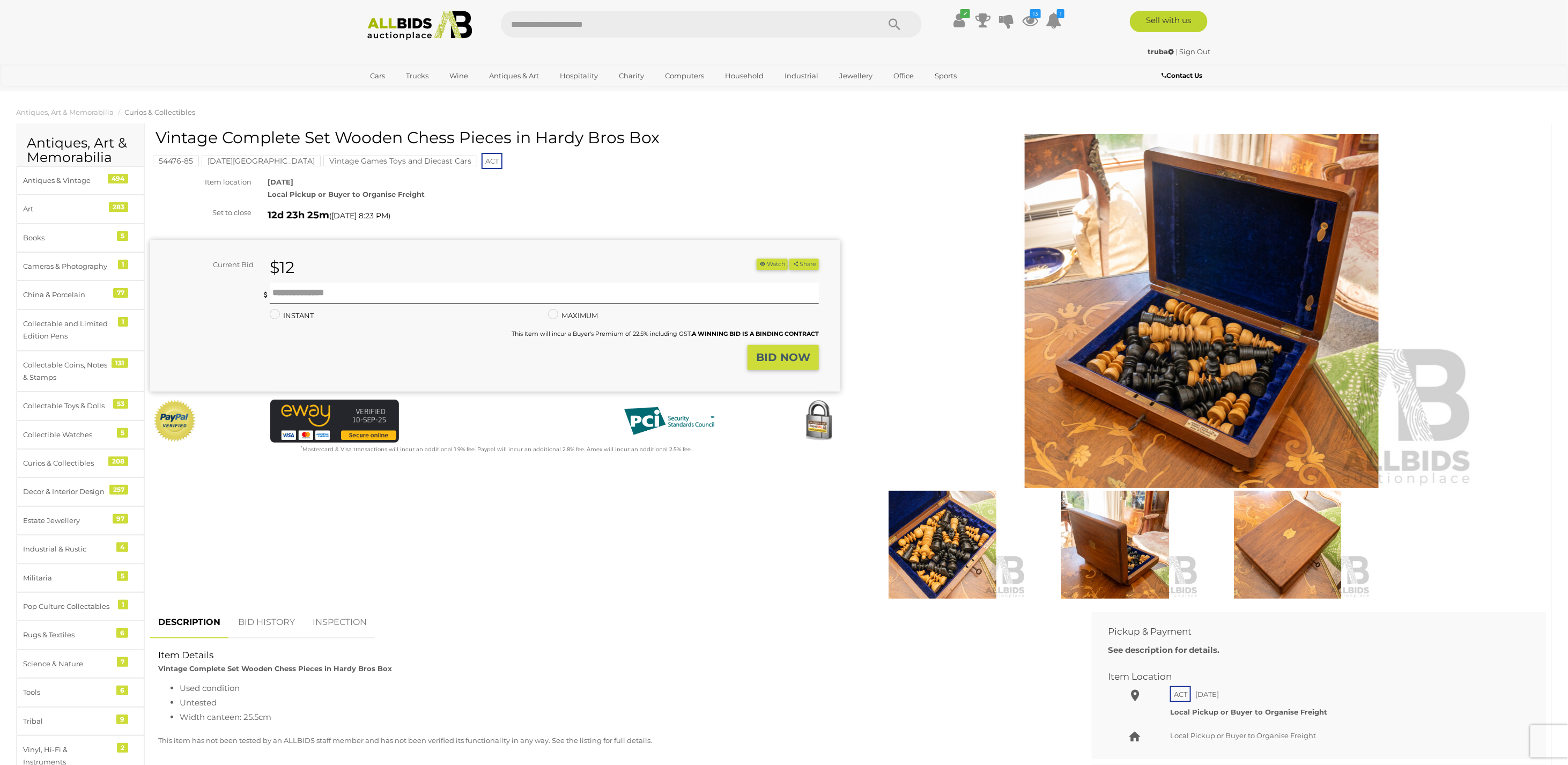
click at [772, 264] on button "Watch" at bounding box center [772, 264] width 31 height 12
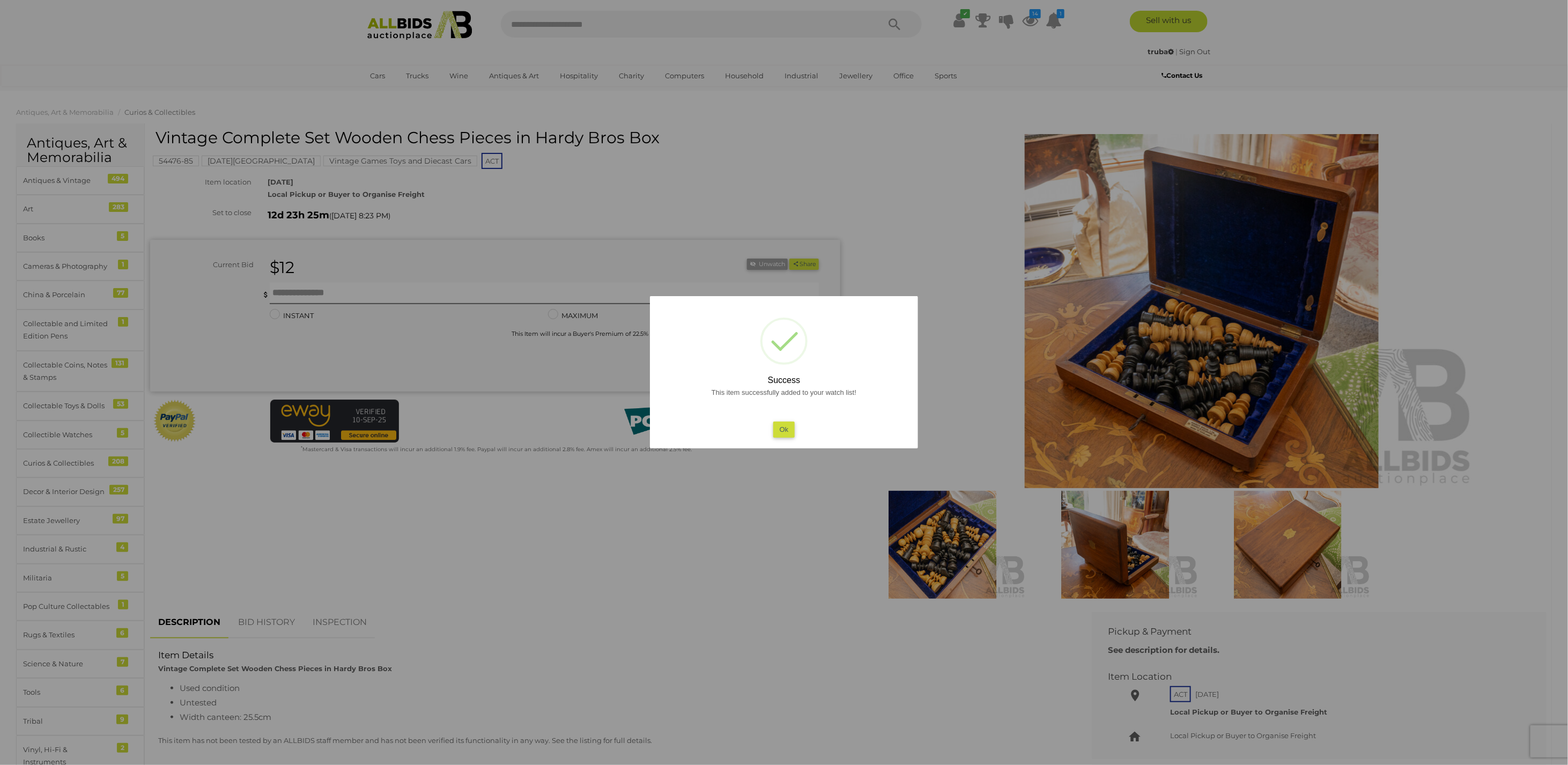
click at [1165, 361] on div at bounding box center [784, 382] width 1568 height 765
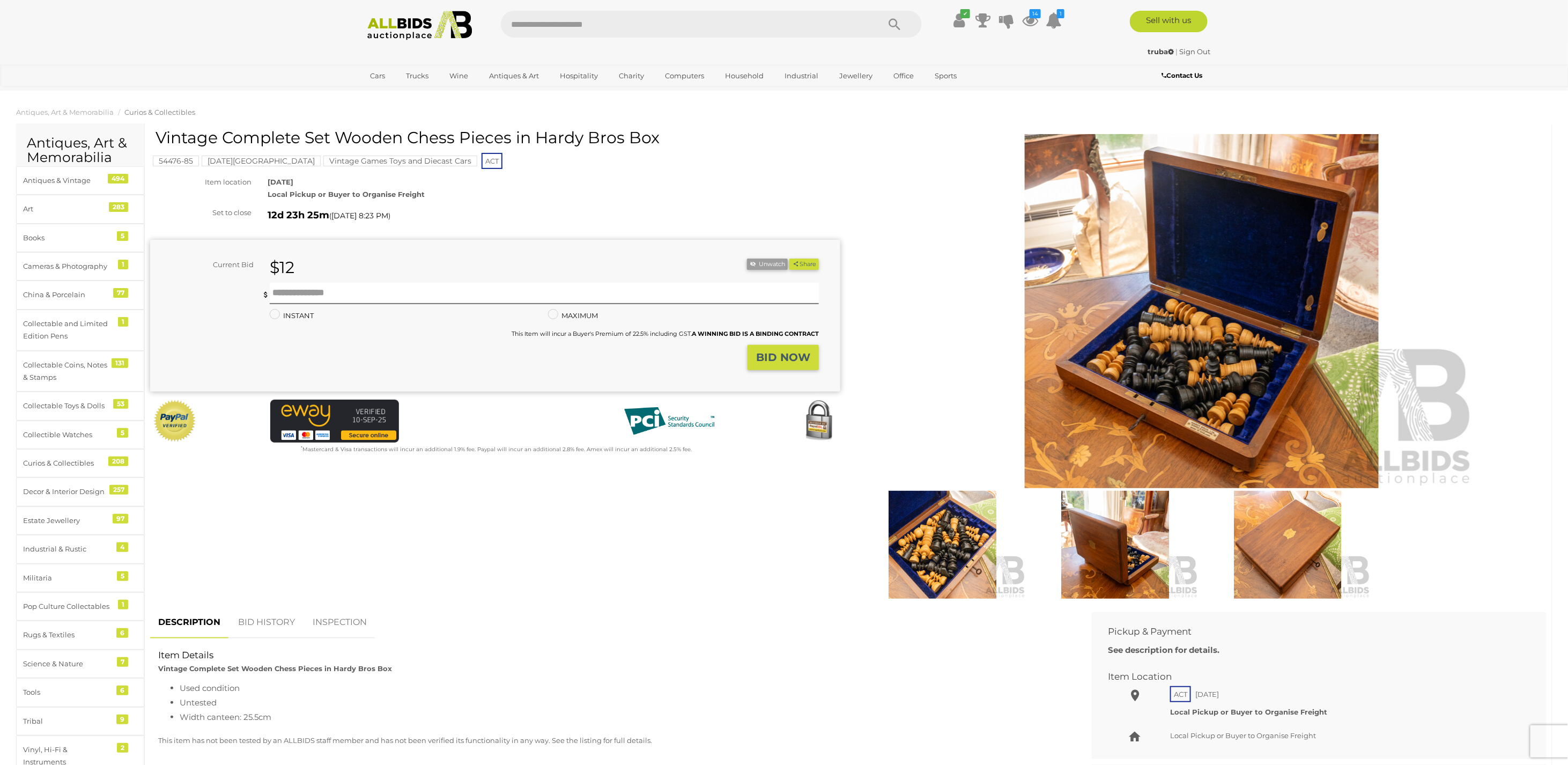
click at [1162, 329] on img at bounding box center [1202, 311] width 549 height 354
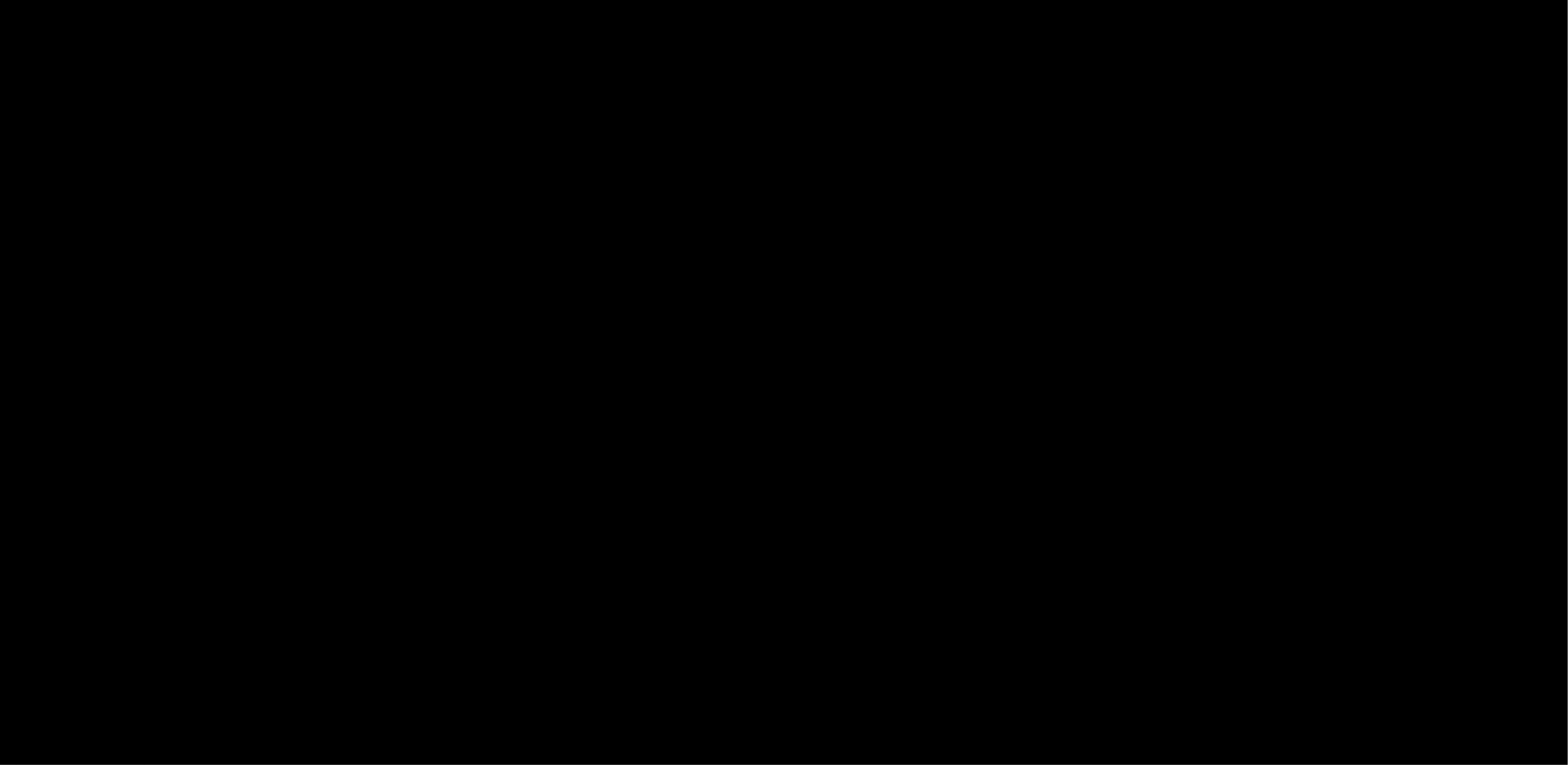
click at [1162, 329] on picture at bounding box center [784, 353] width 784 height 328
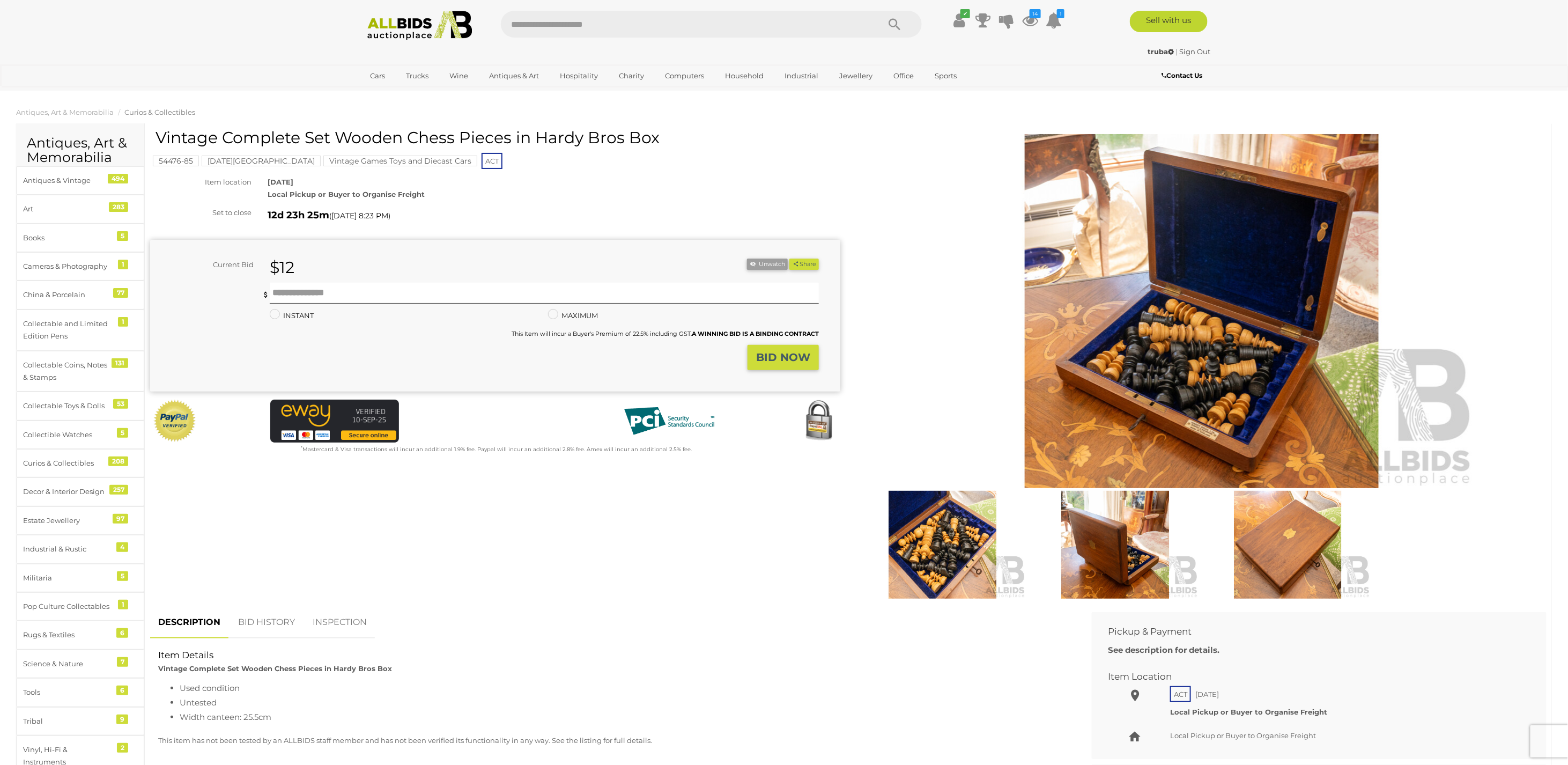
click at [1160, 328] on img at bounding box center [1202, 311] width 549 height 354
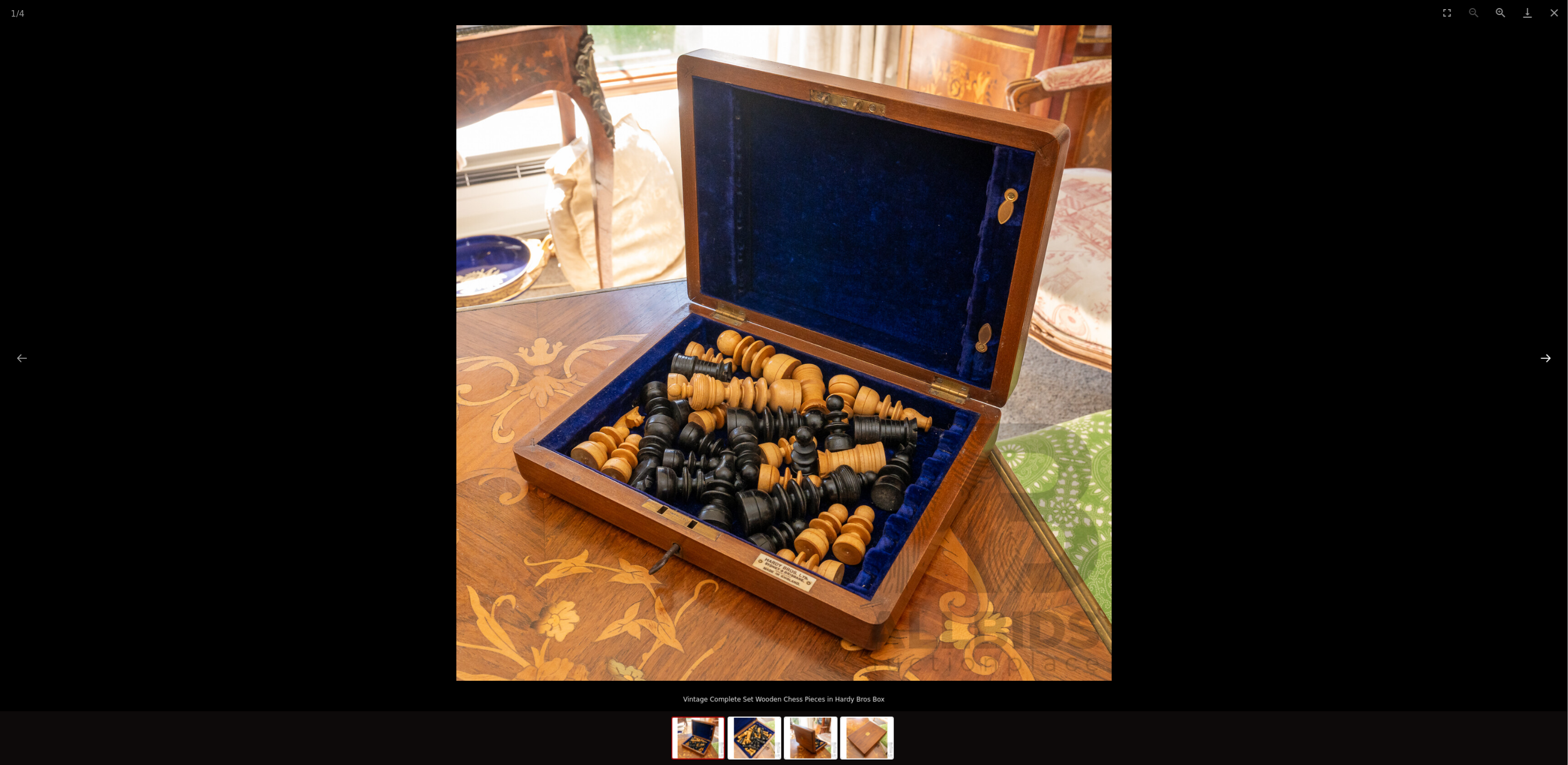
click at [1540, 358] on button "Next slide" at bounding box center [1545, 358] width 23 height 21
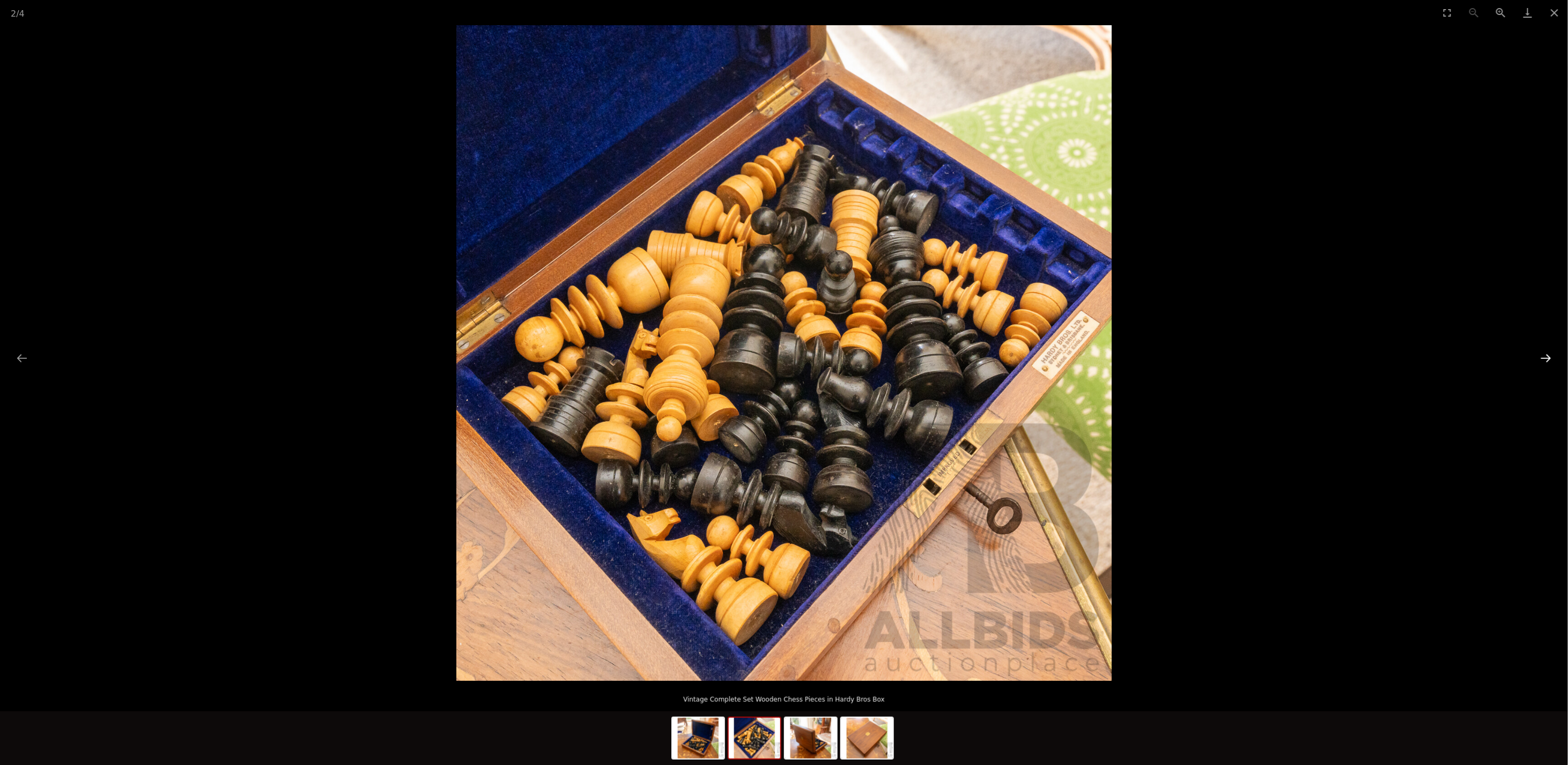
click at [1540, 358] on button "Next slide" at bounding box center [1545, 358] width 23 height 21
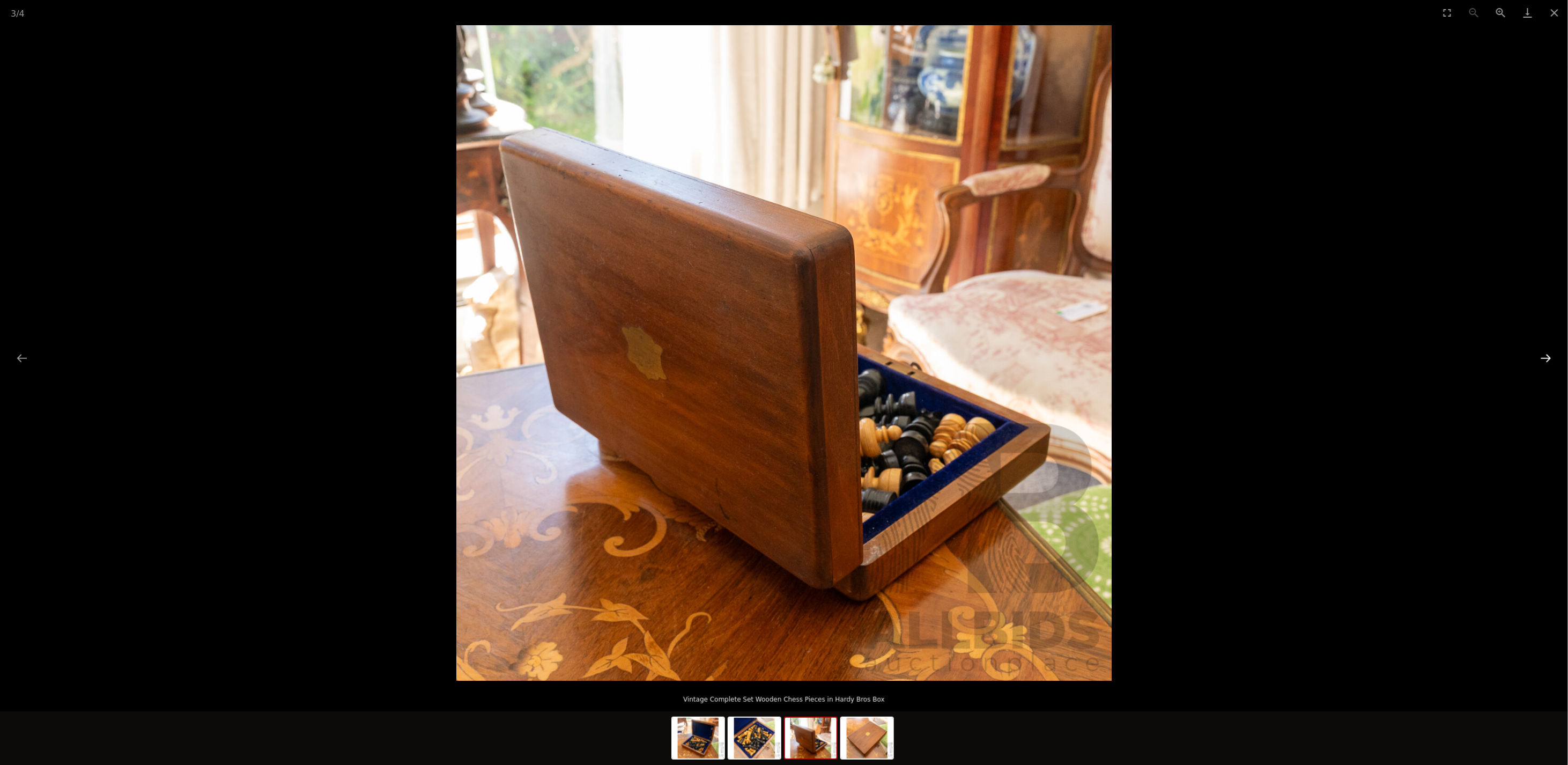
click at [1540, 358] on button "Next slide" at bounding box center [1545, 358] width 23 height 21
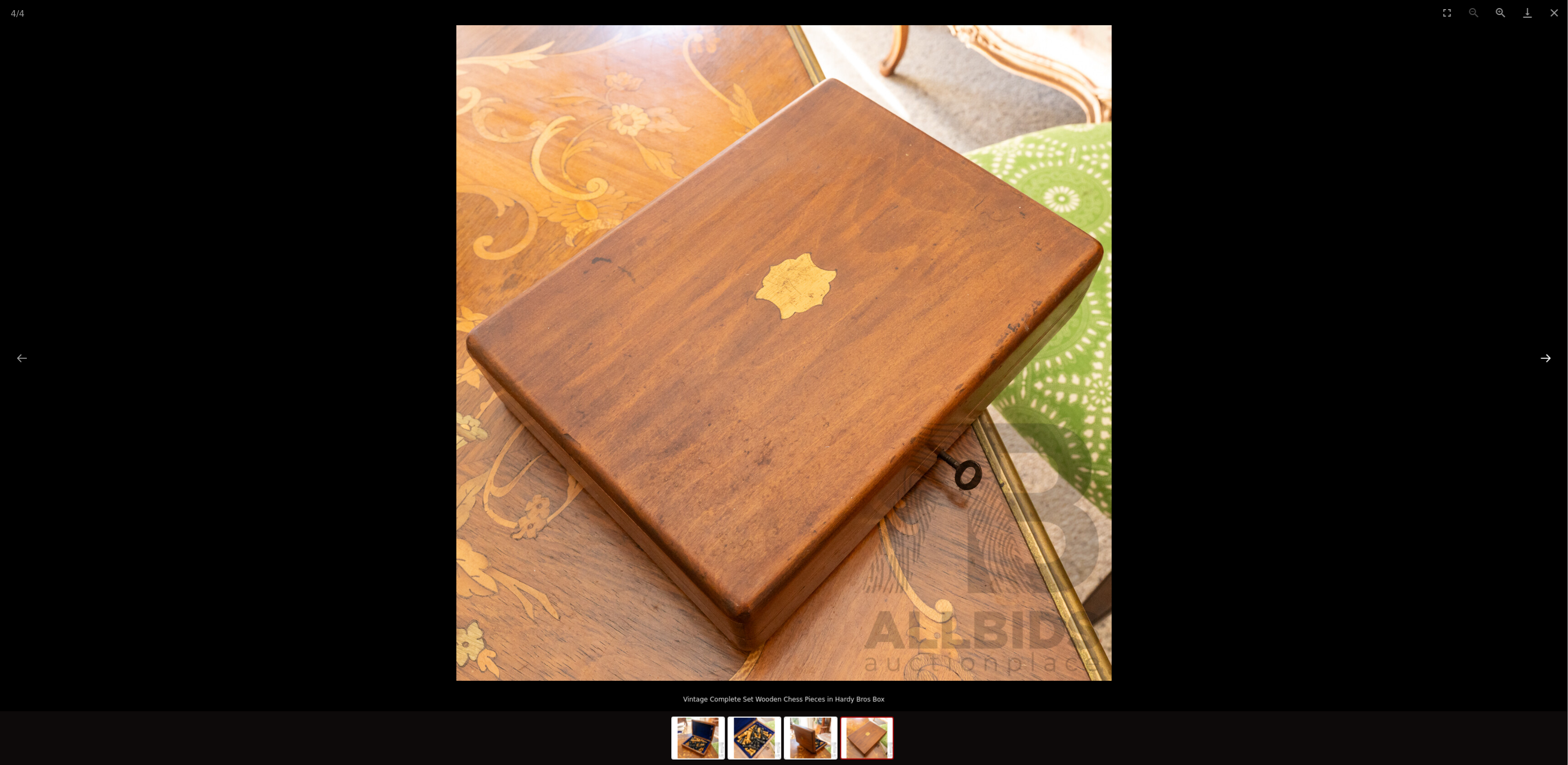
click at [1540, 358] on button "Next slide" at bounding box center [1545, 358] width 23 height 21
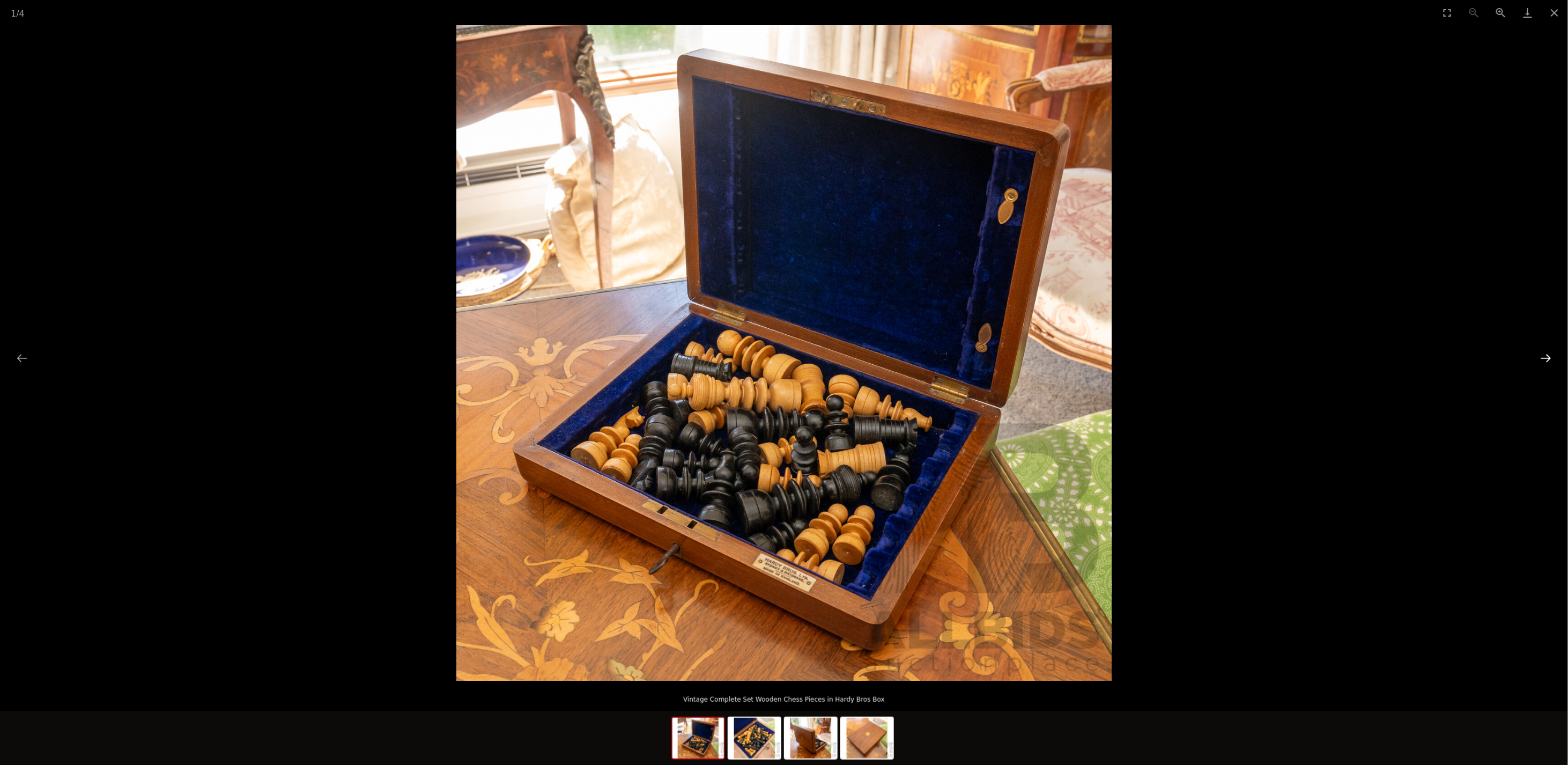
click at [1540, 358] on button "Next slide" at bounding box center [1545, 358] width 23 height 21
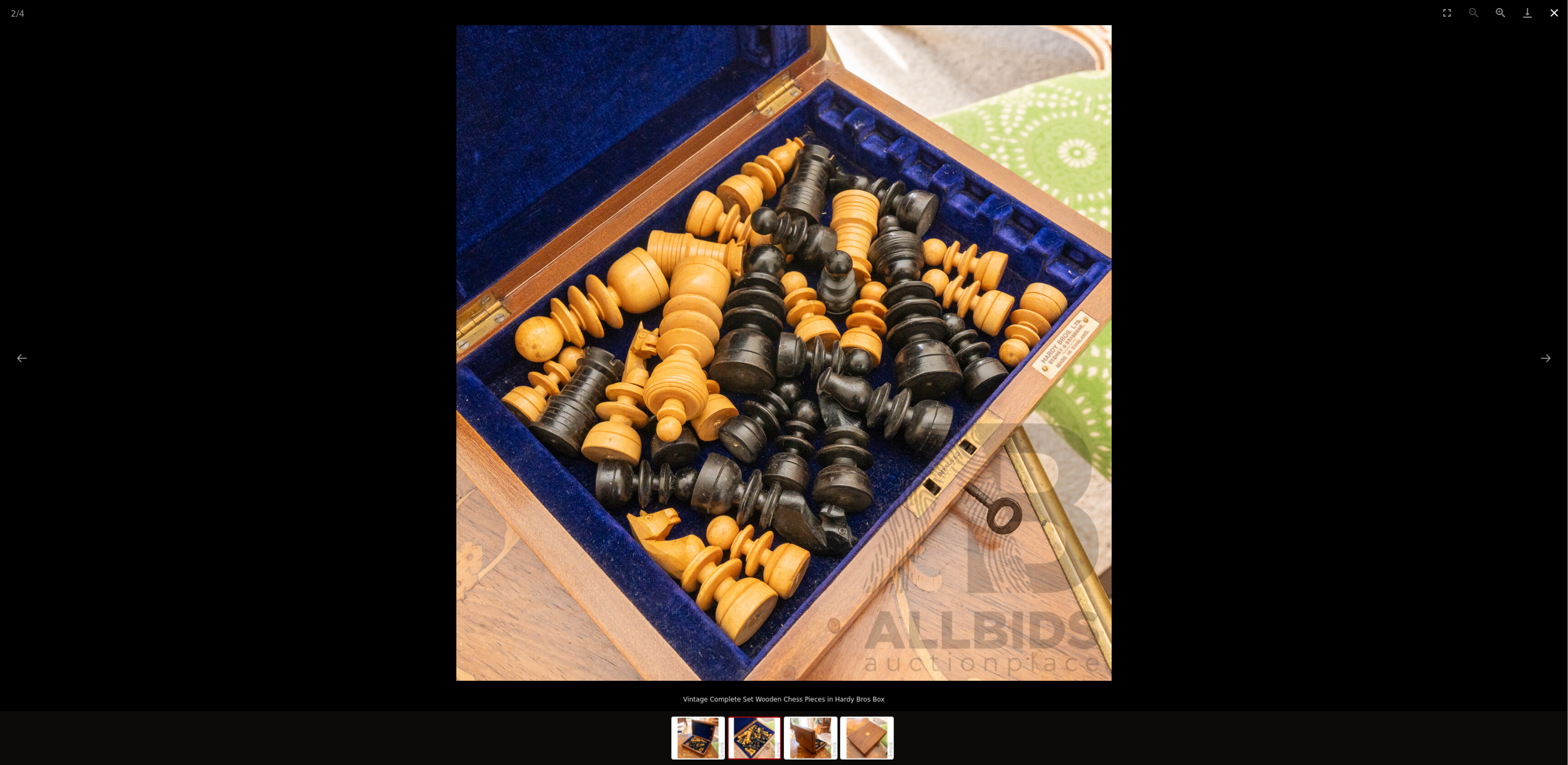
click at [1548, 10] on button "Close gallery" at bounding box center [1555, 12] width 27 height 25
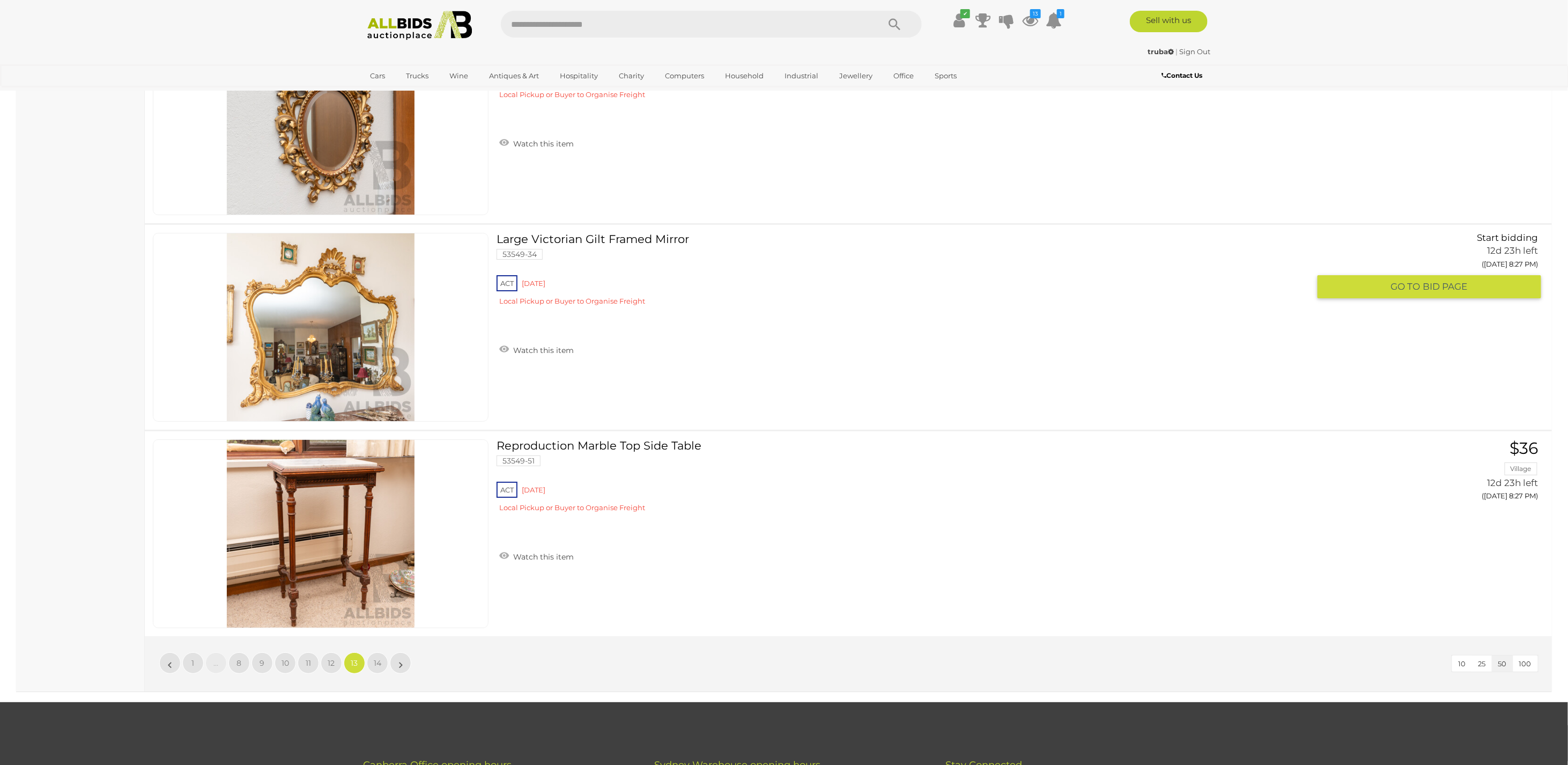
scroll to position [10079, 0]
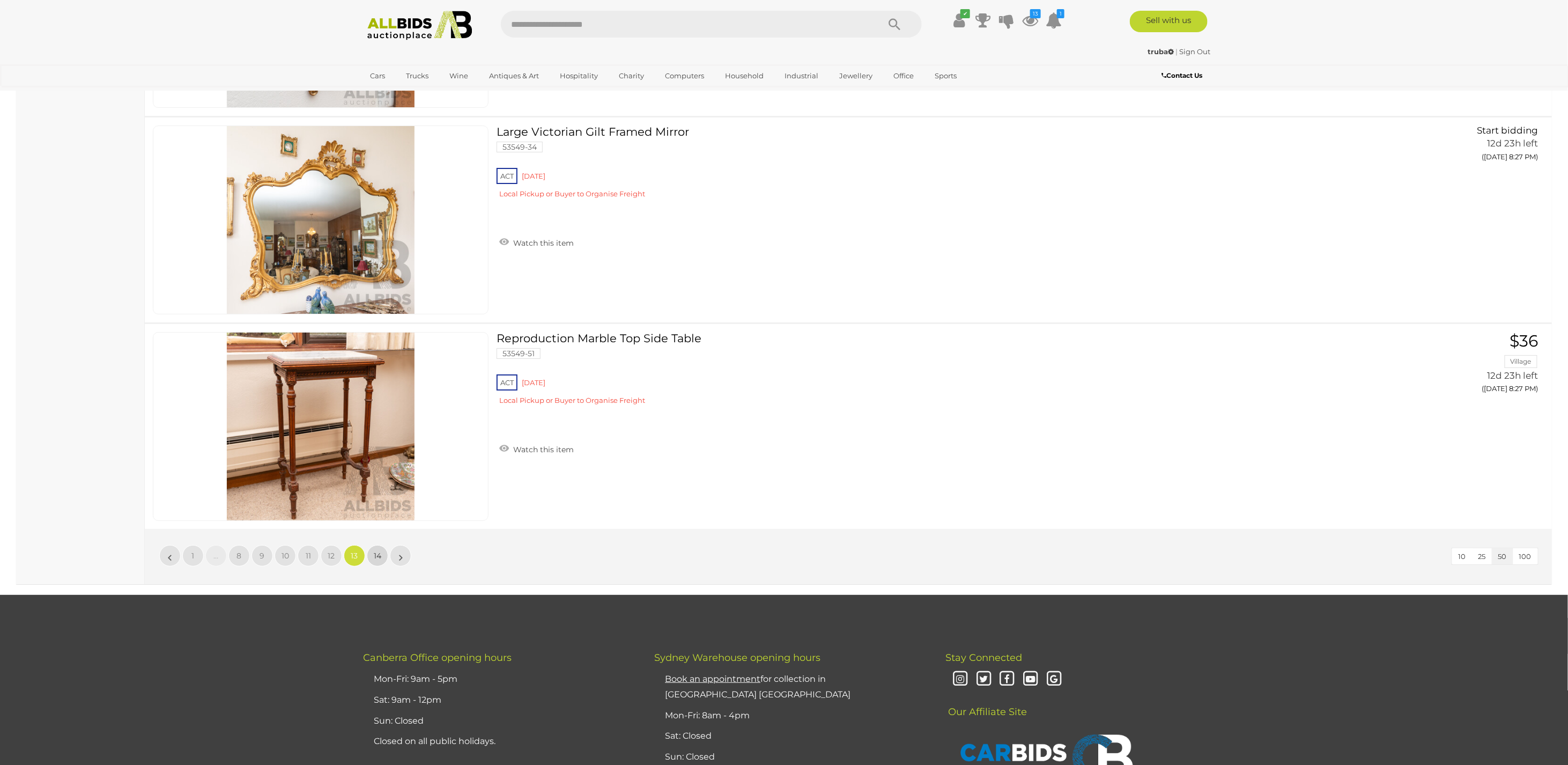
click at [375, 551] on span "14" at bounding box center [377, 556] width 7 height 10
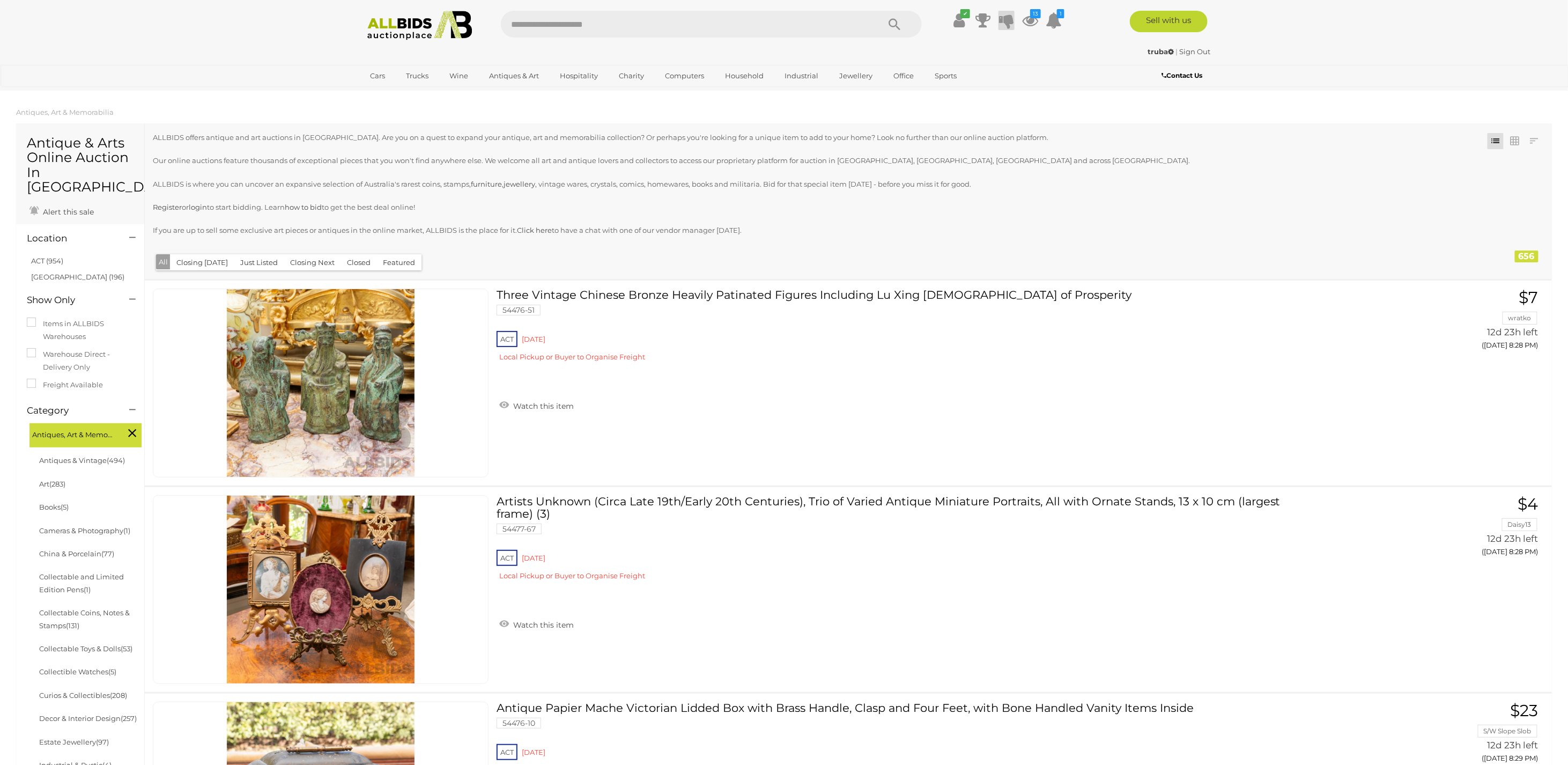
scroll to position [172, 0]
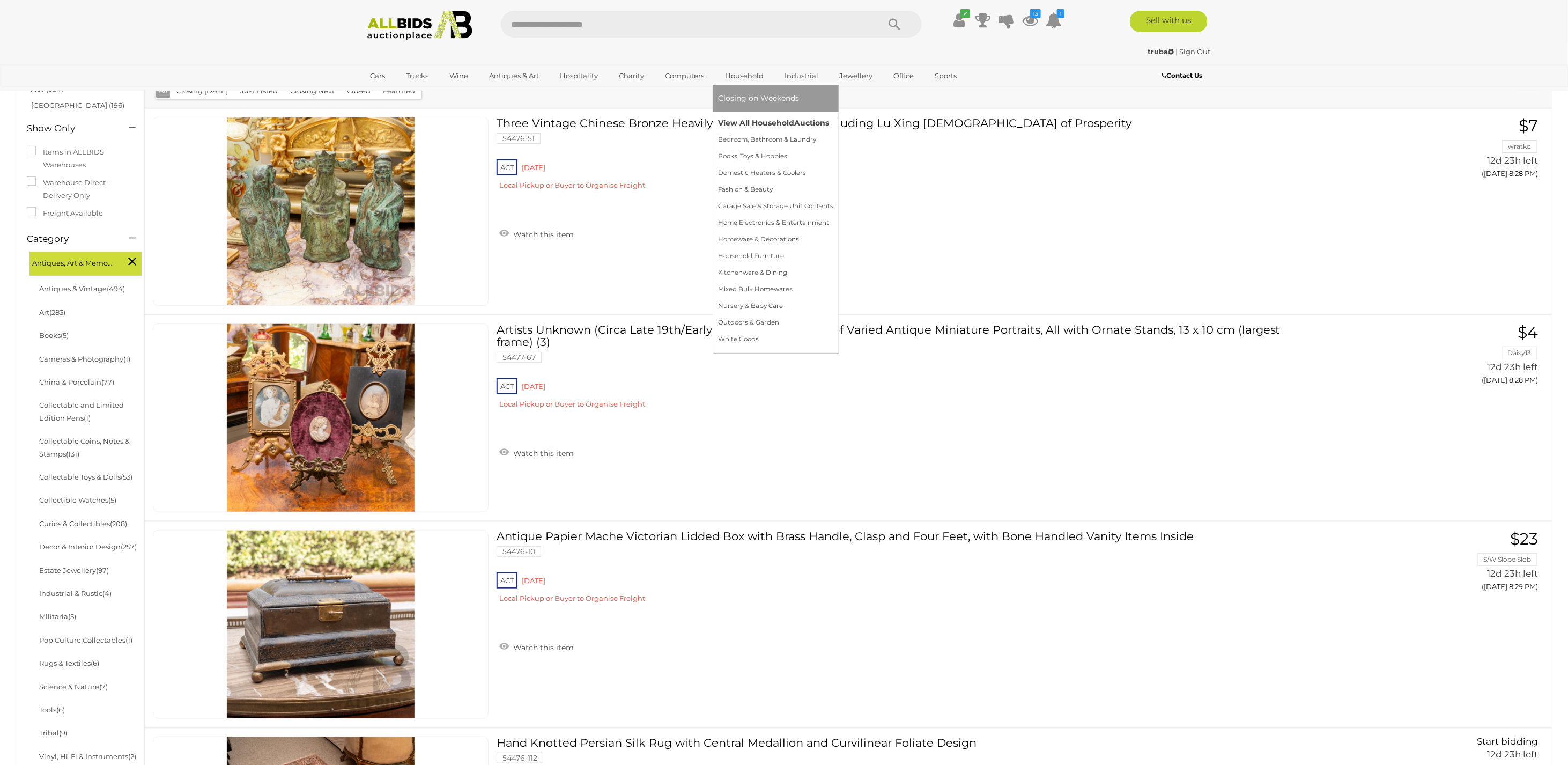
click at [756, 120] on link "View All Household Auctions" at bounding box center [775, 123] width 115 height 16
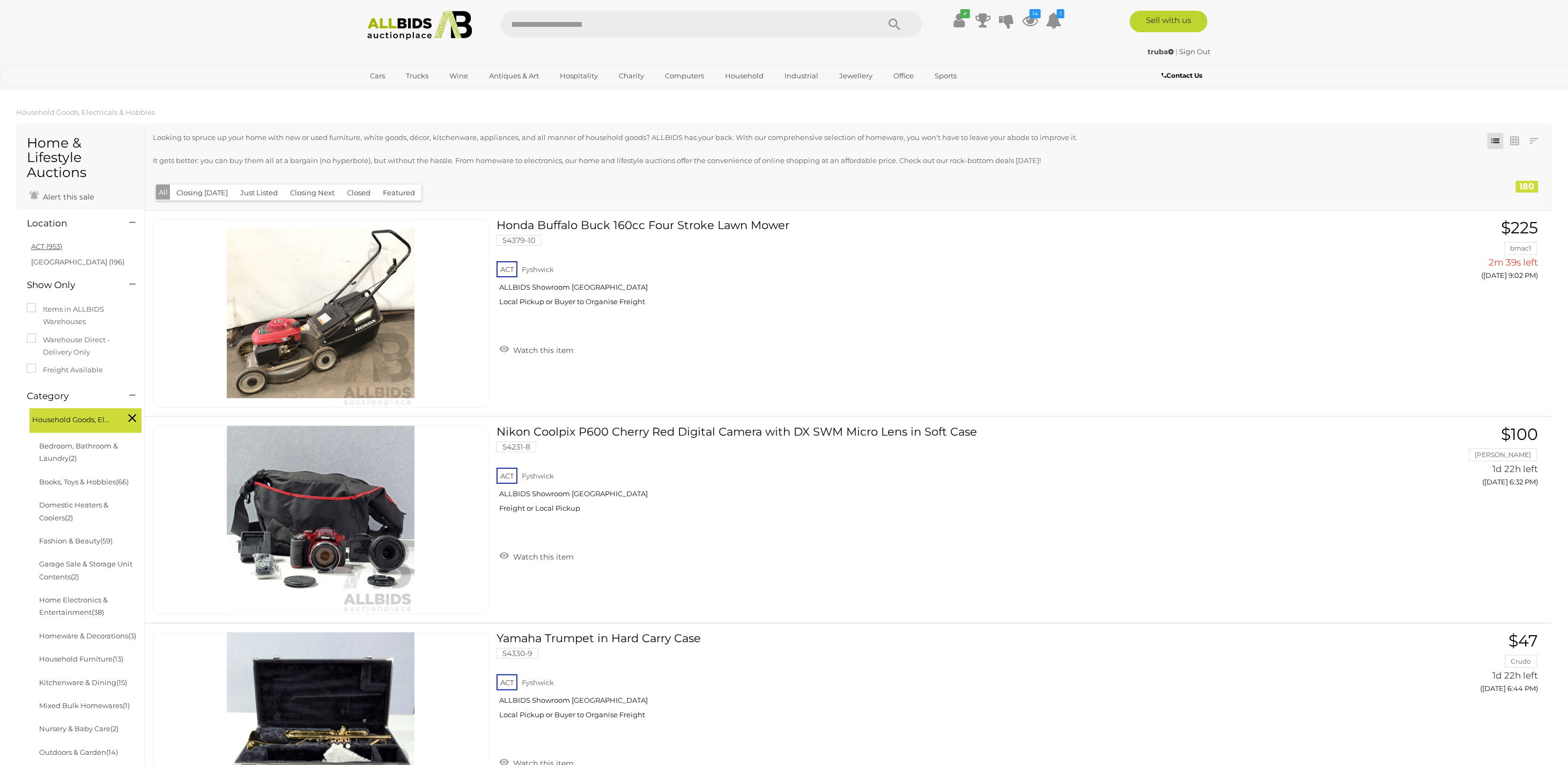
click at [40, 245] on link "ACT (953)" at bounding box center [46, 246] width 31 height 9
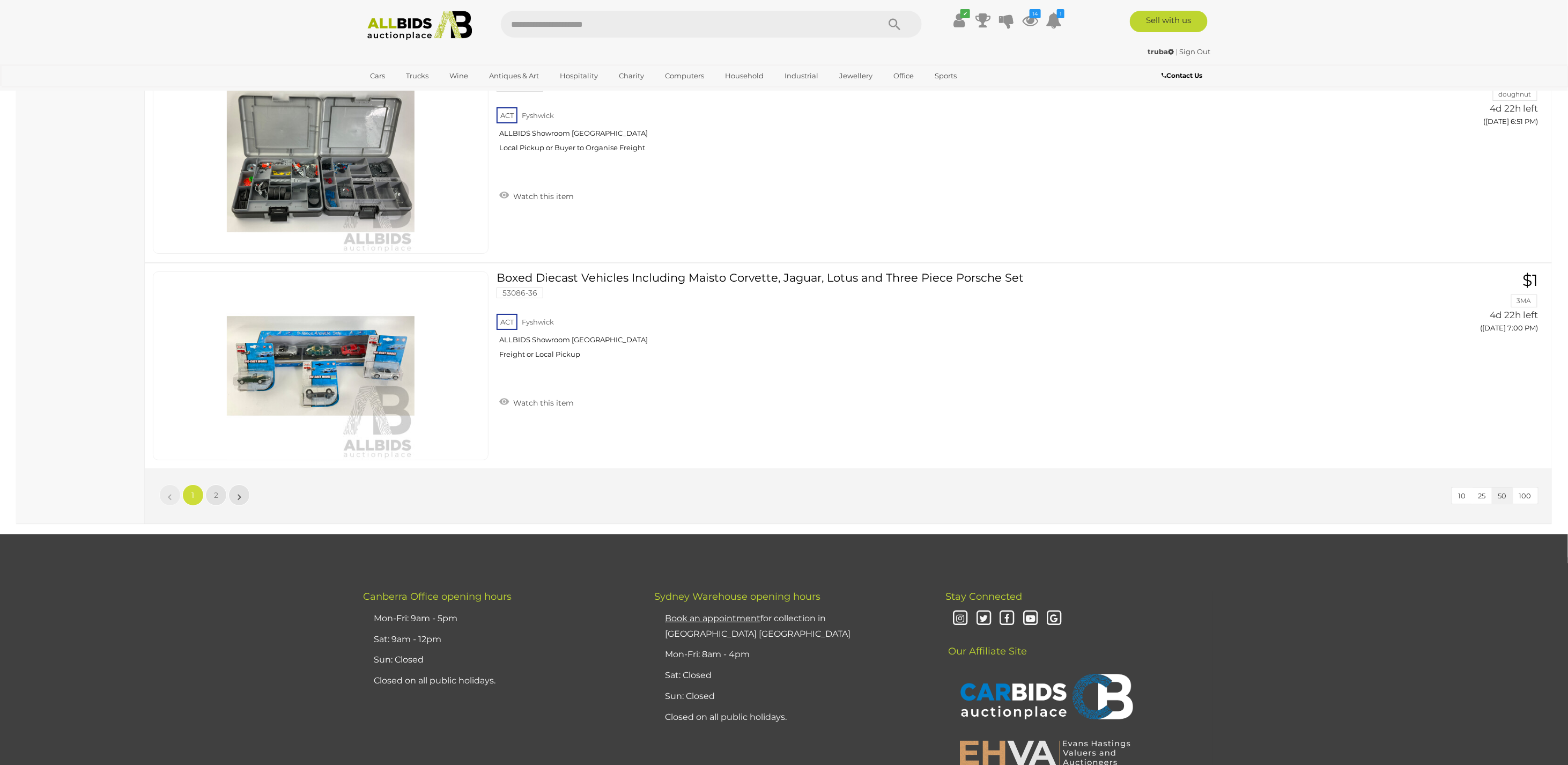
scroll to position [10088, 0]
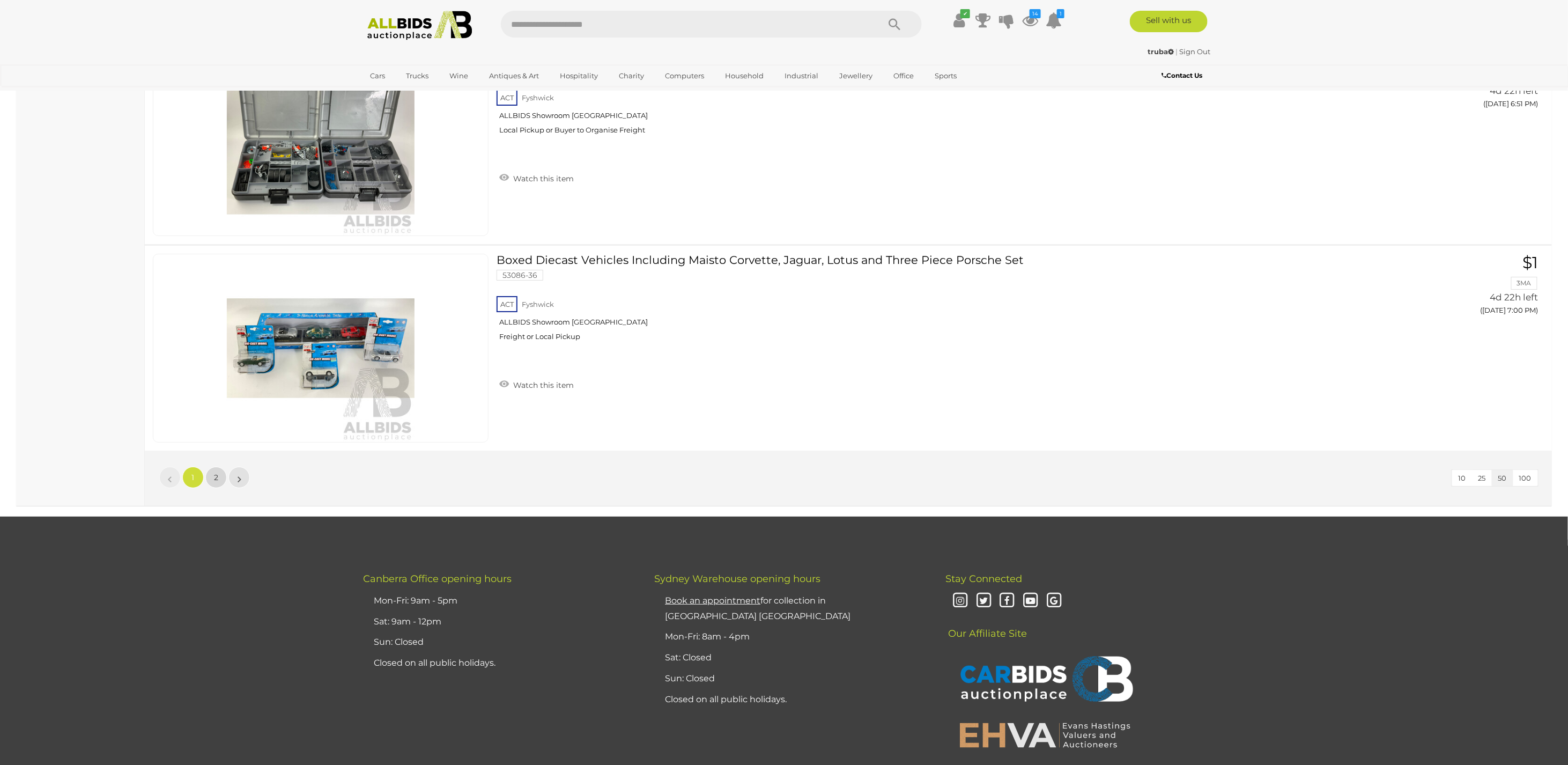
click at [214, 473] on span "2" at bounding box center [216, 478] width 4 height 10
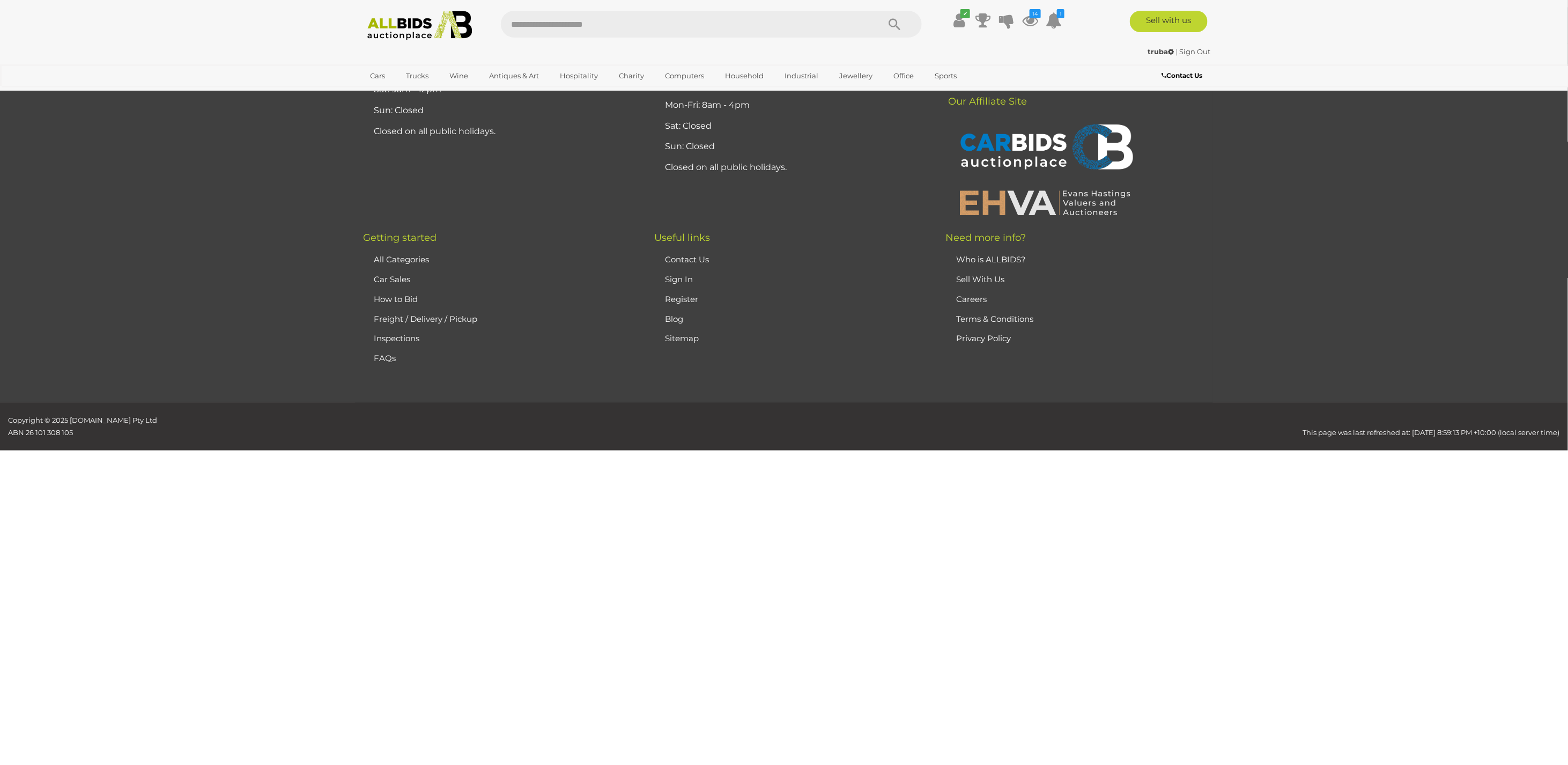
scroll to position [102, 0]
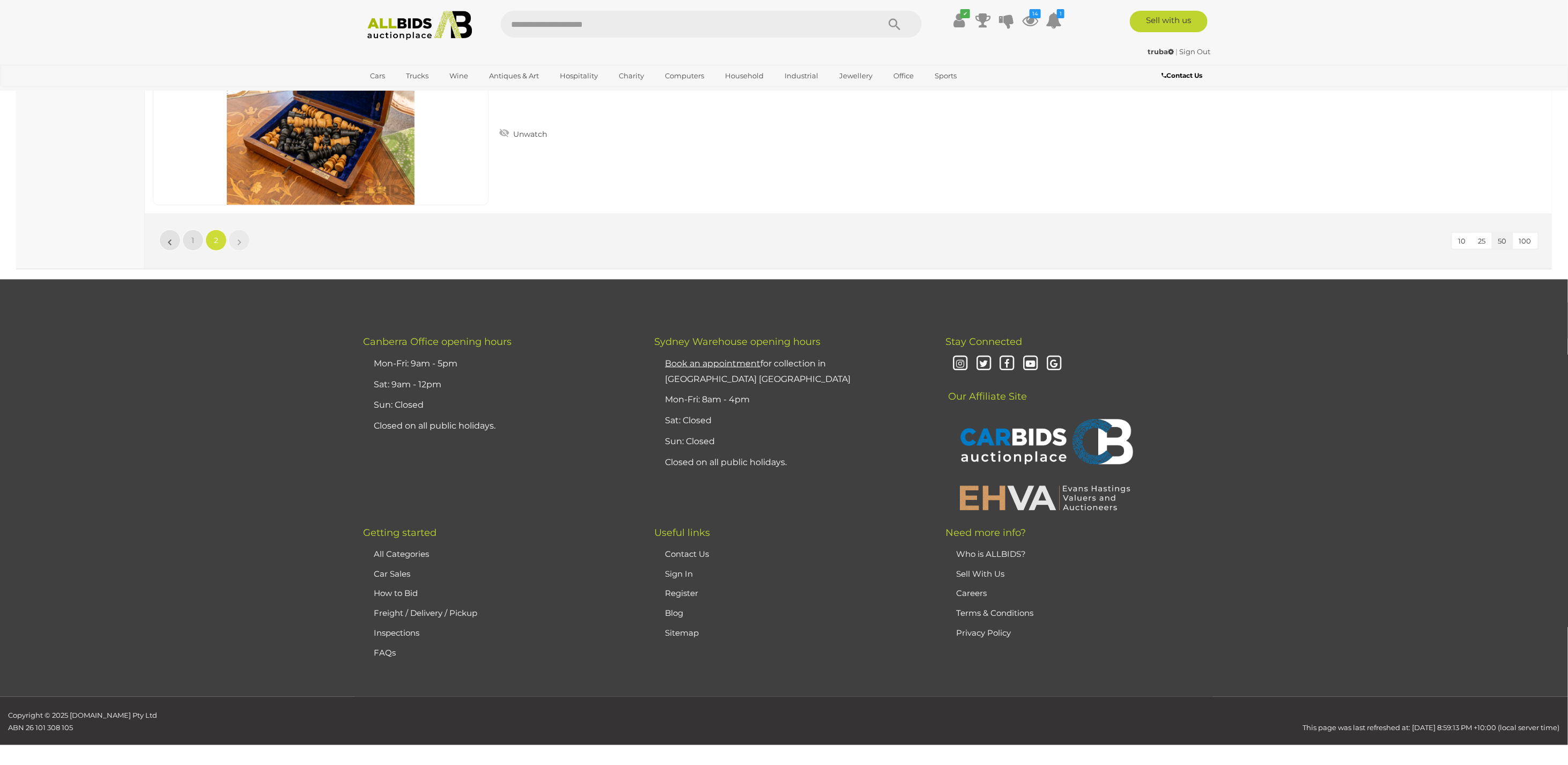
scroll to position [5781, 0]
click at [990, 493] on img at bounding box center [1045, 498] width 183 height 28
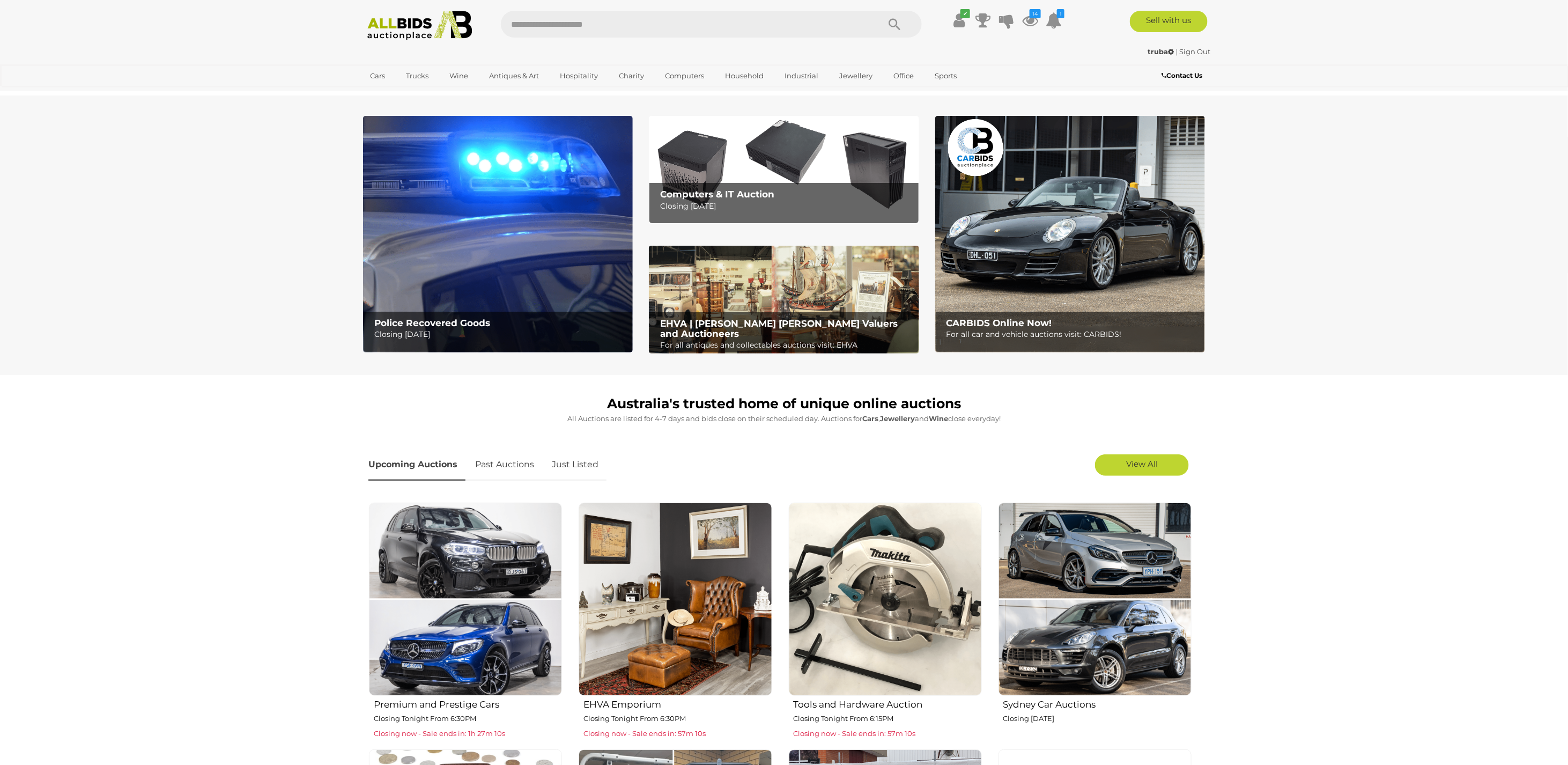
click at [464, 229] on img at bounding box center [497, 234] width 270 height 237
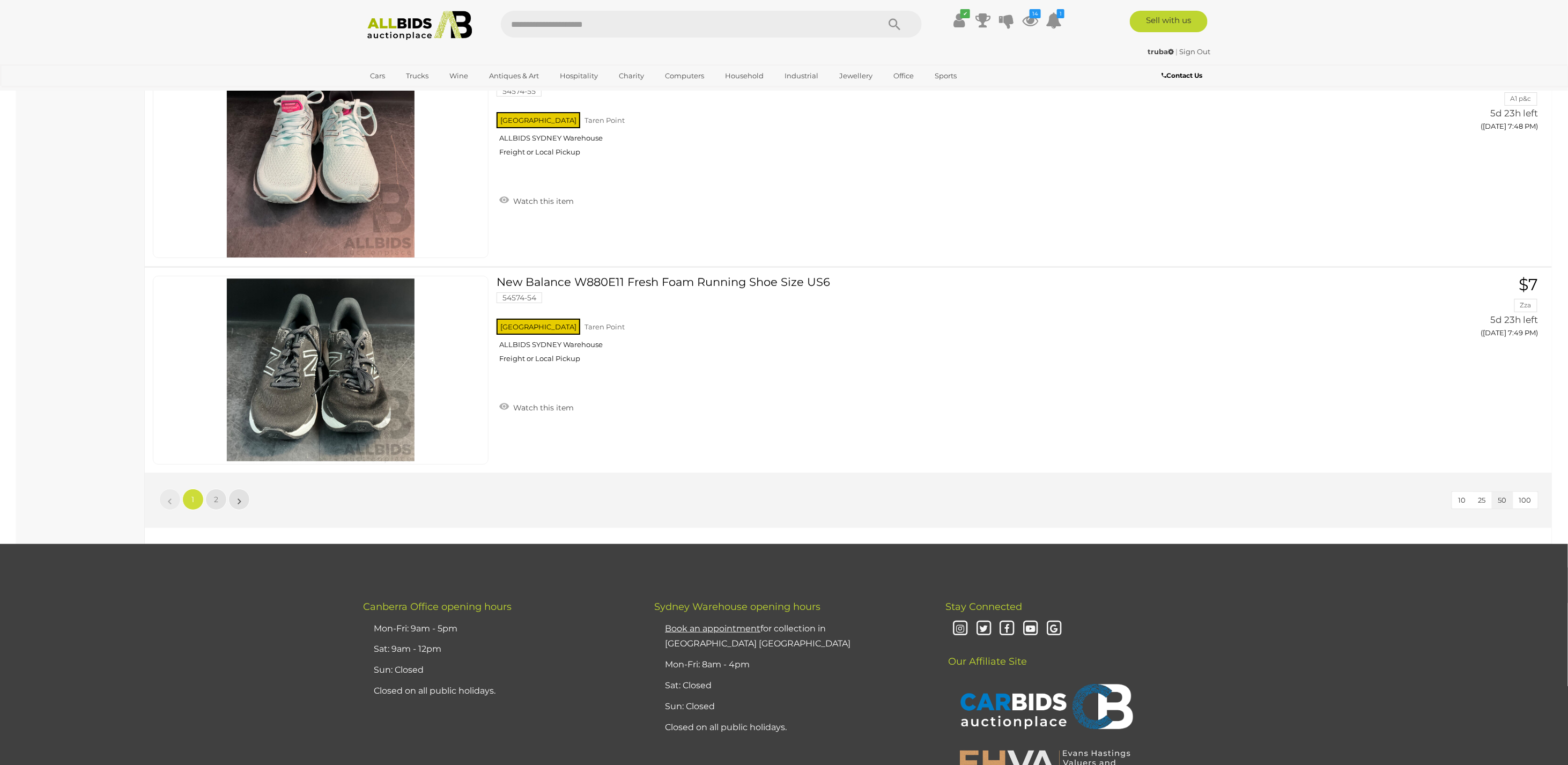
scroll to position [10088, 0]
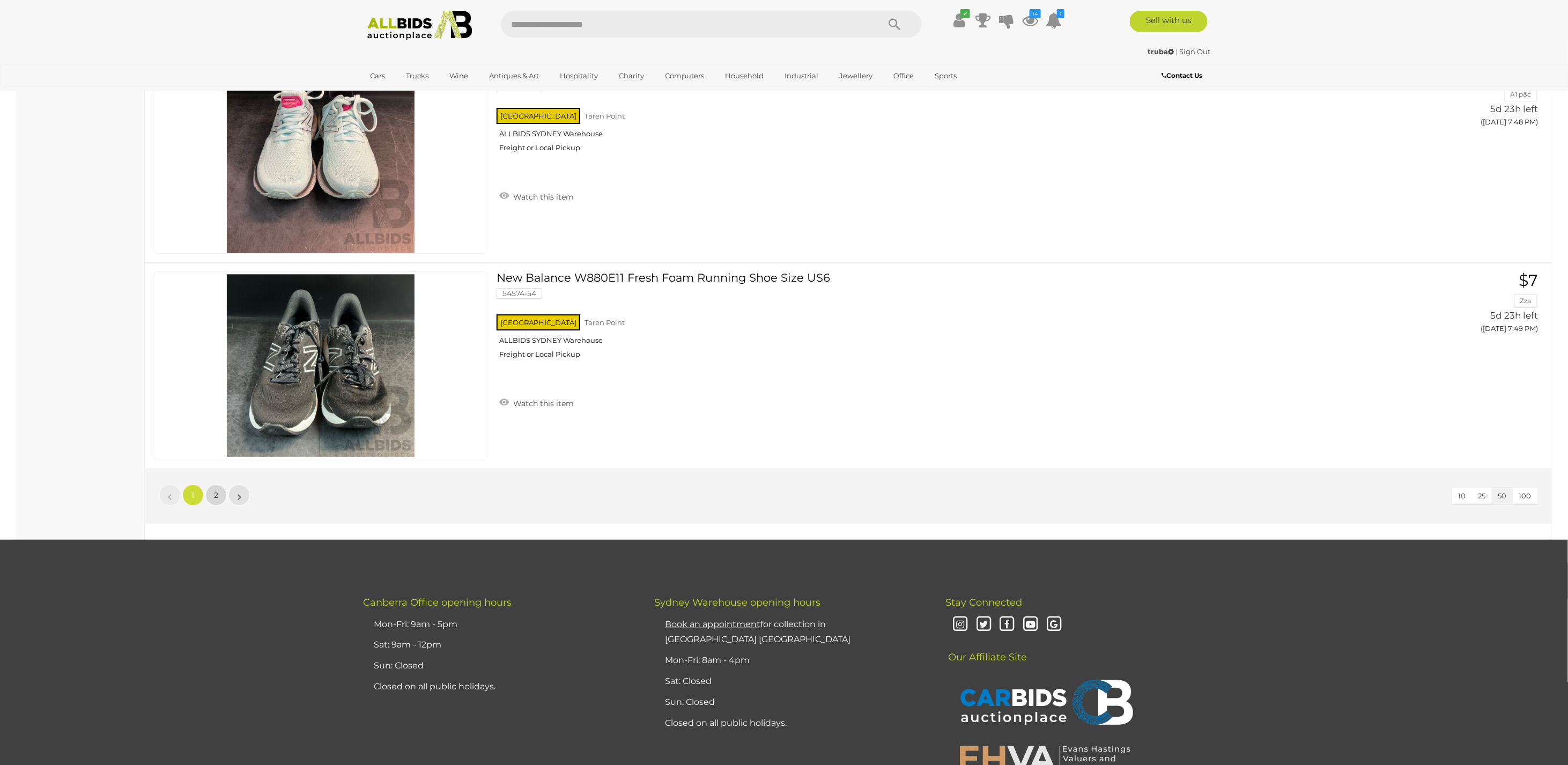
click at [214, 490] on span "2" at bounding box center [216, 495] width 4 height 10
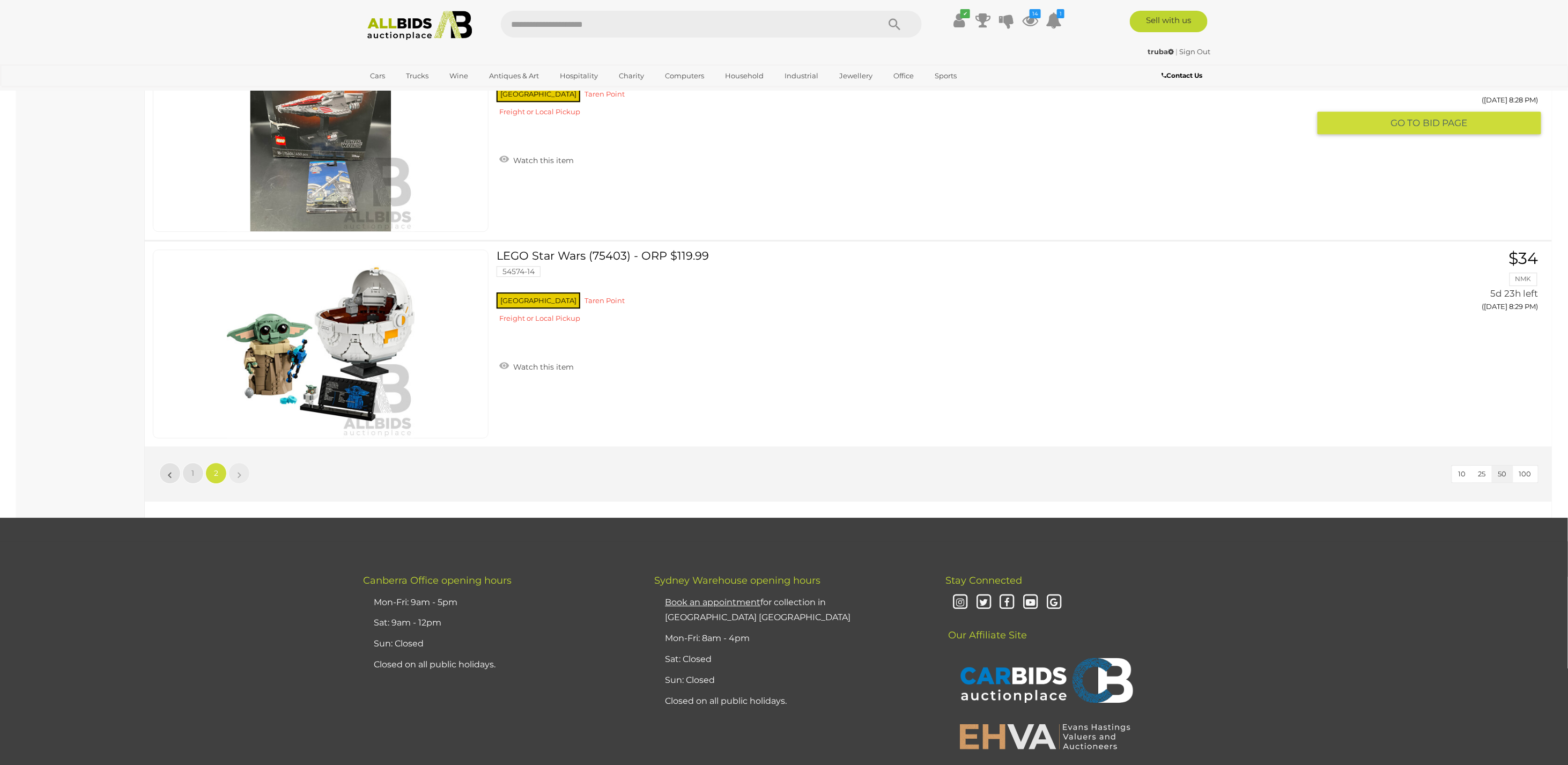
scroll to position [9349, 0]
